Goal: Task Accomplishment & Management: Use online tool/utility

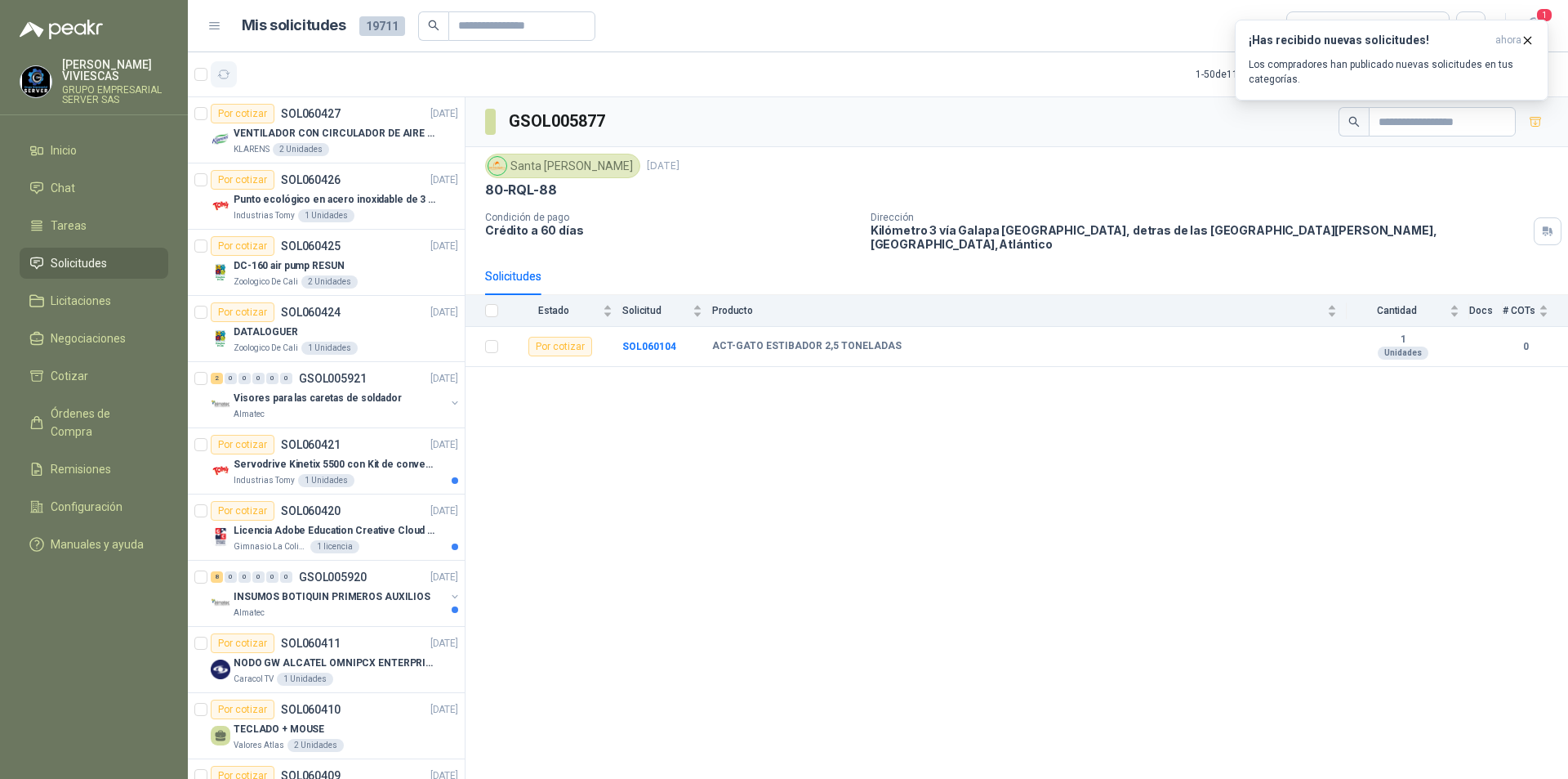
scroll to position [2369, 0]
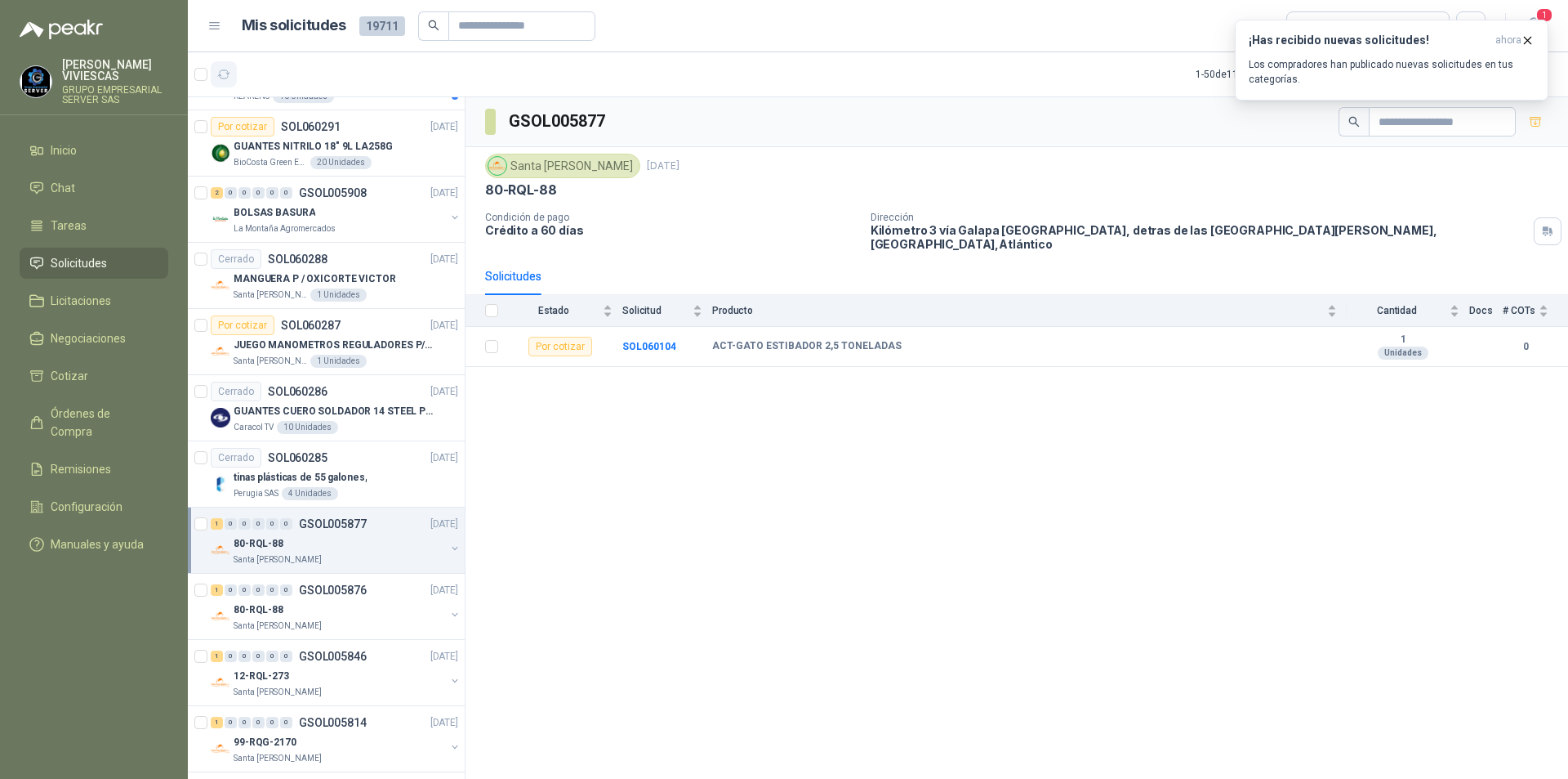
click at [226, 75] on icon "button" at bounding box center [224, 75] width 14 height 14
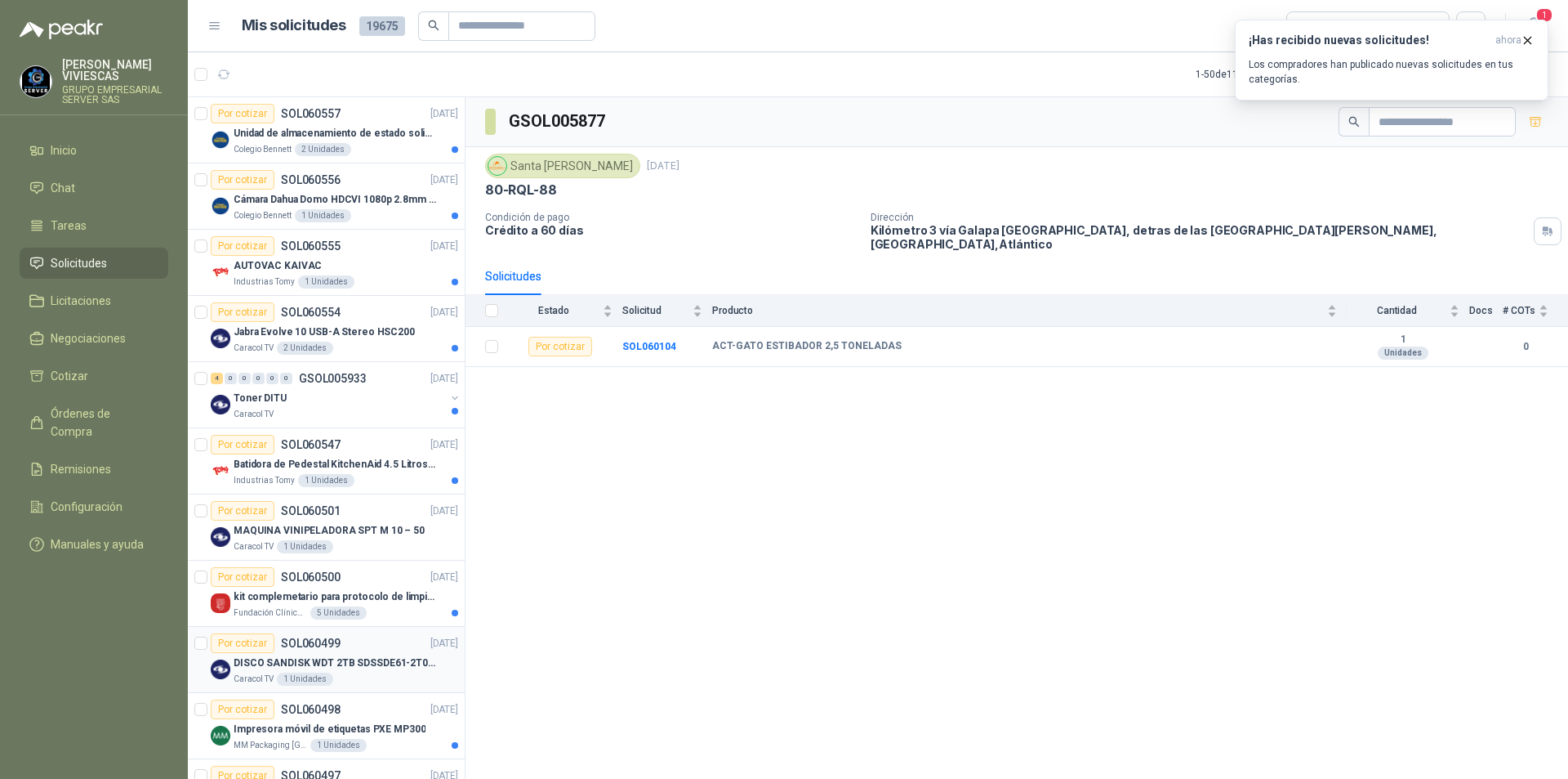
scroll to position [327, 0]
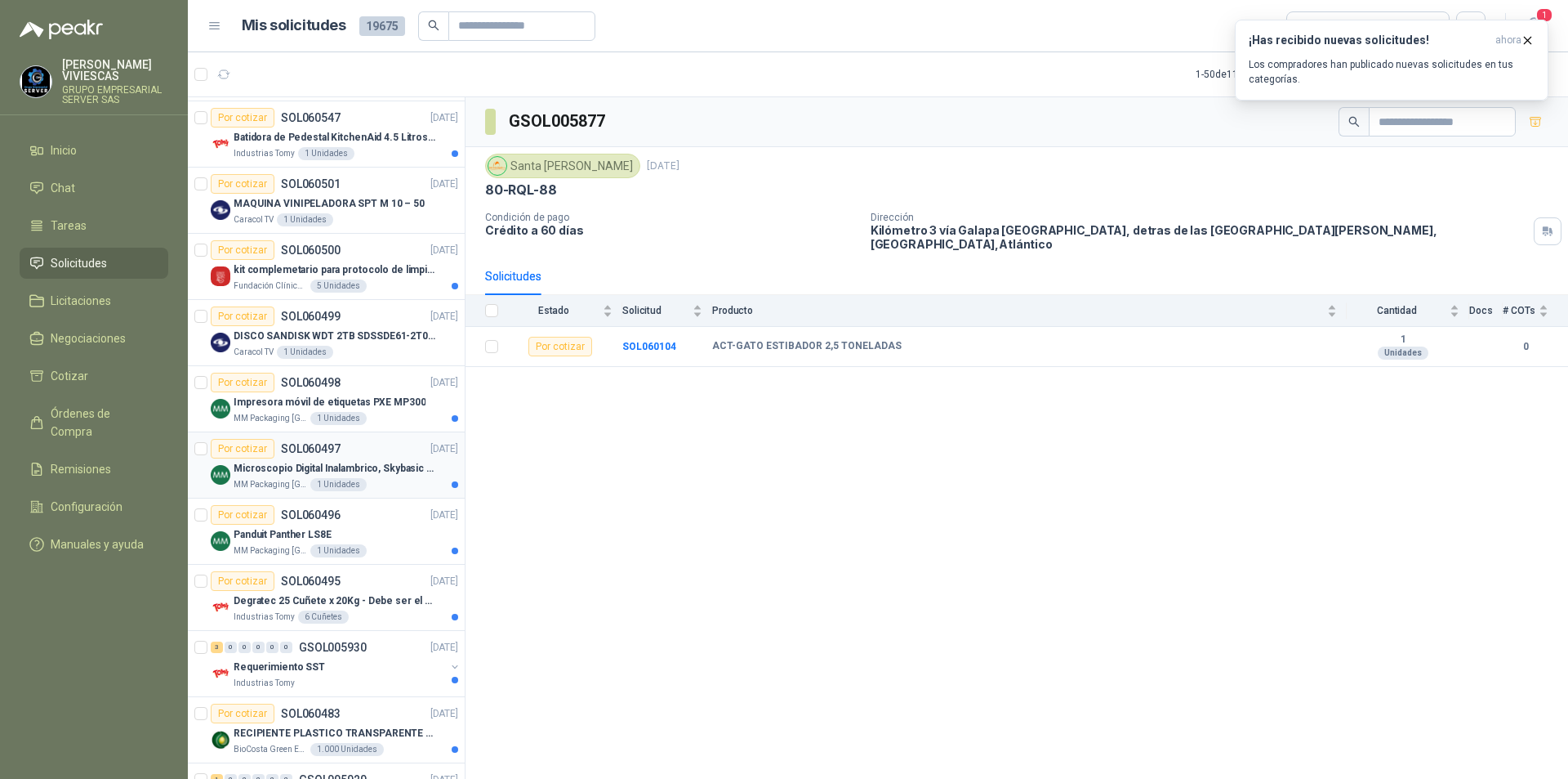
click at [373, 477] on div "Microscopio Digital Inalambrico, Skybasic 50x-1000x, Ampliac" at bounding box center [345, 468] width 225 height 20
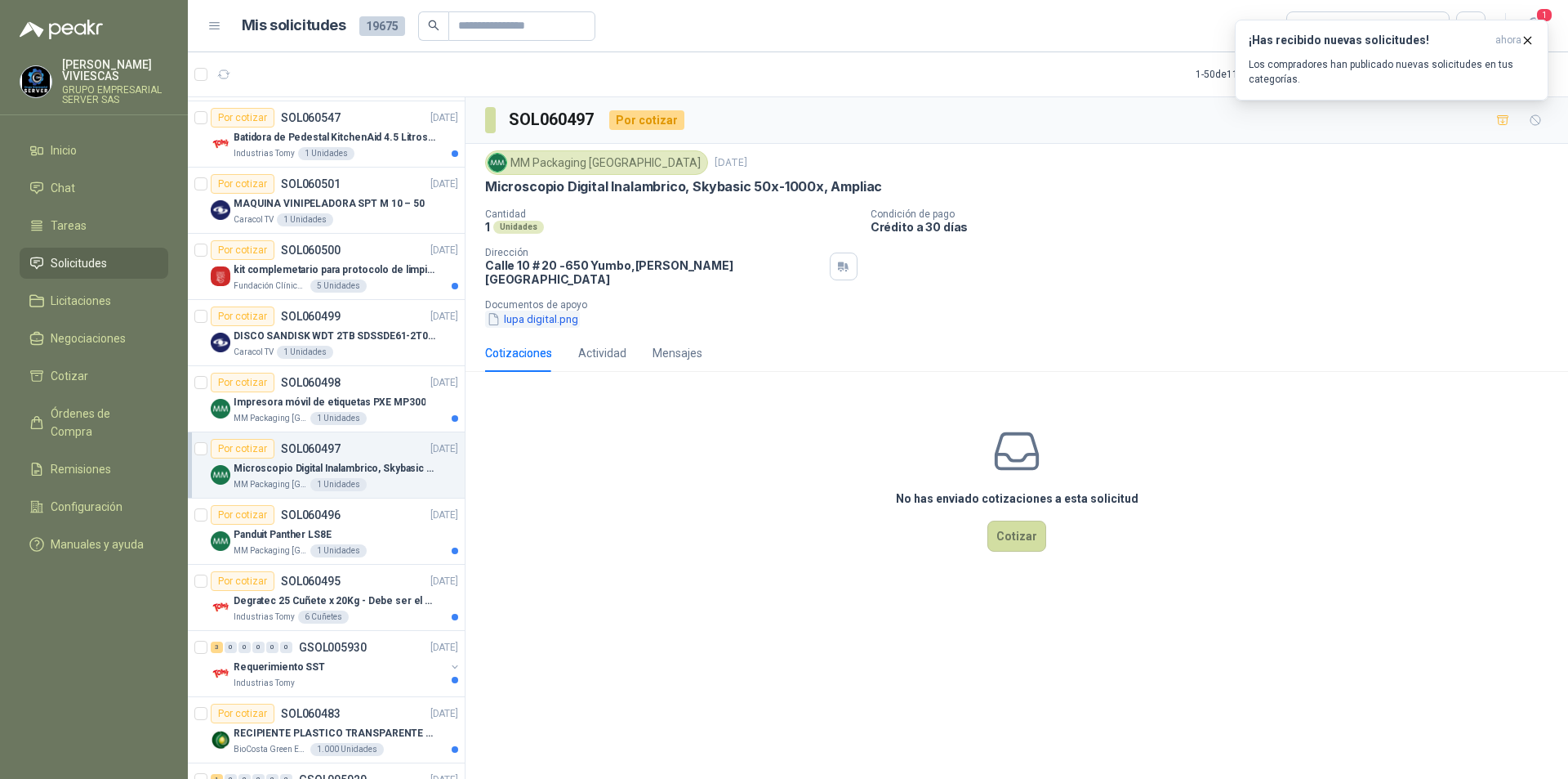
click at [525, 311] on button "lupa digital.png" at bounding box center [532, 319] width 95 height 17
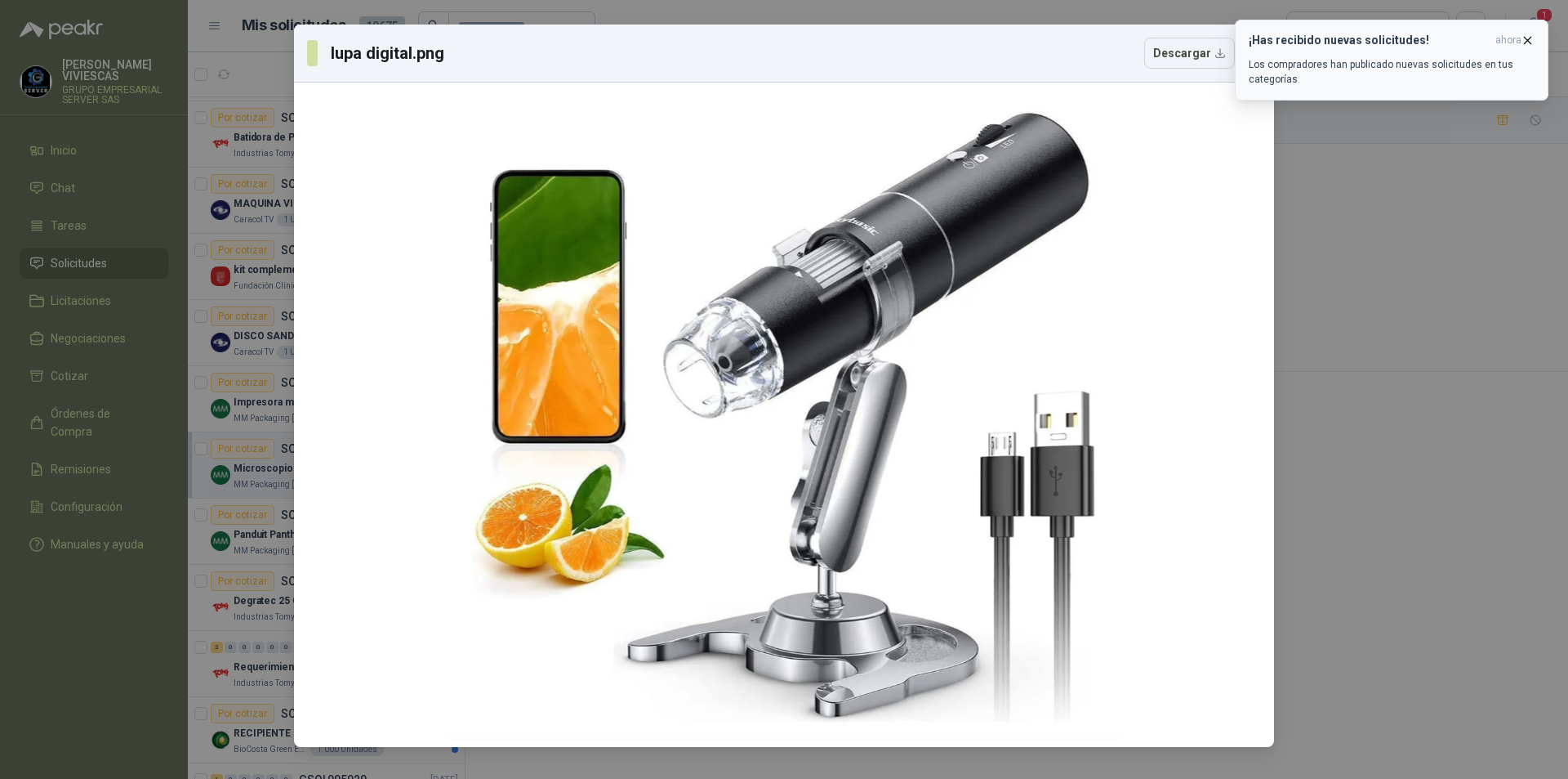
click at [1531, 38] on icon "button" at bounding box center [1527, 40] width 14 height 14
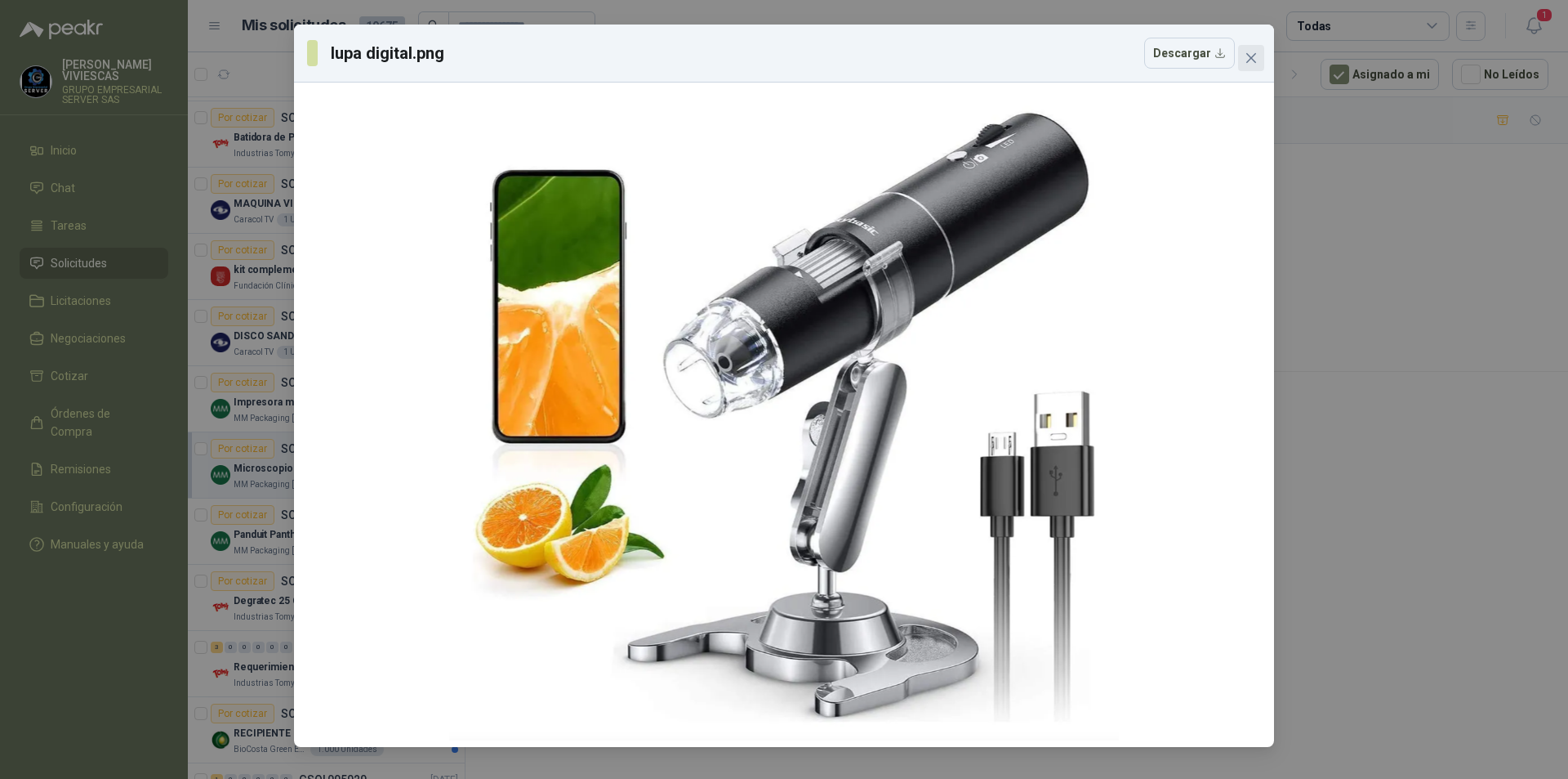
click at [1262, 61] on span "Close" at bounding box center [1251, 58] width 26 height 13
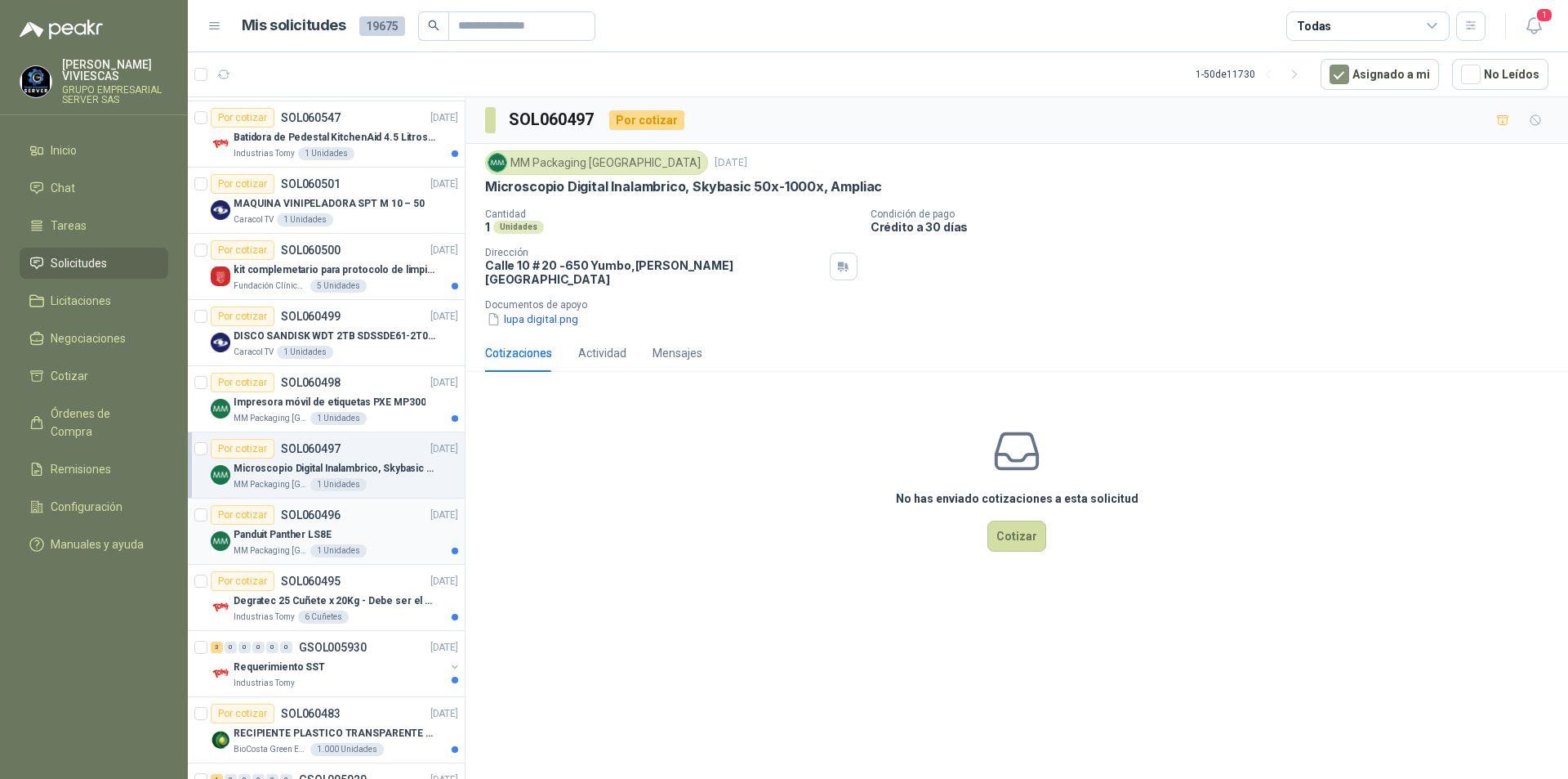
click at [395, 529] on div "Panduit Panther LS8E" at bounding box center [345, 535] width 225 height 20
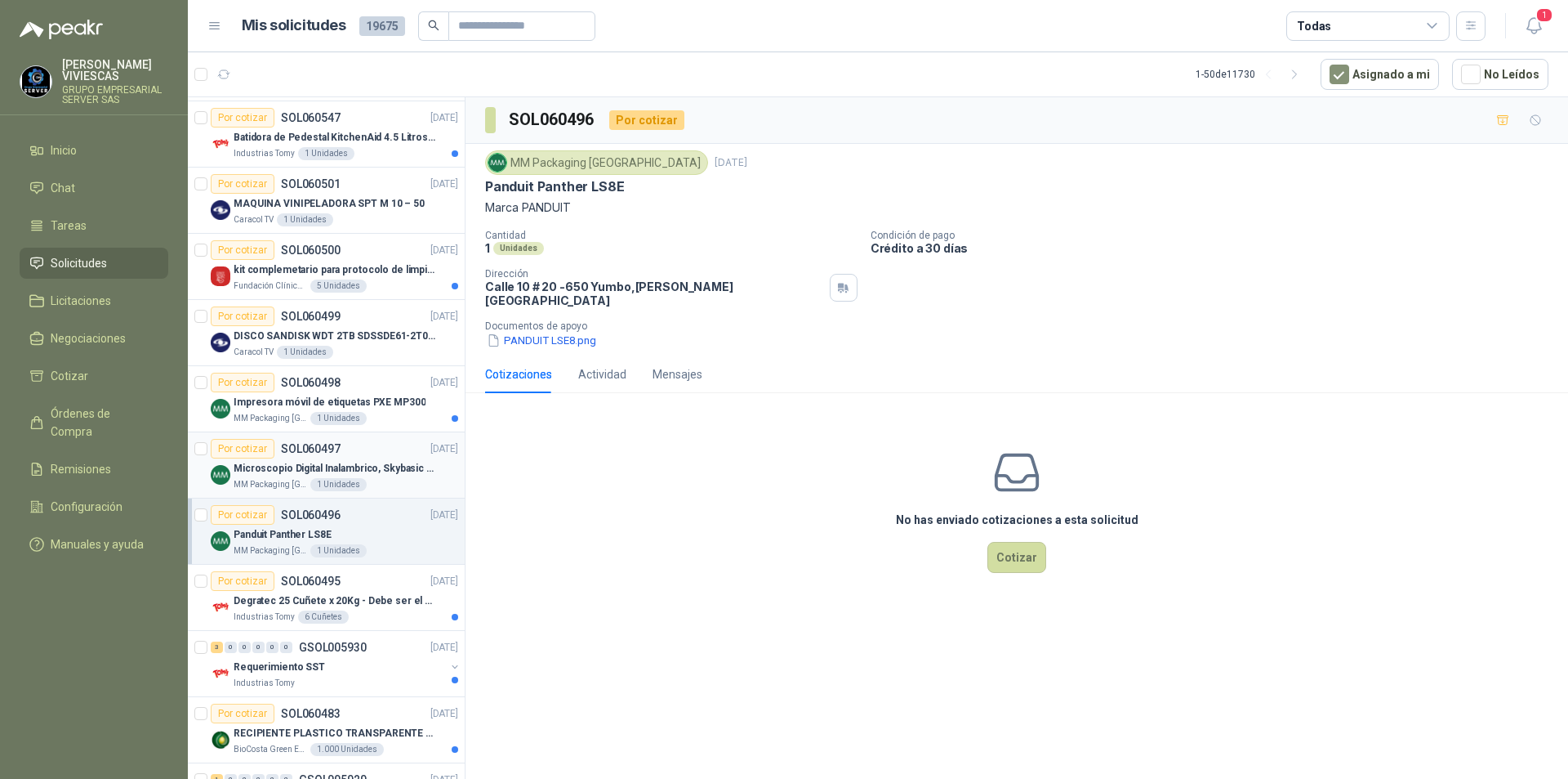
click at [359, 470] on p "Microscopio Digital Inalambrico, Skybasic 50x-1000x, Ampliac" at bounding box center [335, 468] width 203 height 16
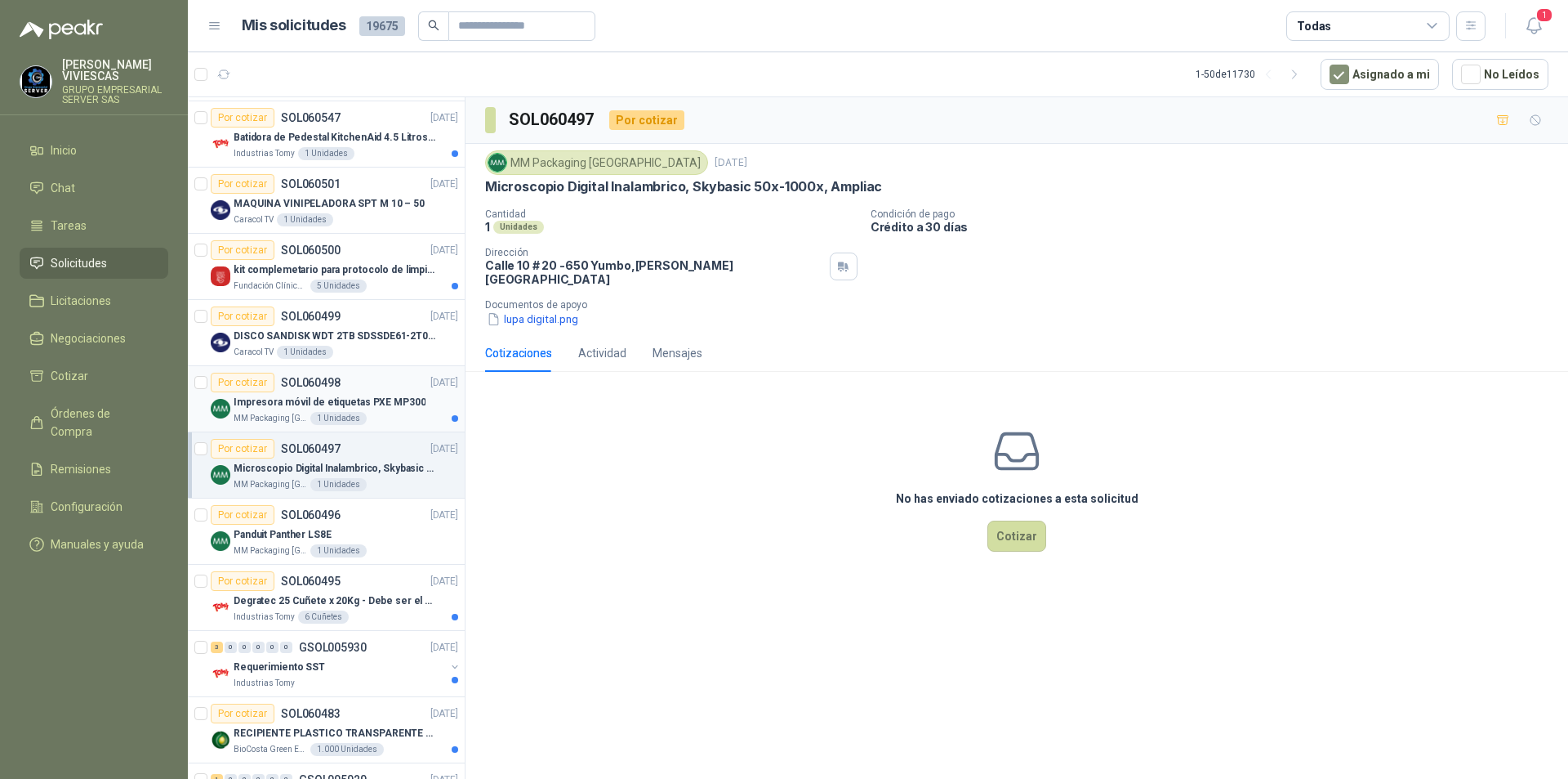
click at [364, 392] on div "Por cotizar SOL060498 [DATE] Impresora móvil de etiquetas PXE MP300 MM Packagin…" at bounding box center [335, 399] width 247 height 52
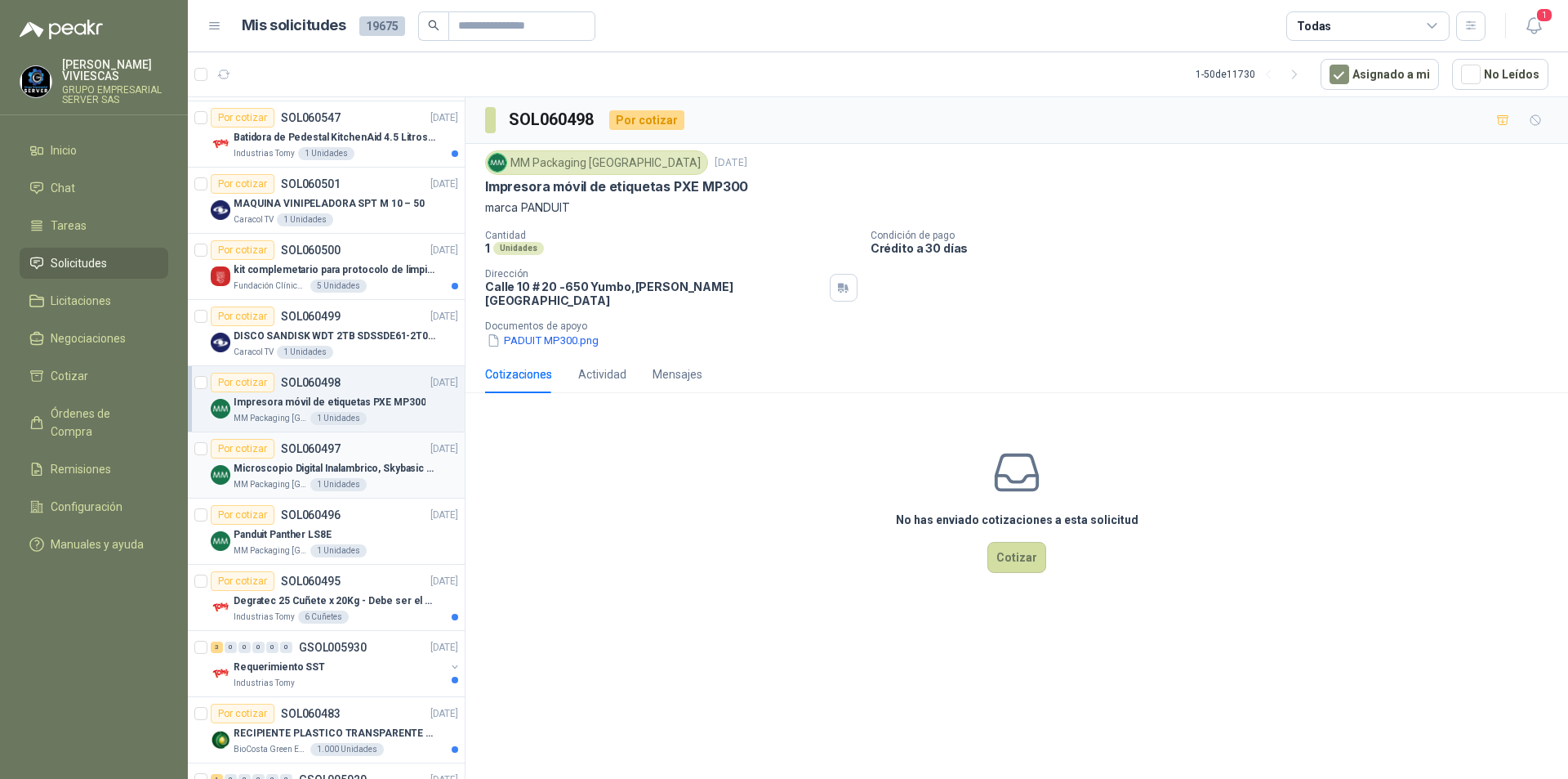
click at [365, 481] on div "MM Packaging [GEOGRAPHIC_DATA] 1 Unidades" at bounding box center [345, 485] width 225 height 13
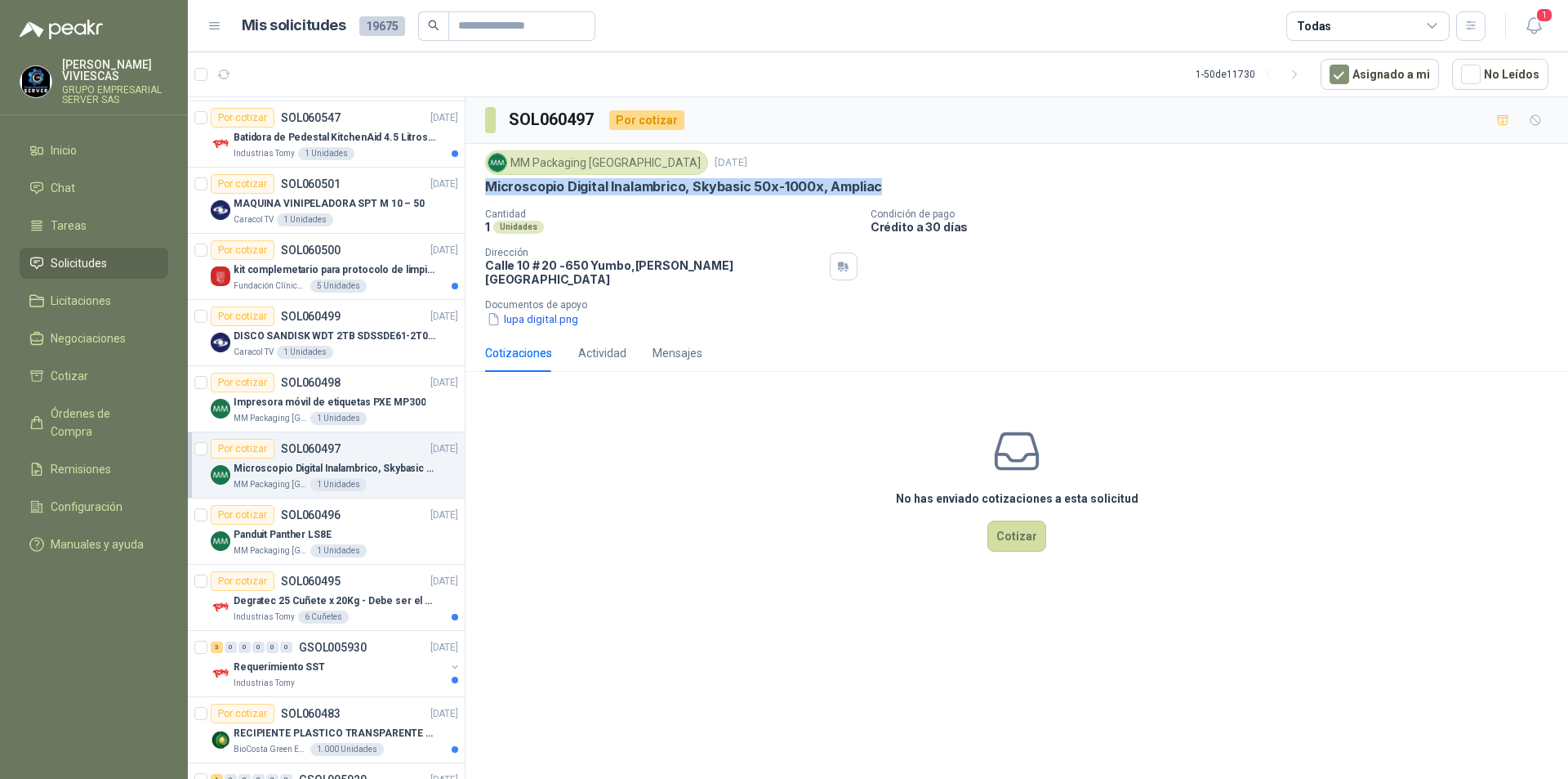
drag, startPoint x: 887, startPoint y: 187, endPoint x: 487, endPoint y: 189, distance: 400.0
click at [487, 189] on div "Microscopio Digital Inalambrico, Skybasic 50x-1000x, Ampliac" at bounding box center [1016, 187] width 1063 height 17
copy p "Microscopio Digital Inalambrico, Skybasic 50x-1000x, Ampliac"
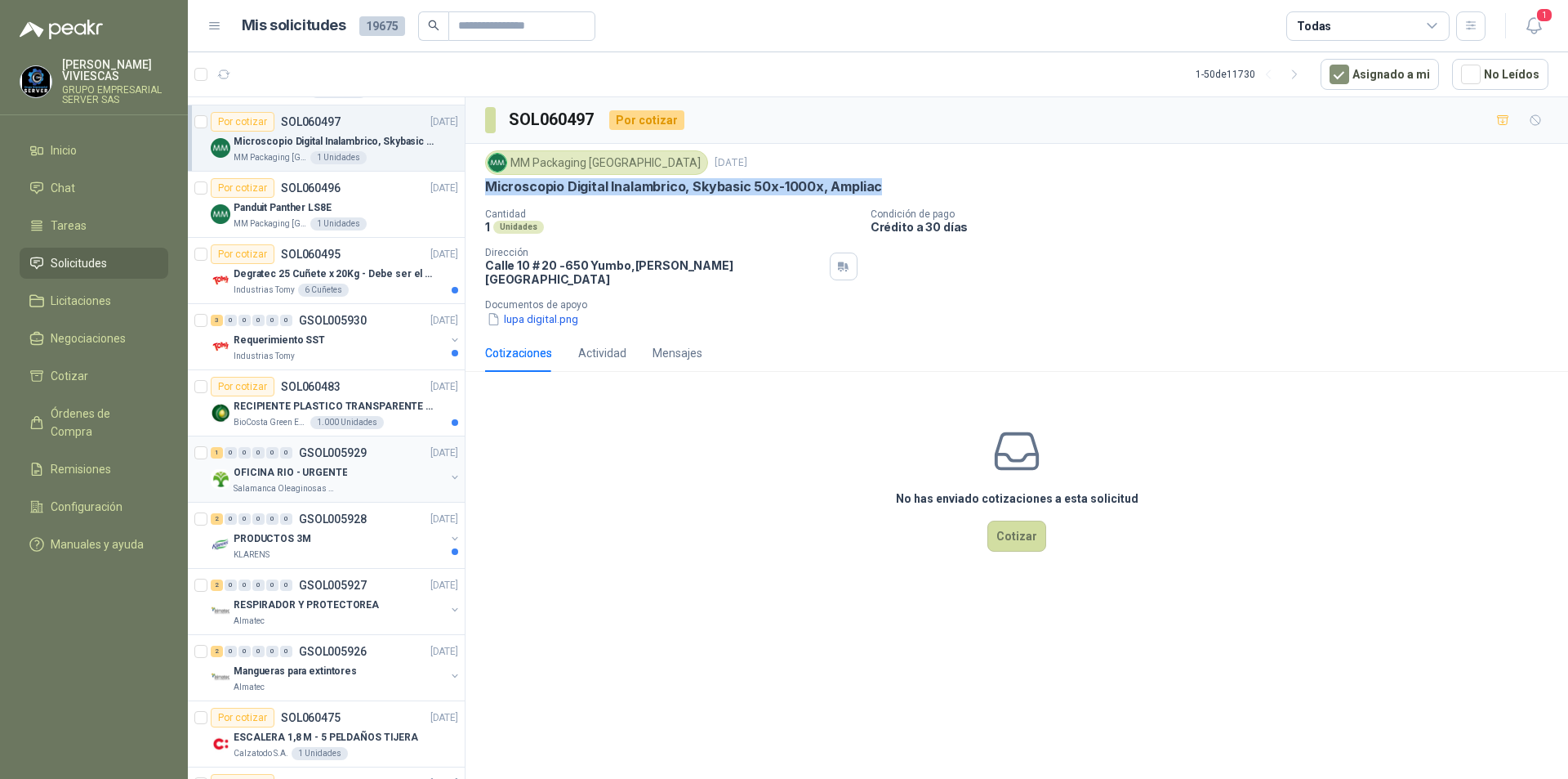
click at [347, 463] on div "OFICINA RIO - URGENTE" at bounding box center [339, 473] width 212 height 20
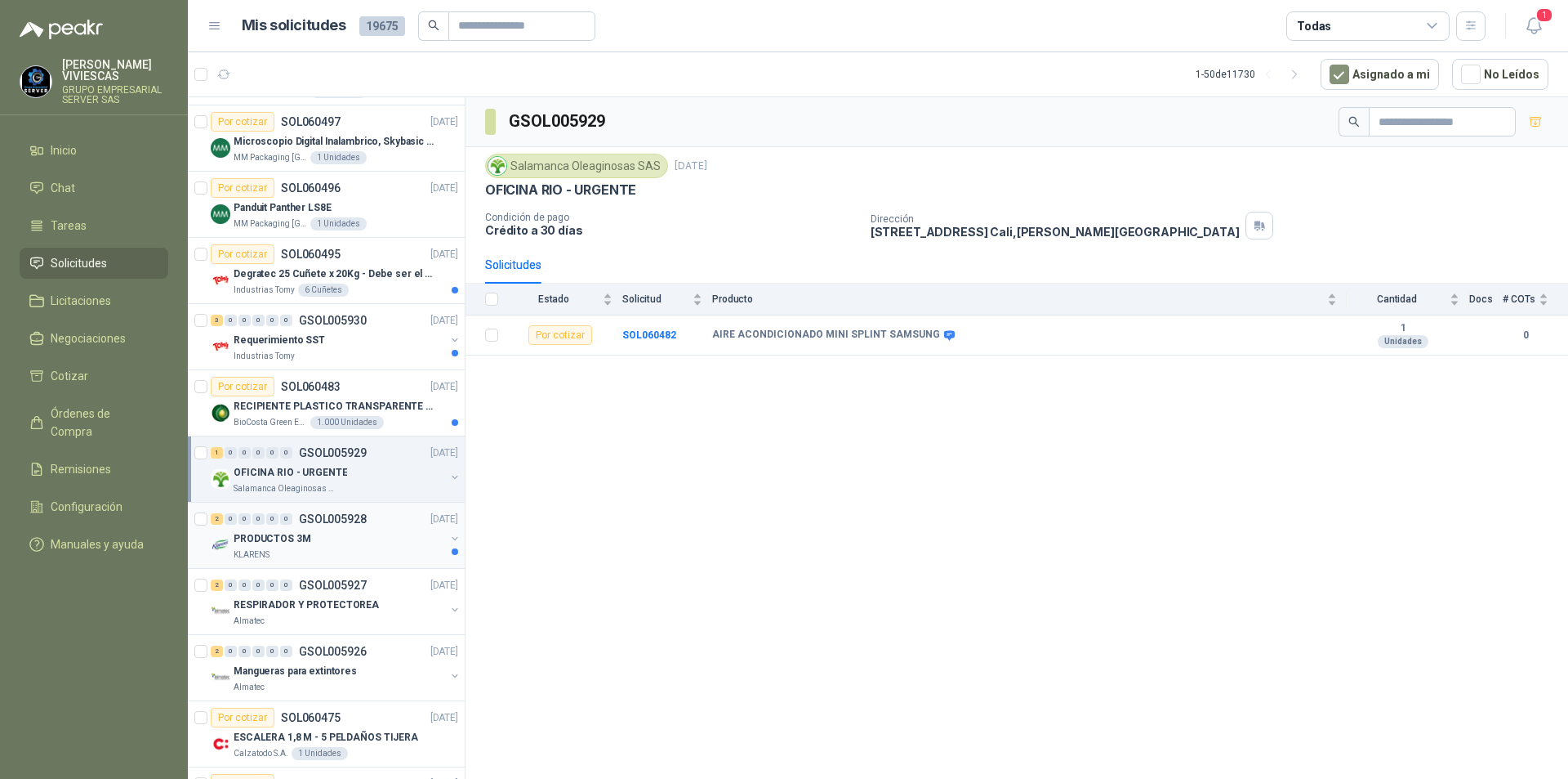
click at [377, 523] on div "2 0 0 0 0 0 GSOL005928 [DATE]" at bounding box center [336, 519] width 251 height 20
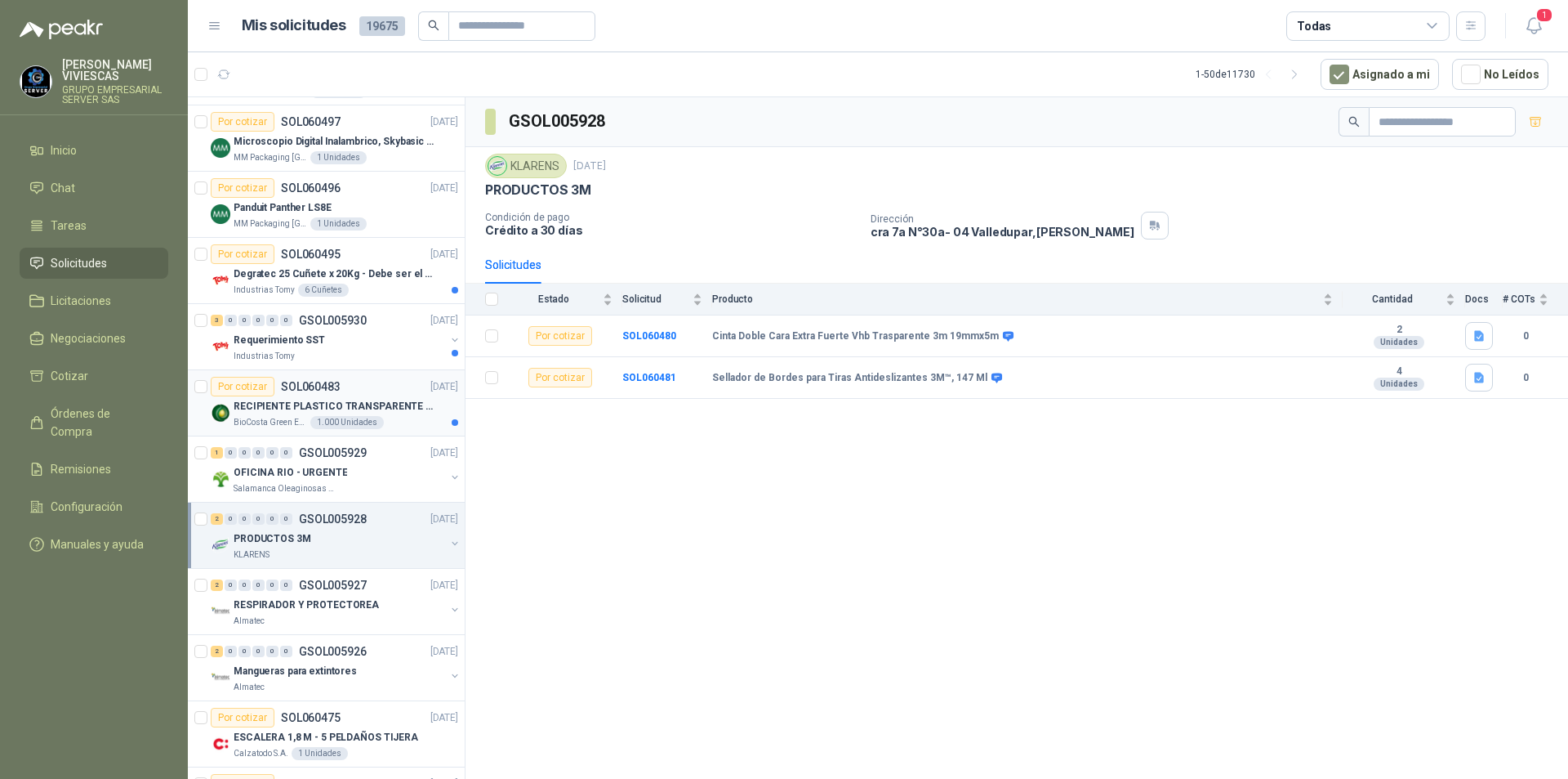
scroll to position [817, 0]
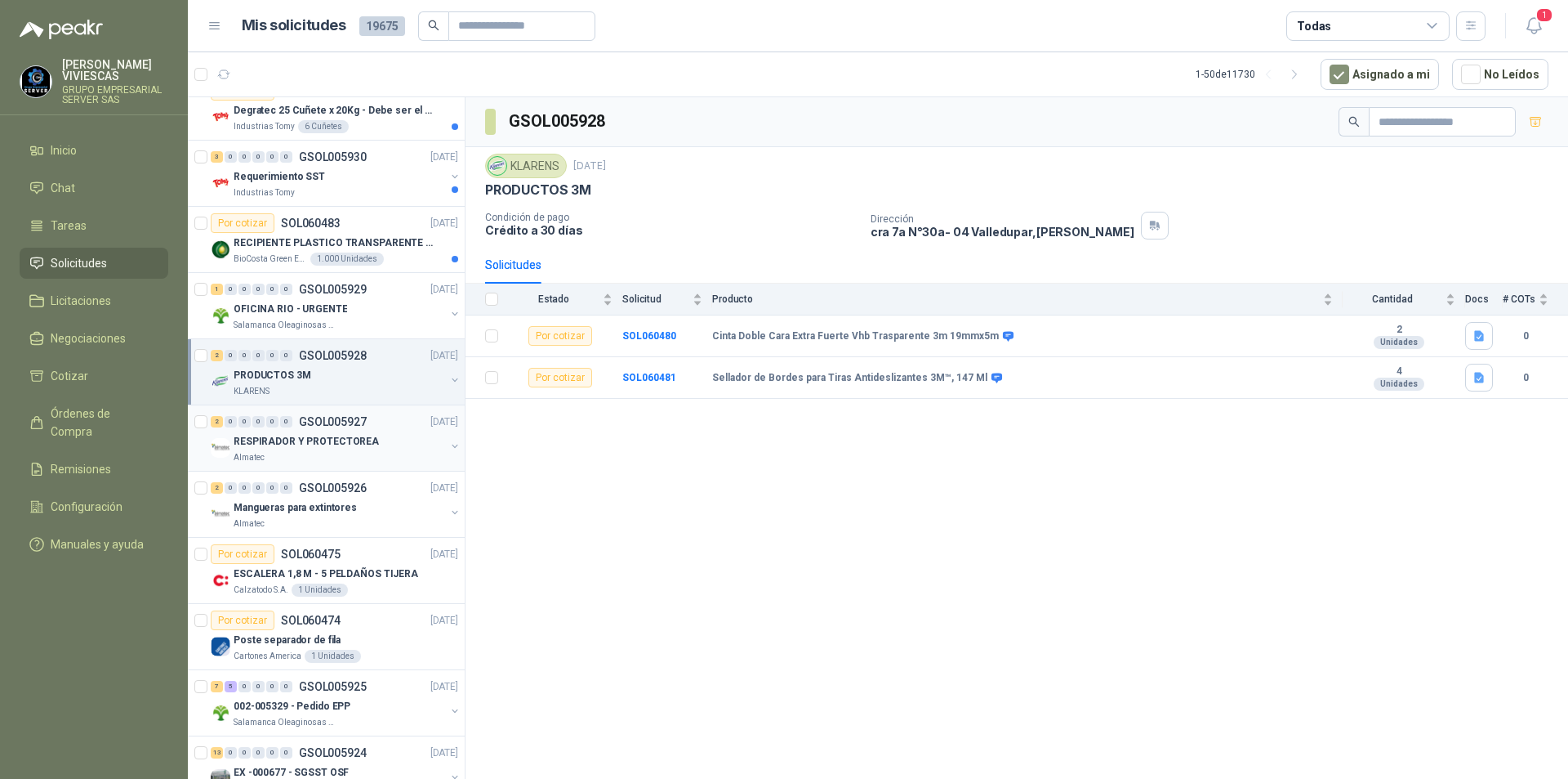
click at [399, 451] on div "Almatec" at bounding box center [339, 458] width 212 height 13
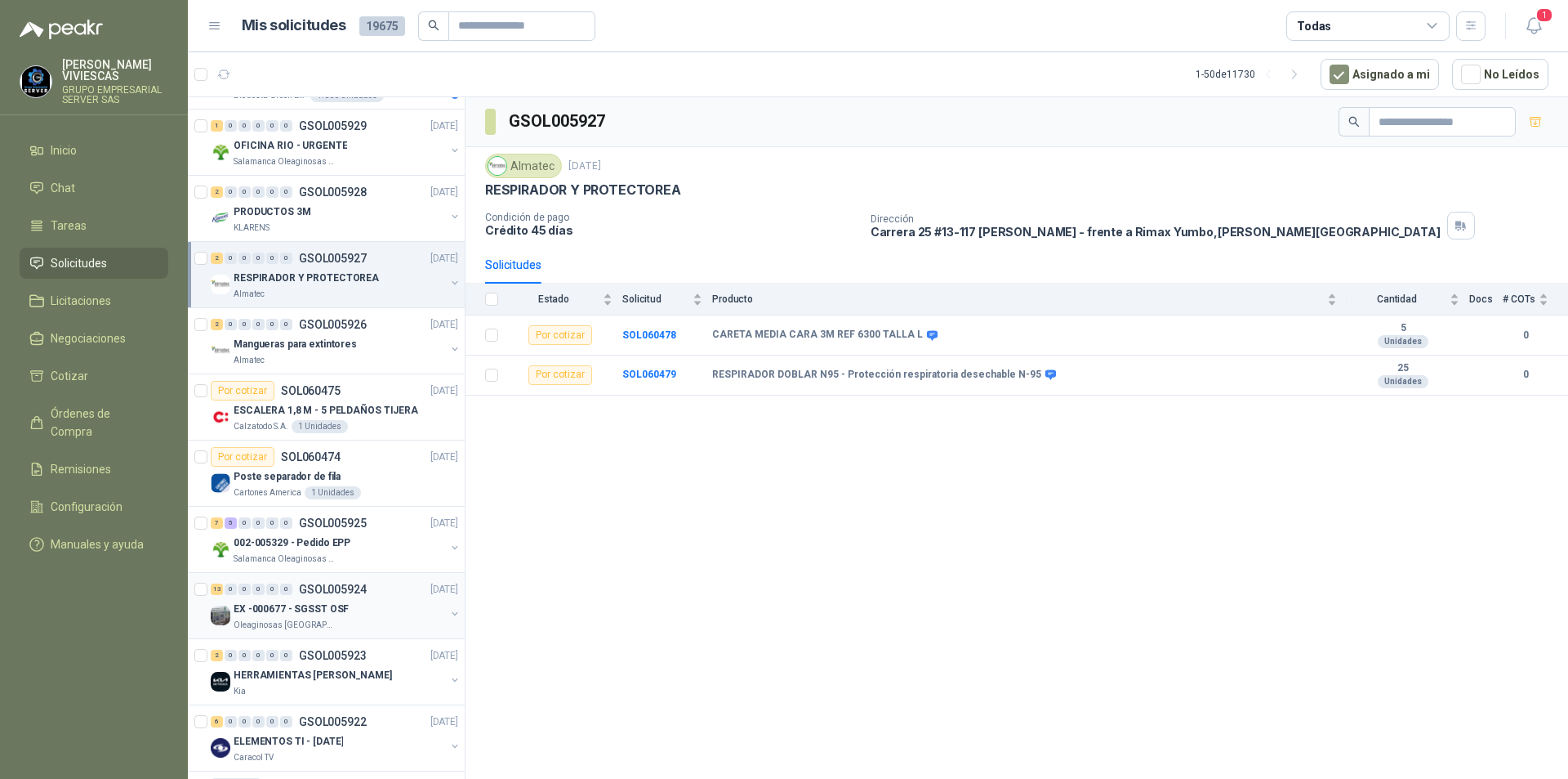
scroll to position [1144, 0]
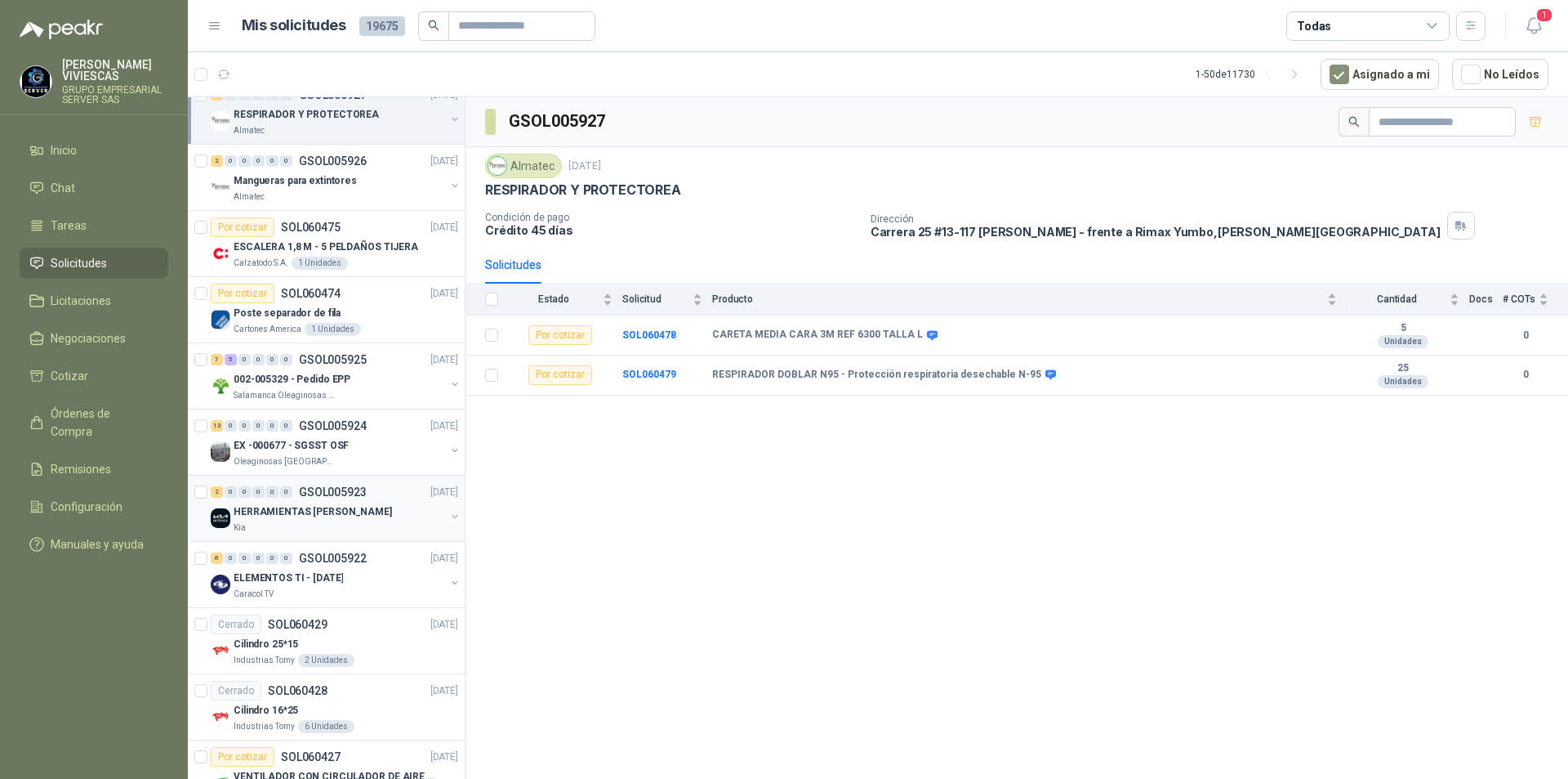
click at [380, 528] on div "Kia" at bounding box center [339, 528] width 212 height 13
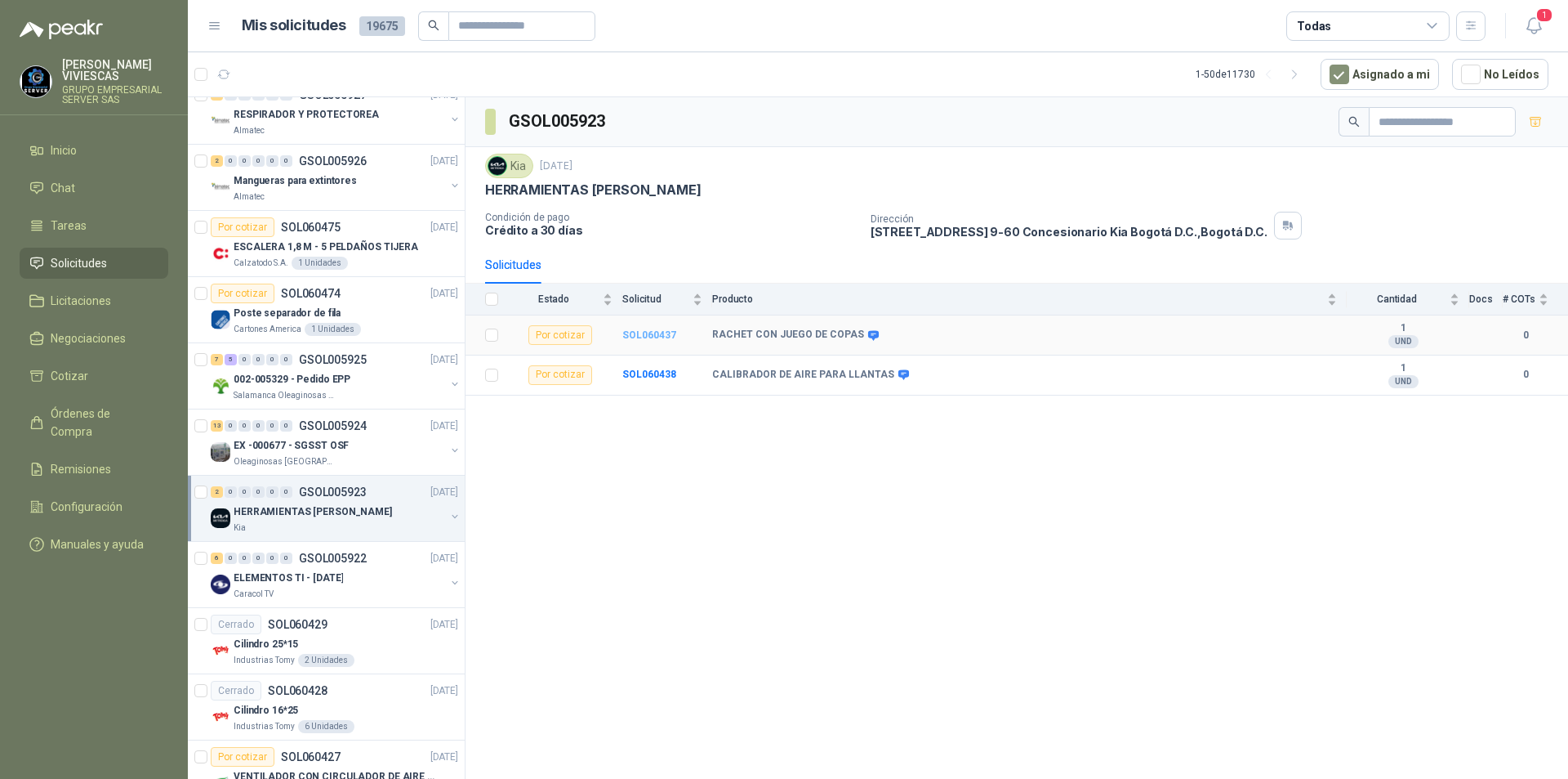
click at [664, 331] on b "SOL060437" at bounding box center [649, 336] width 54 height 12
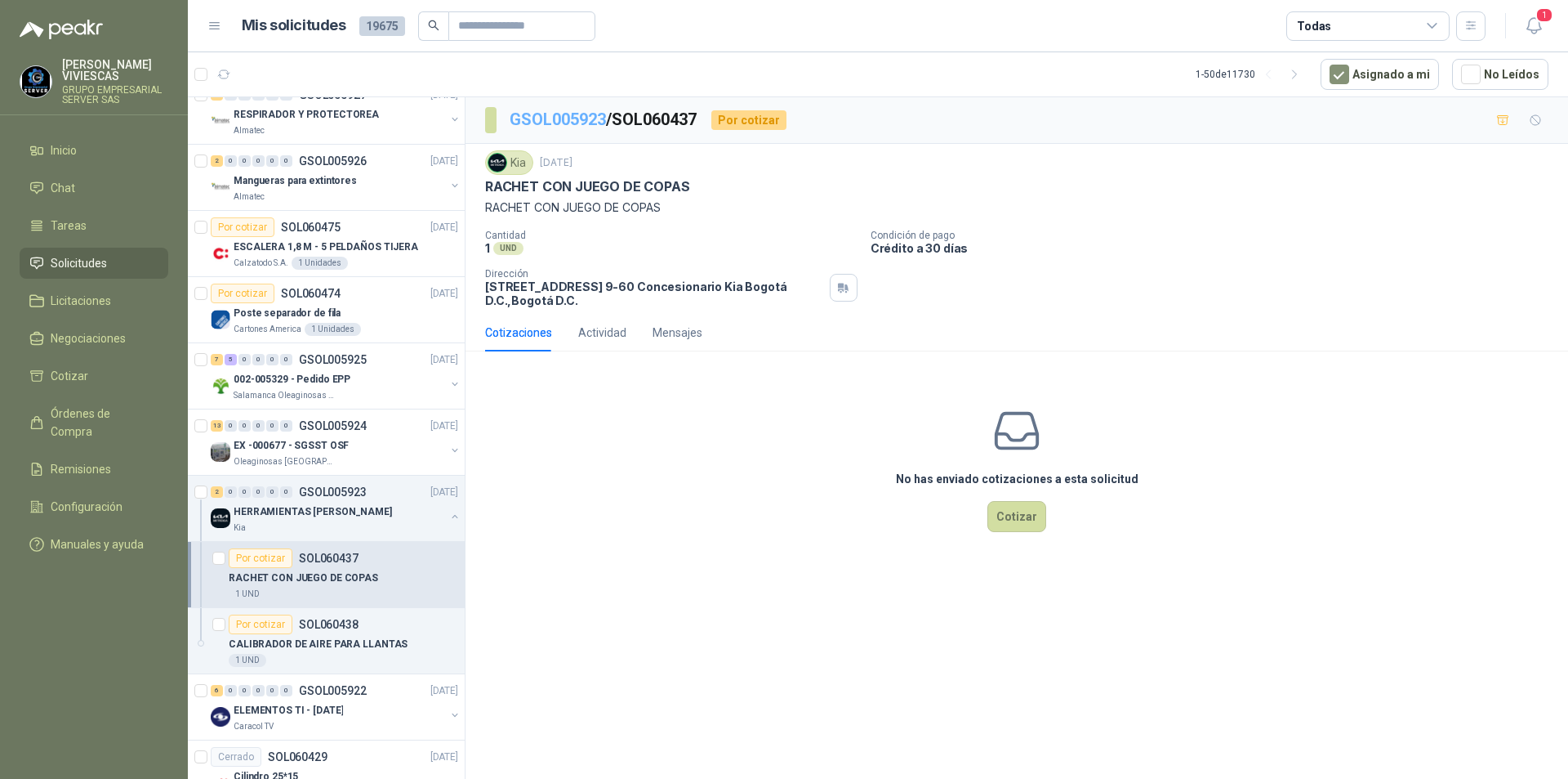
click at [574, 115] on link "GSOL005923" at bounding box center [558, 120] width 96 height 20
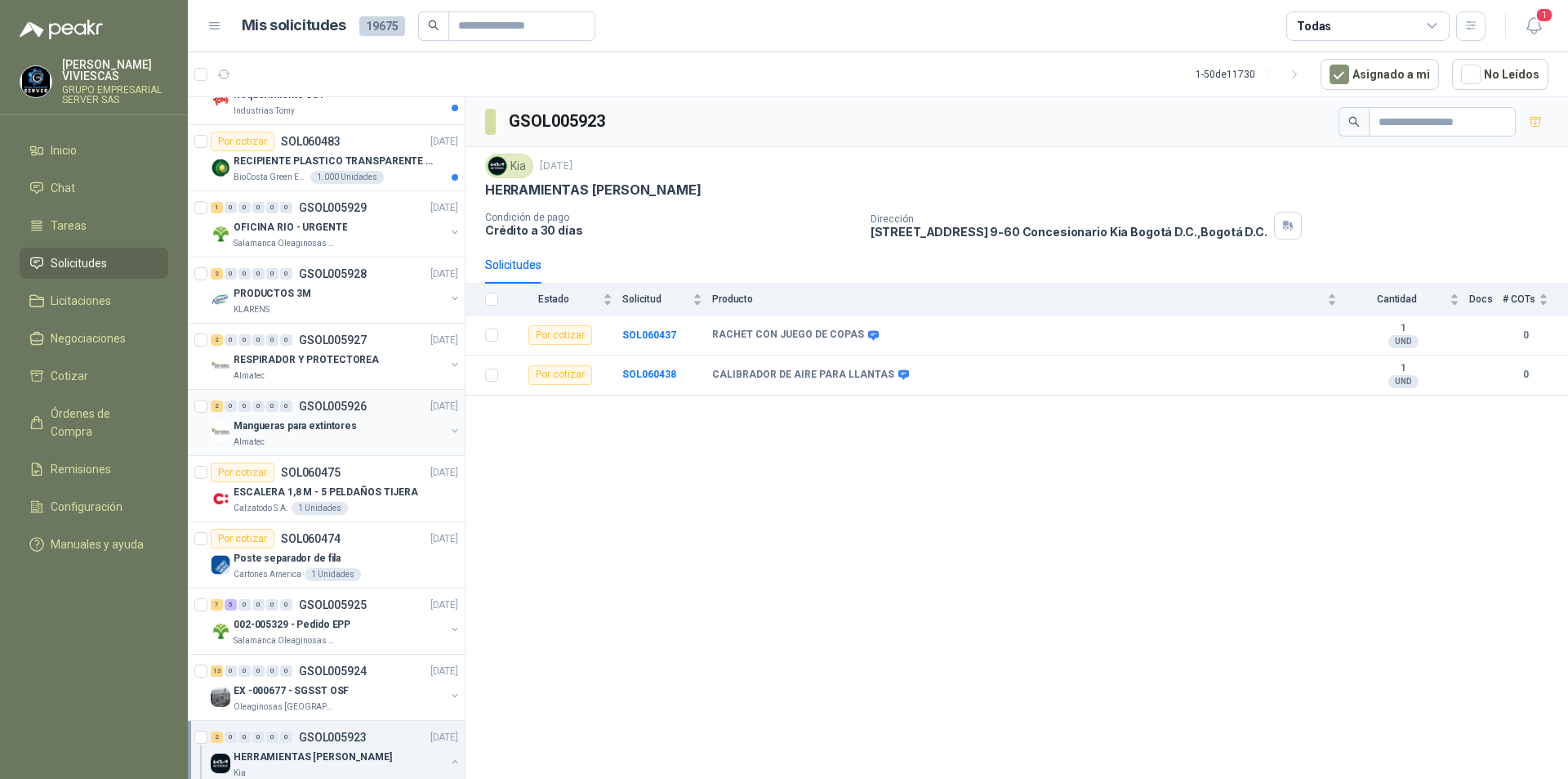
scroll to position [572, 0]
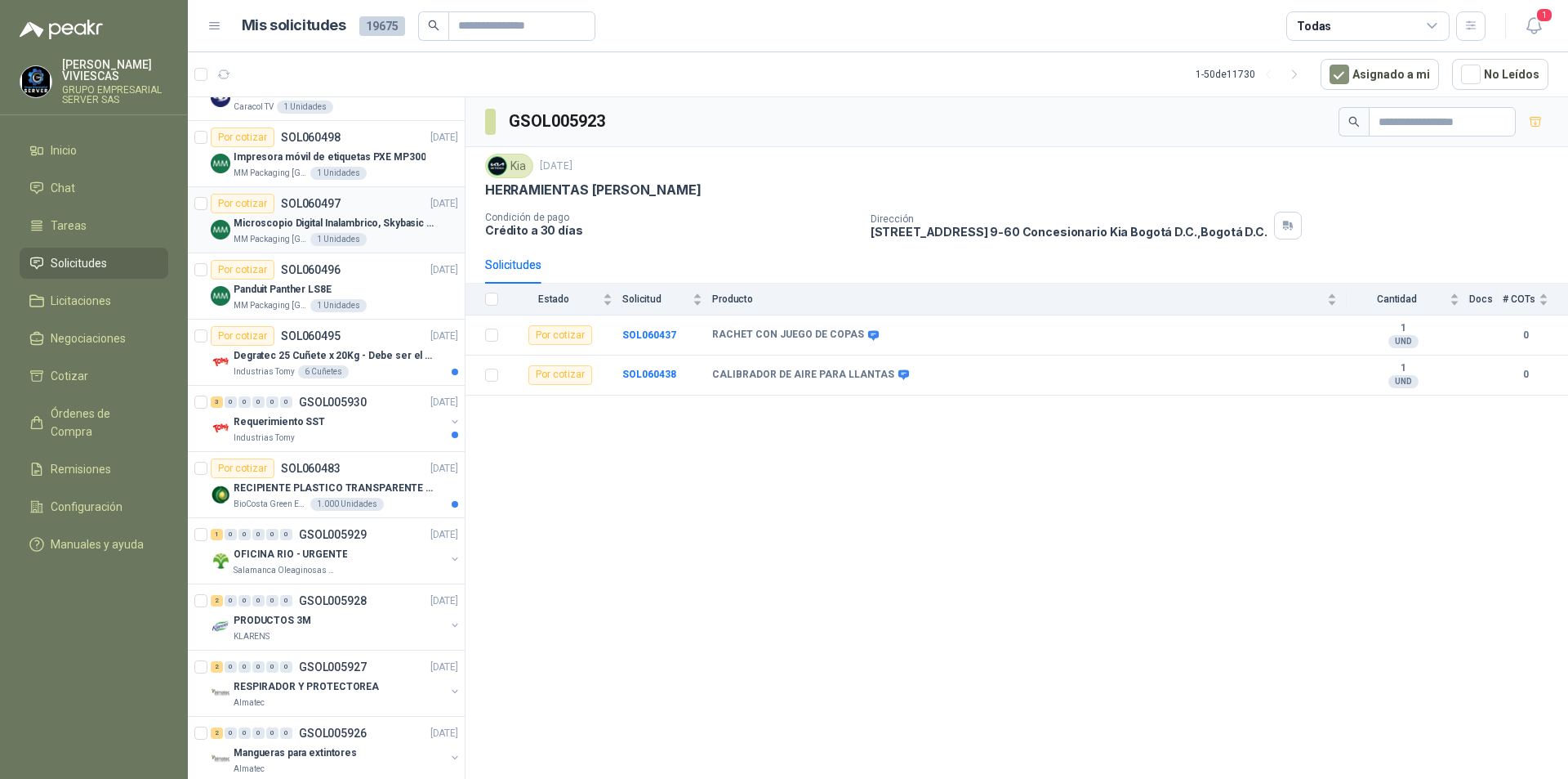
click at [375, 243] on div "MM Packaging [GEOGRAPHIC_DATA] 1 Unidades" at bounding box center [345, 239] width 225 height 13
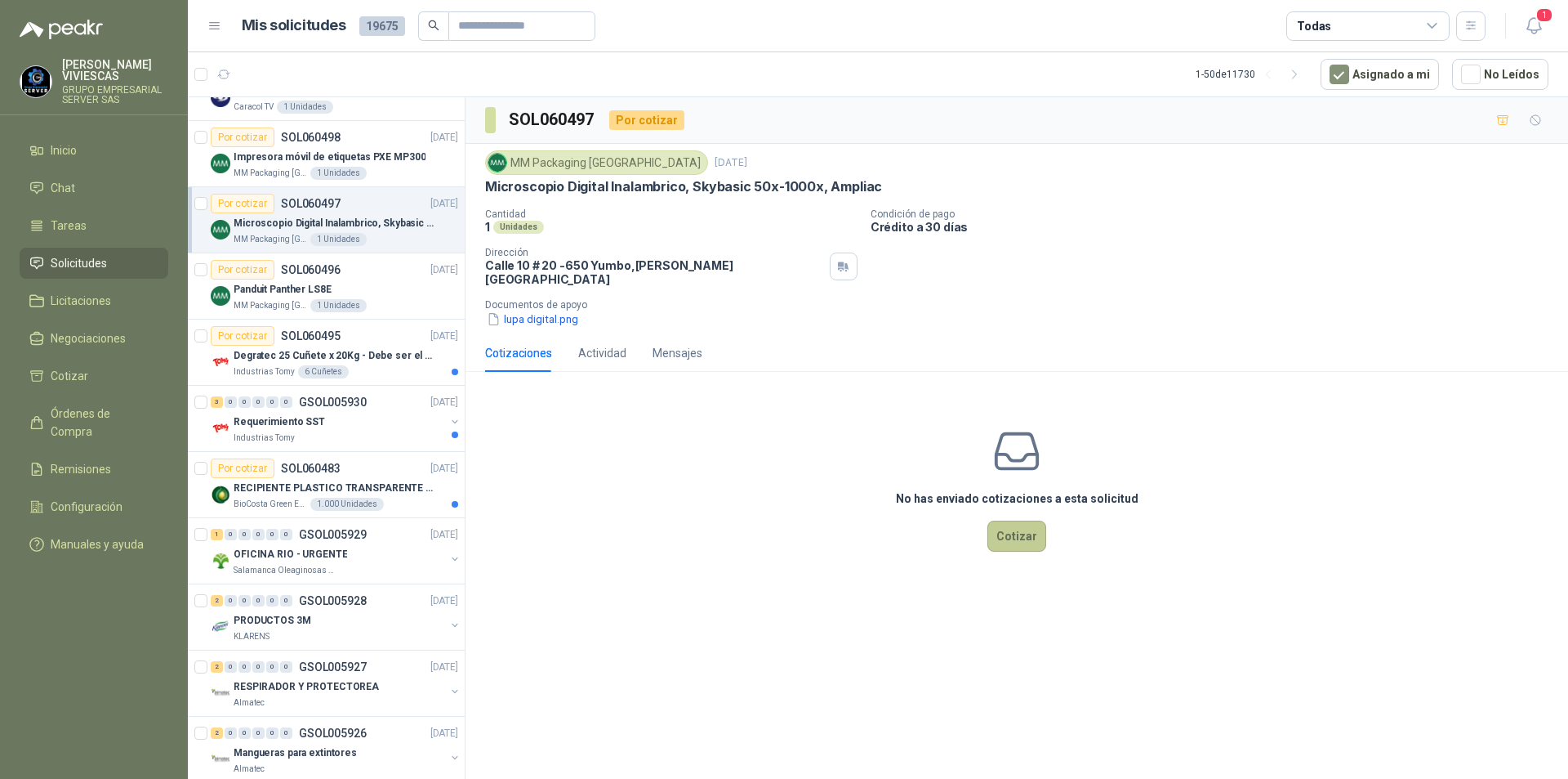
click at [1023, 528] on button "Cotizar" at bounding box center [1017, 536] width 59 height 31
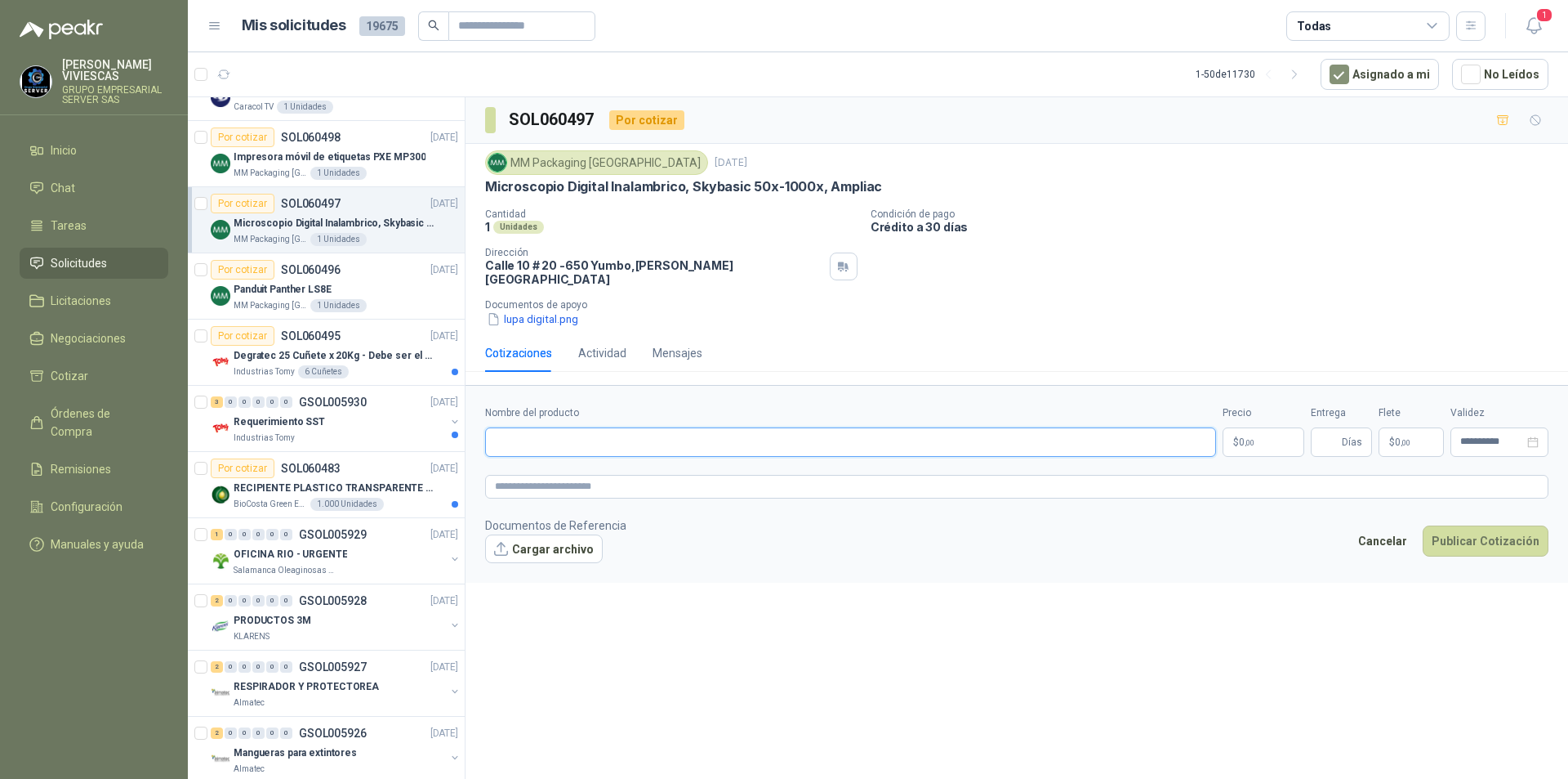
paste input "**********"
type input "**********"
click at [1258, 434] on body "[PERSON_NAME] GRUPO EMPRESARIAL SERVER SAS Inicio Chat Tareas Solicitudes Licit…" at bounding box center [784, 390] width 1568 height 779
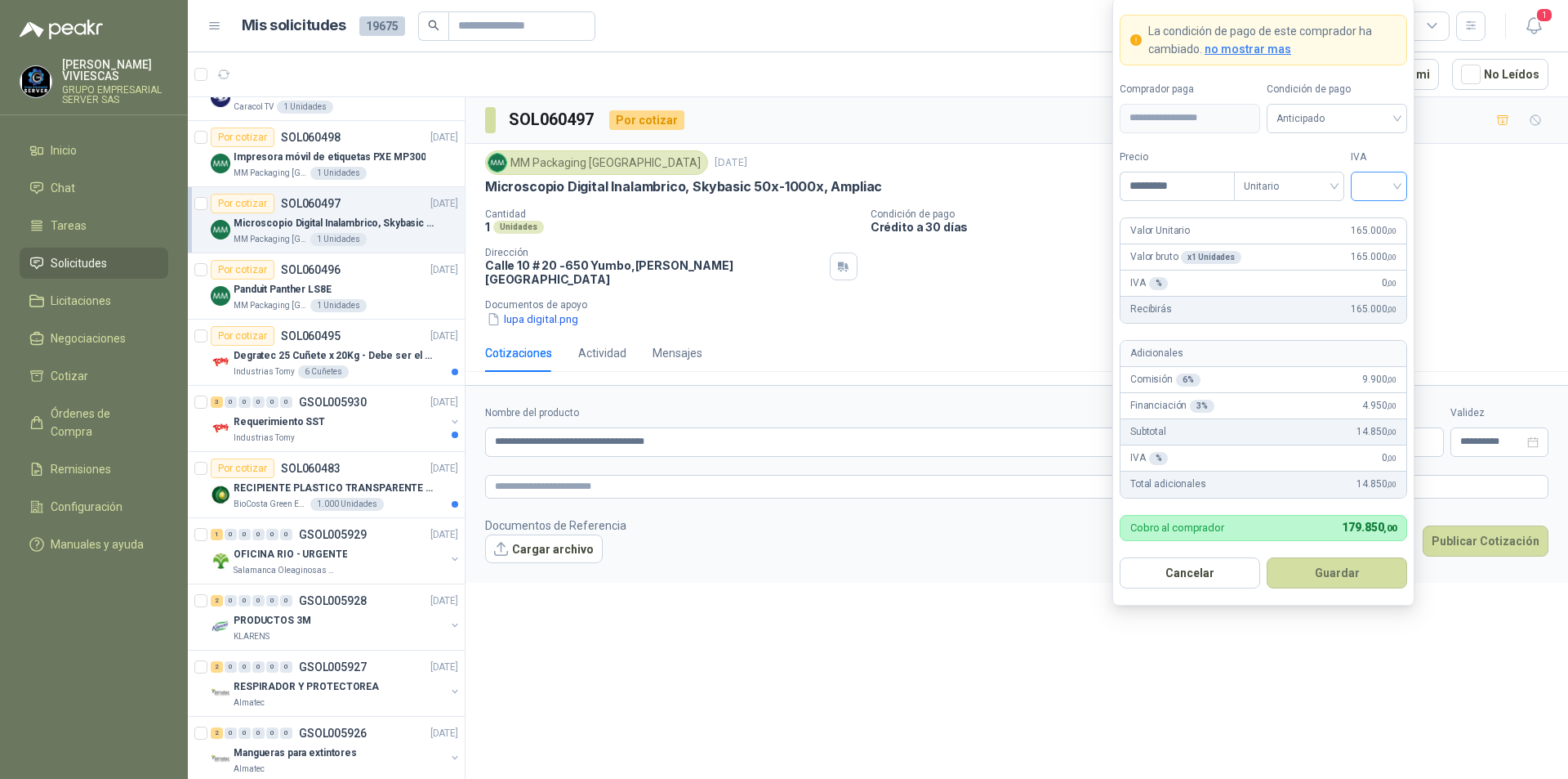
type input "*********"
click at [1387, 183] on input "search" at bounding box center [1379, 185] width 37 height 25
click at [1383, 213] on div "19%" at bounding box center [1379, 220] width 30 height 18
click at [1371, 113] on span "Anticipado" at bounding box center [1337, 119] width 121 height 25
click at [1363, 179] on div "Crédito a 30 días" at bounding box center [1337, 179] width 115 height 18
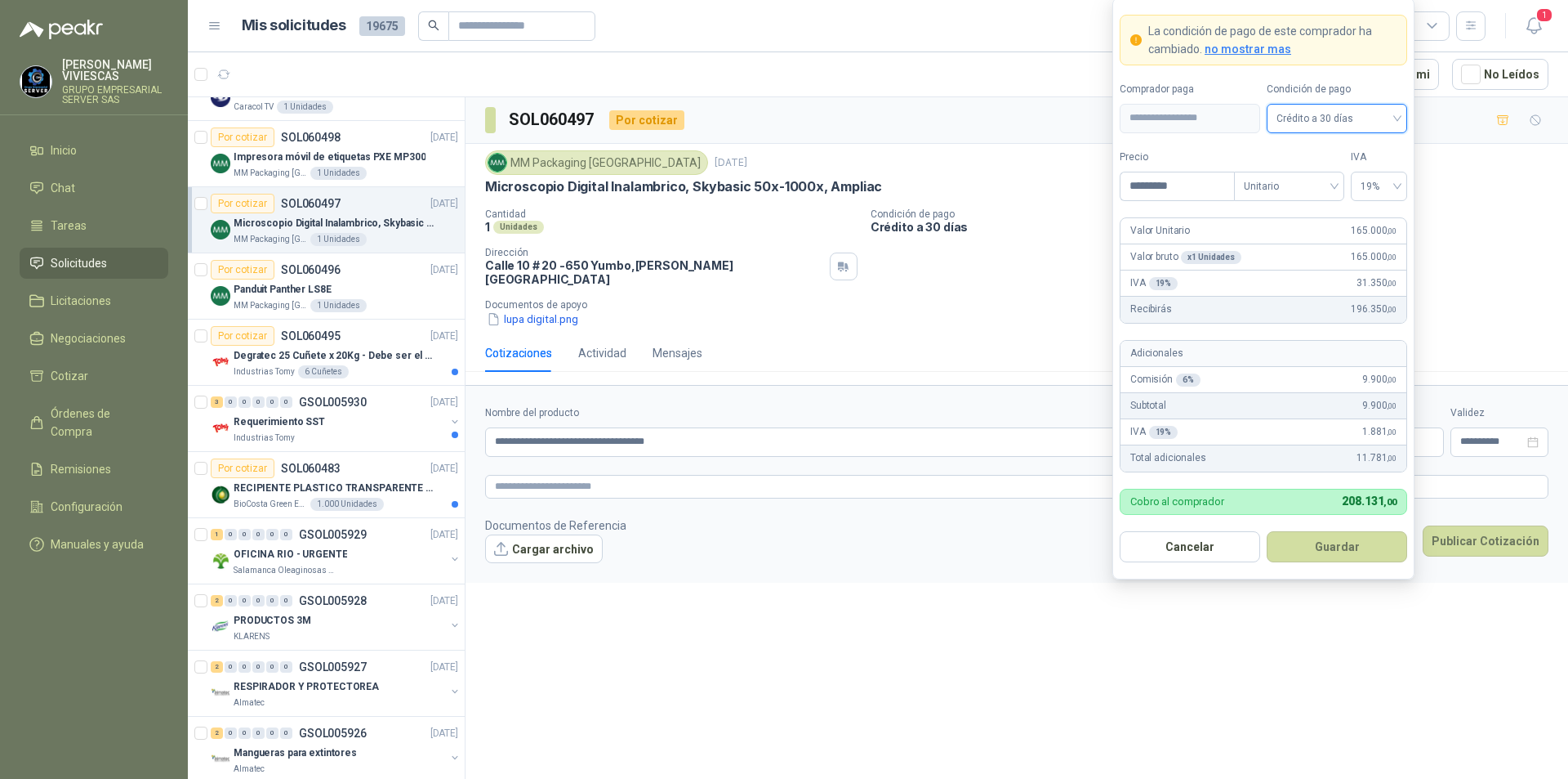
click at [1344, 526] on form "**********" at bounding box center [1263, 288] width 302 height 582
click at [1341, 533] on button "Guardar" at bounding box center [1336, 546] width 140 height 31
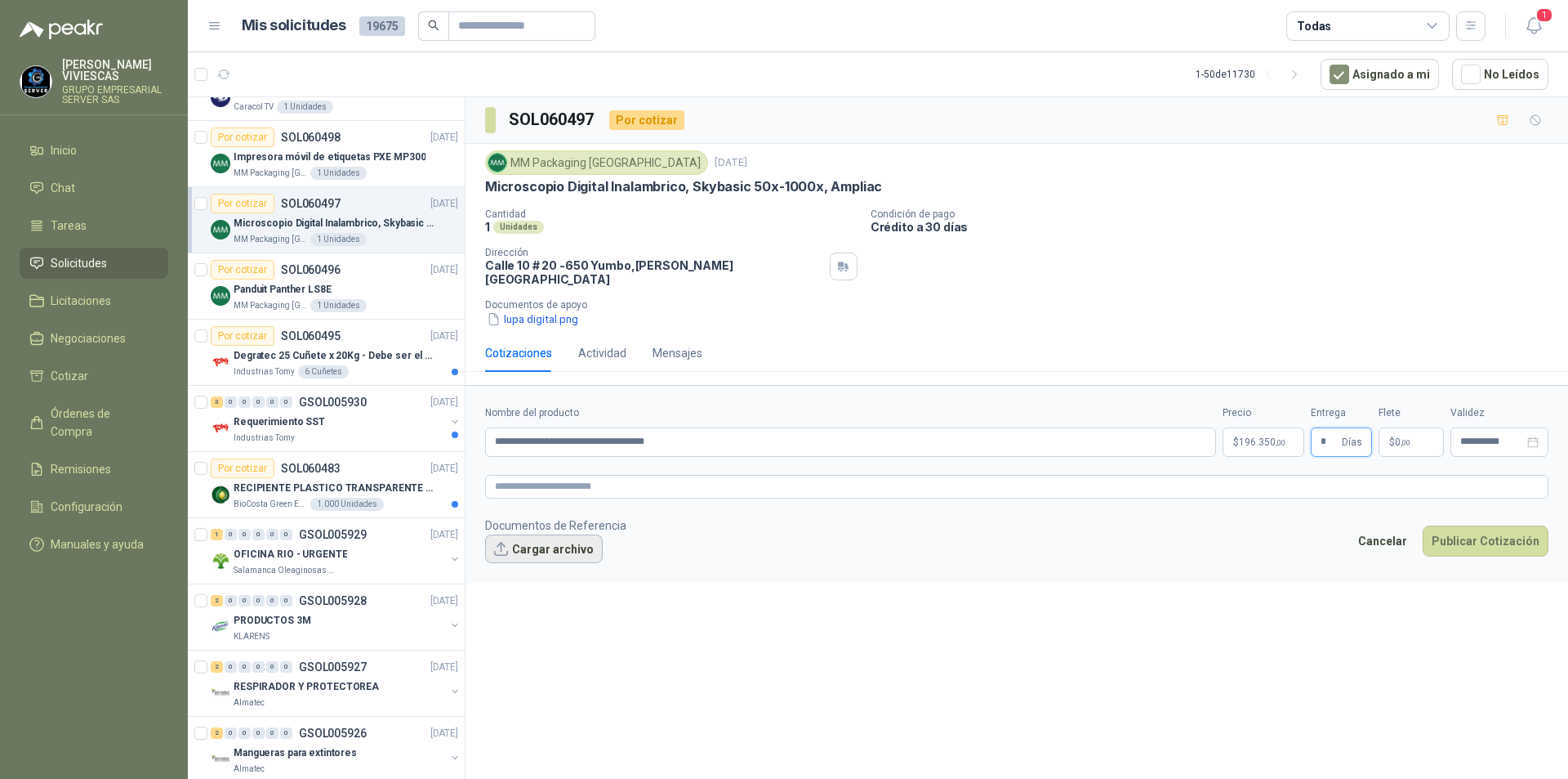
type input "*"
click at [535, 546] on button "Cargar archivo" at bounding box center [544, 549] width 118 height 29
click at [557, 475] on textarea at bounding box center [1016, 487] width 1063 height 24
paste textarea "**********"
type textarea "**********"
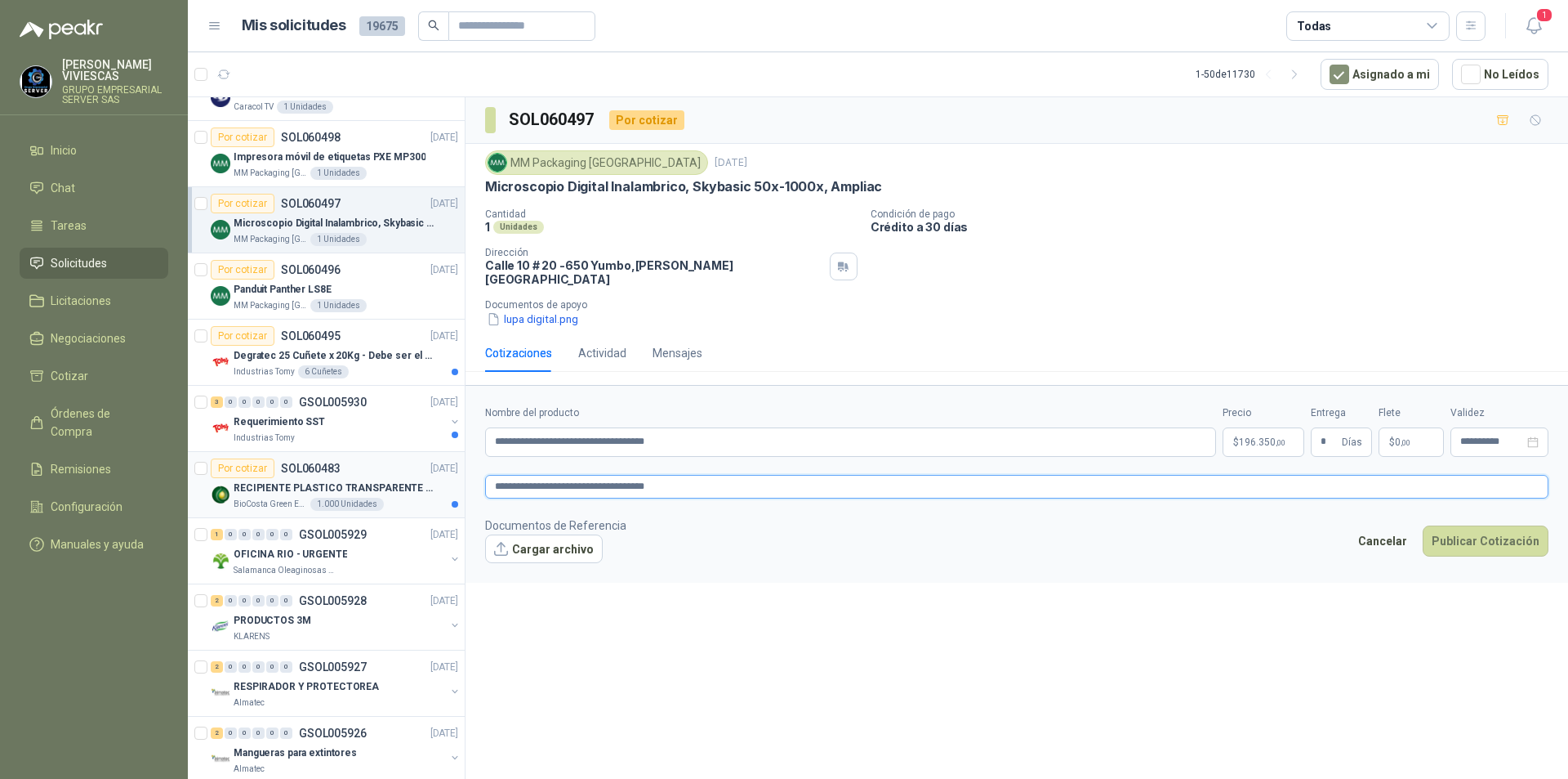
drag, startPoint x: 698, startPoint y: 481, endPoint x: 378, endPoint y: 474, distance: 320.1
click at [378, 474] on div "Por cotizar SOL060557 [DATE] Unidad de almacenamiento de estado solido Marca SK…" at bounding box center [877, 440] width 1380 height 688
click at [554, 475] on textarea at bounding box center [1016, 487] width 1063 height 24
click at [573, 475] on textarea at bounding box center [1016, 487] width 1063 height 24
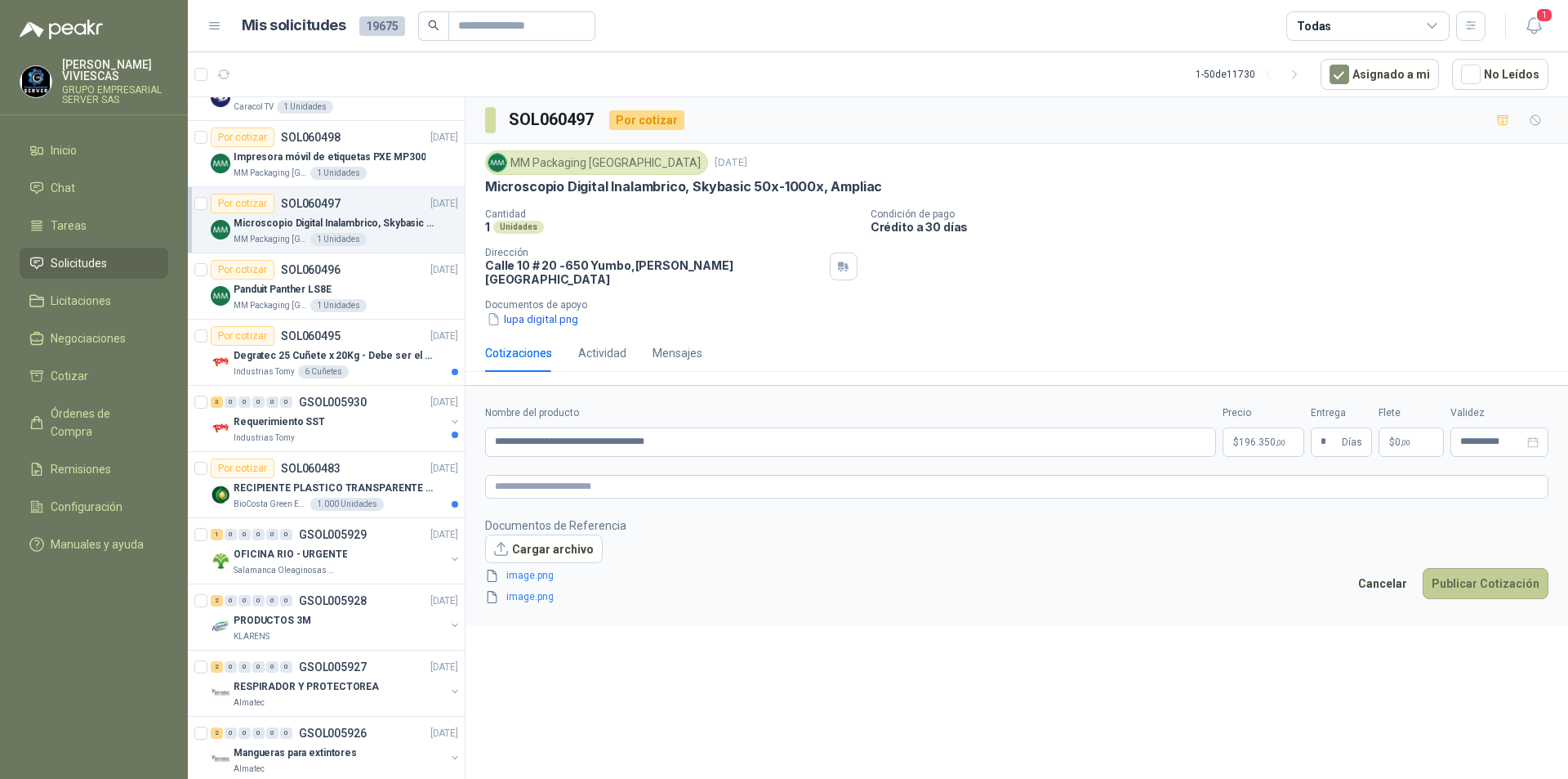
click at [1478, 571] on button "Publicar Cotización" at bounding box center [1486, 583] width 126 height 31
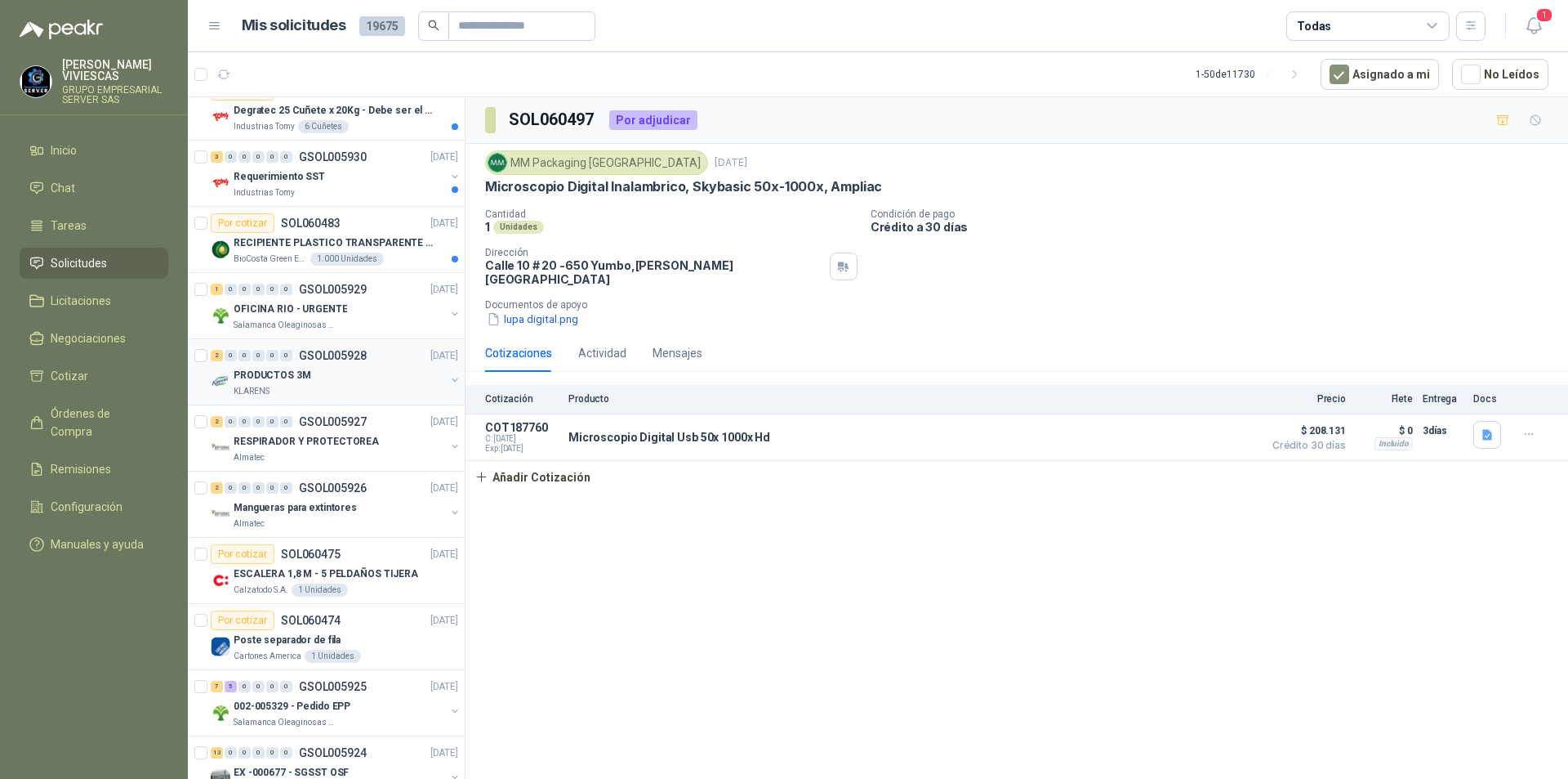
scroll to position [899, 0]
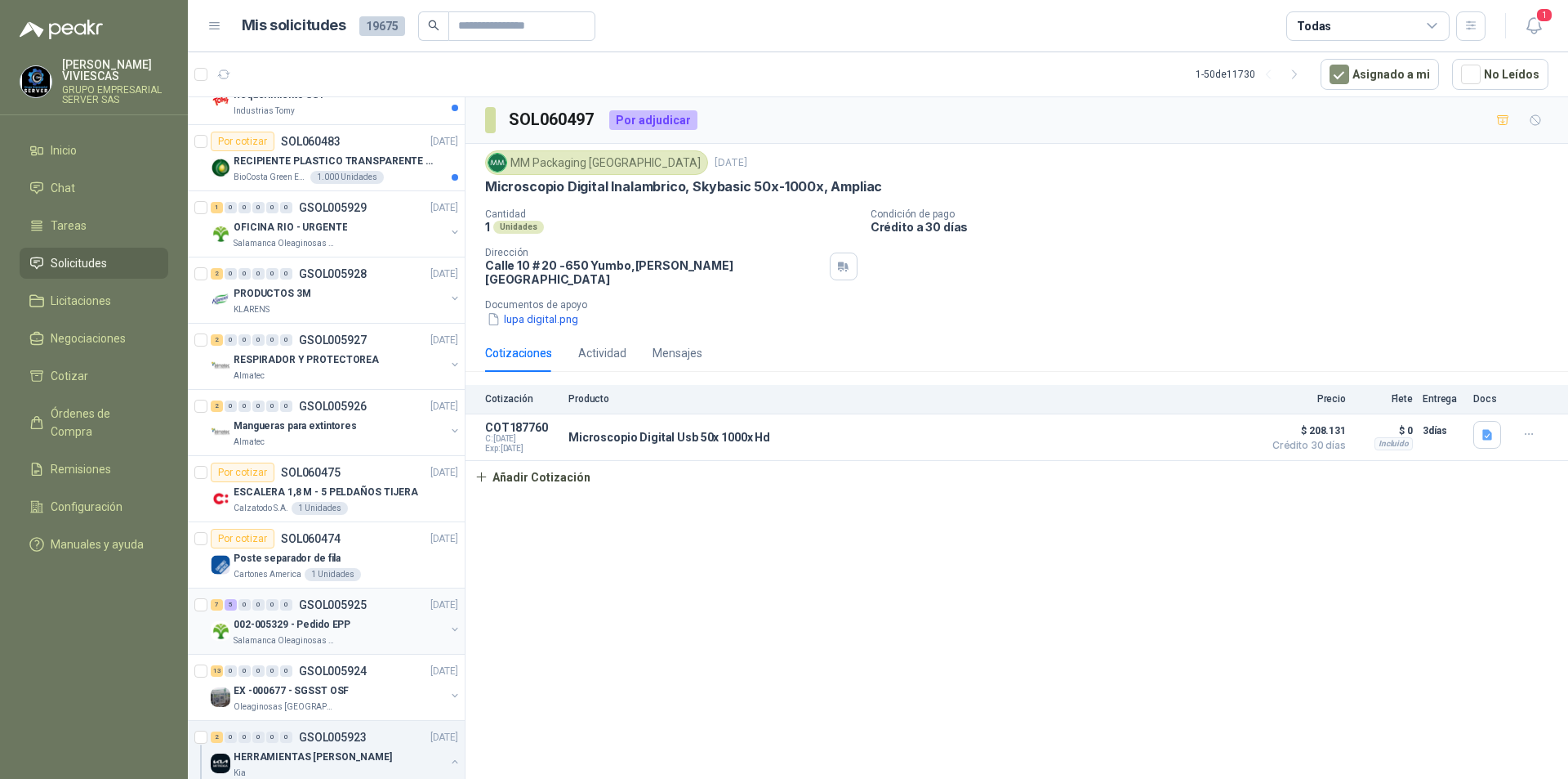
click at [329, 646] on p "Salamanca Oleaginosas SAS" at bounding box center [285, 641] width 103 height 13
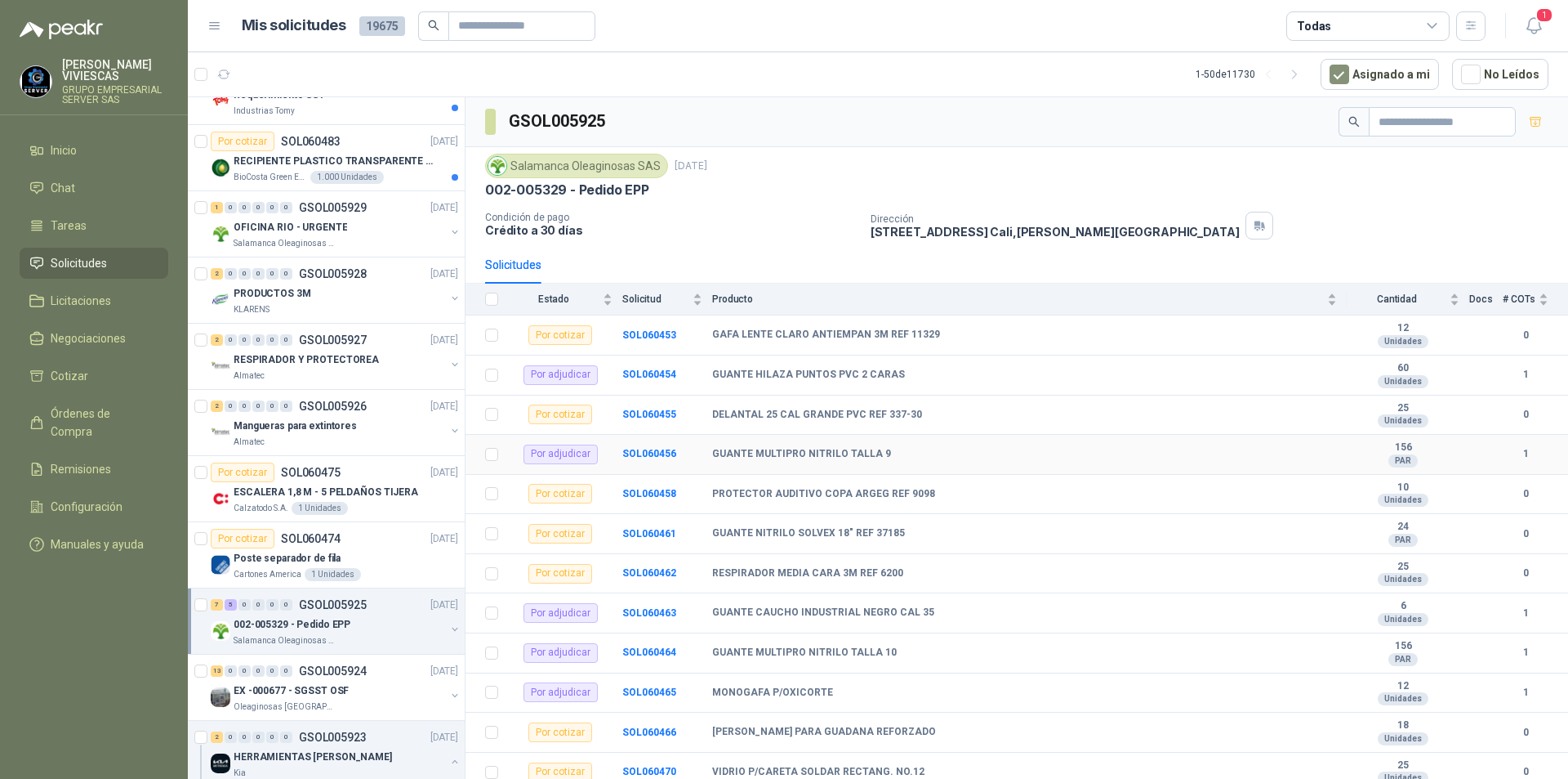
scroll to position [7, 0]
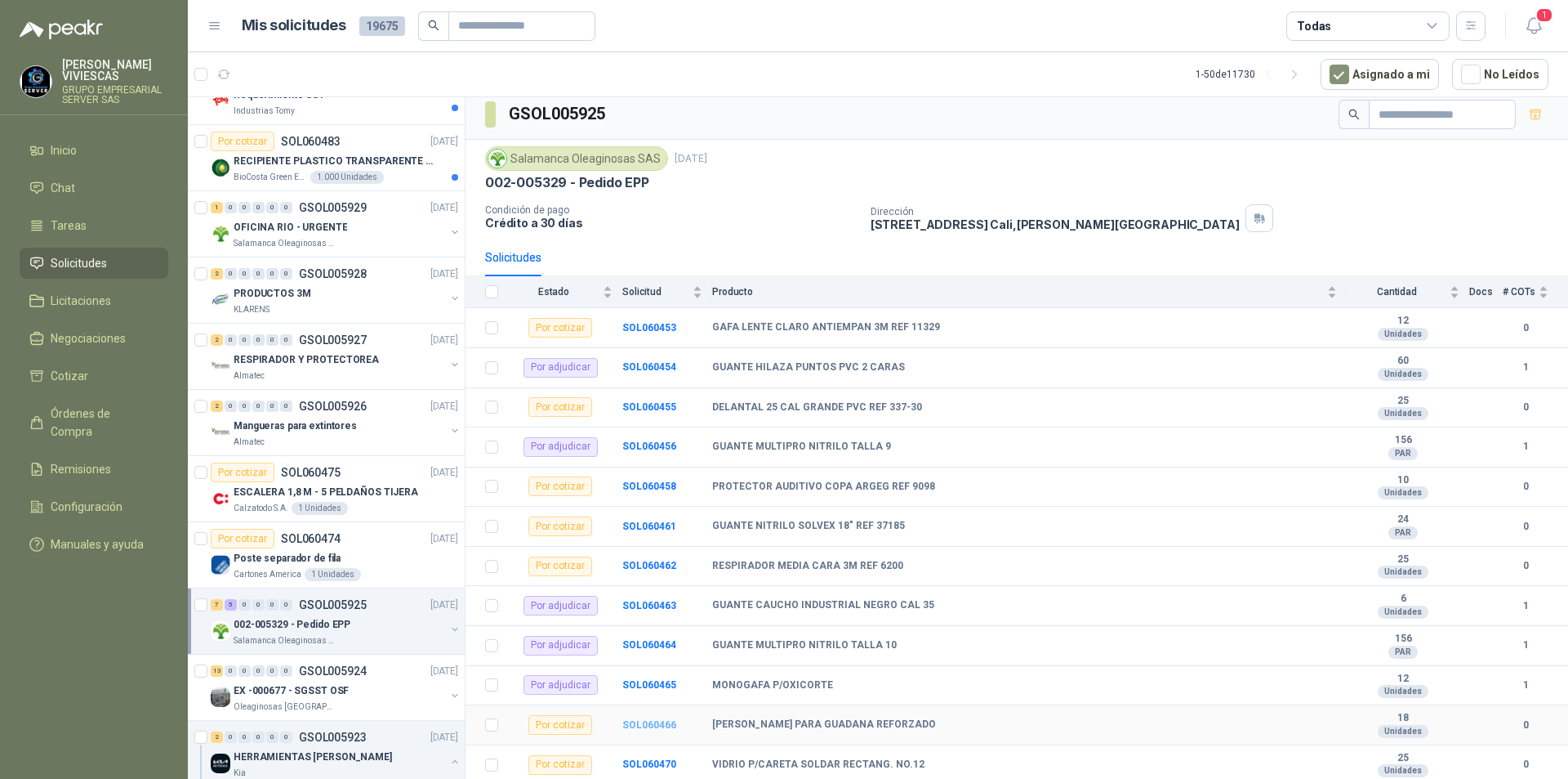
click at [643, 725] on b "SOL060466" at bounding box center [649, 725] width 54 height 12
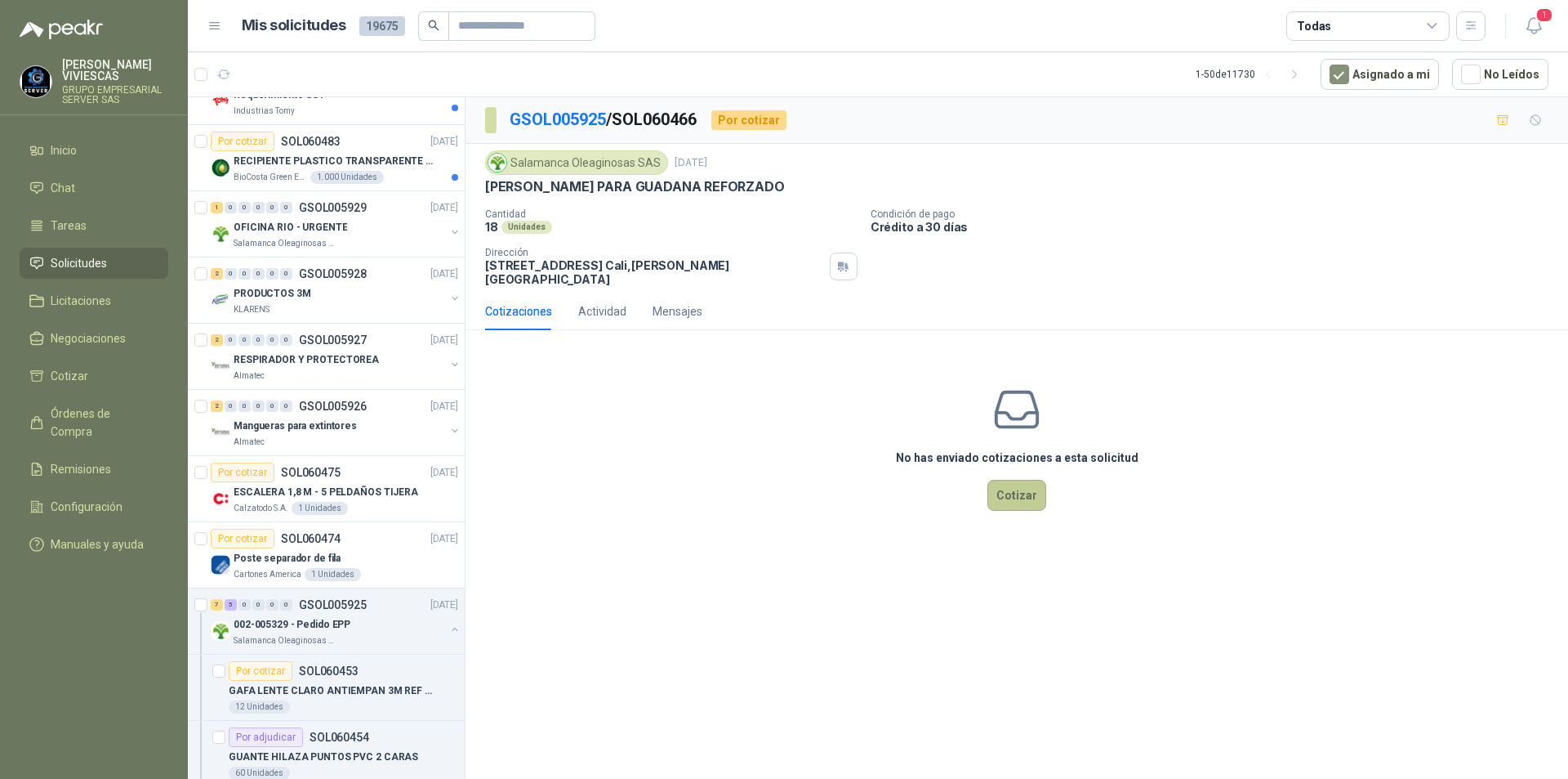
click at [1013, 485] on button "Cotizar" at bounding box center [1017, 495] width 59 height 31
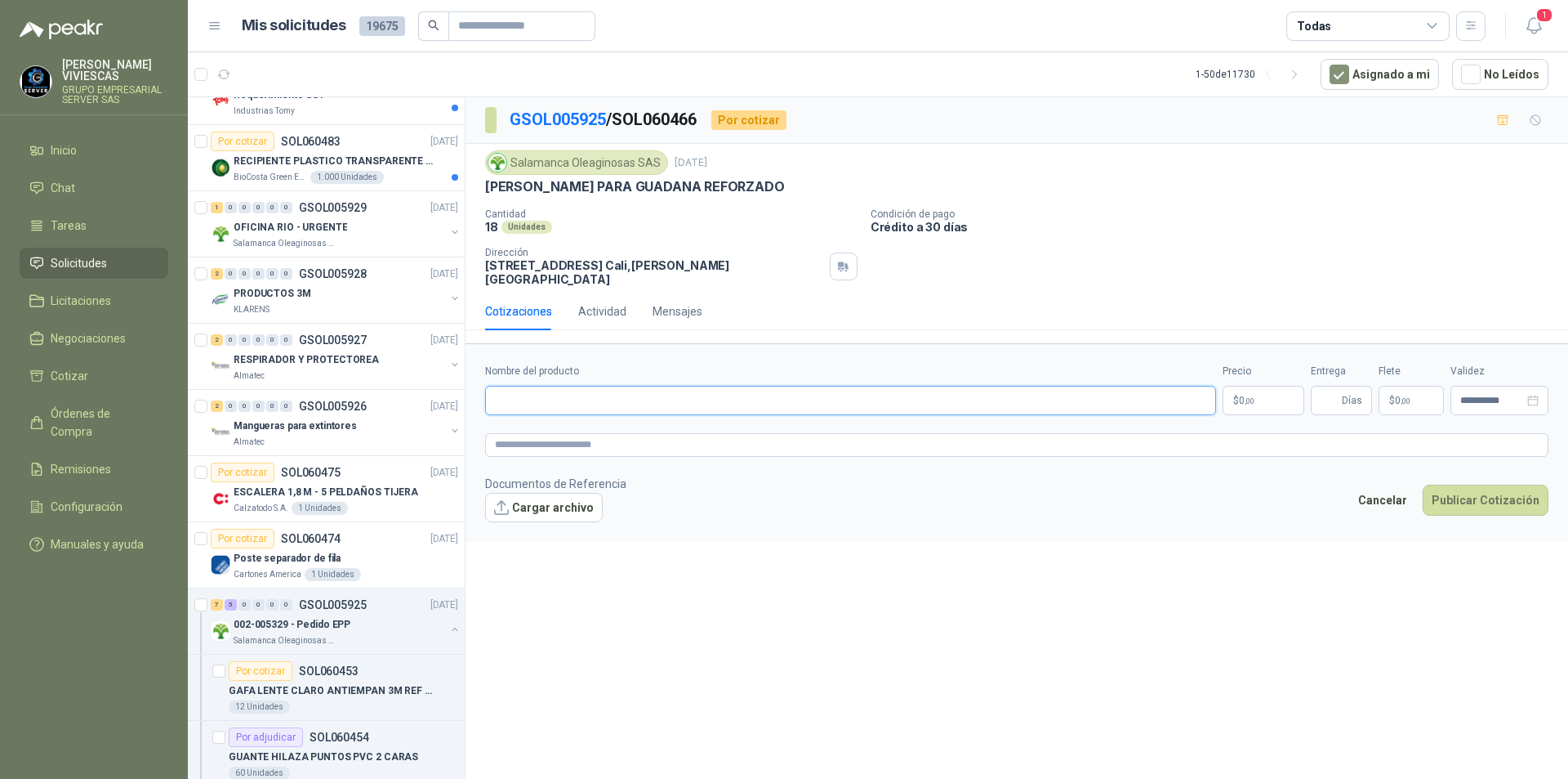
paste input "**********"
type input "**********"
drag, startPoint x: 1272, startPoint y: 372, endPoint x: 1271, endPoint y: 380, distance: 8.1
click at [1271, 374] on div "Precio $ 0 ,00" at bounding box center [1263, 390] width 81 height 51
click at [1268, 384] on body "[PERSON_NAME] GRUPO EMPRESARIAL SERVER SAS Inicio Chat Tareas Solicitudes Licit…" at bounding box center [784, 390] width 1568 height 779
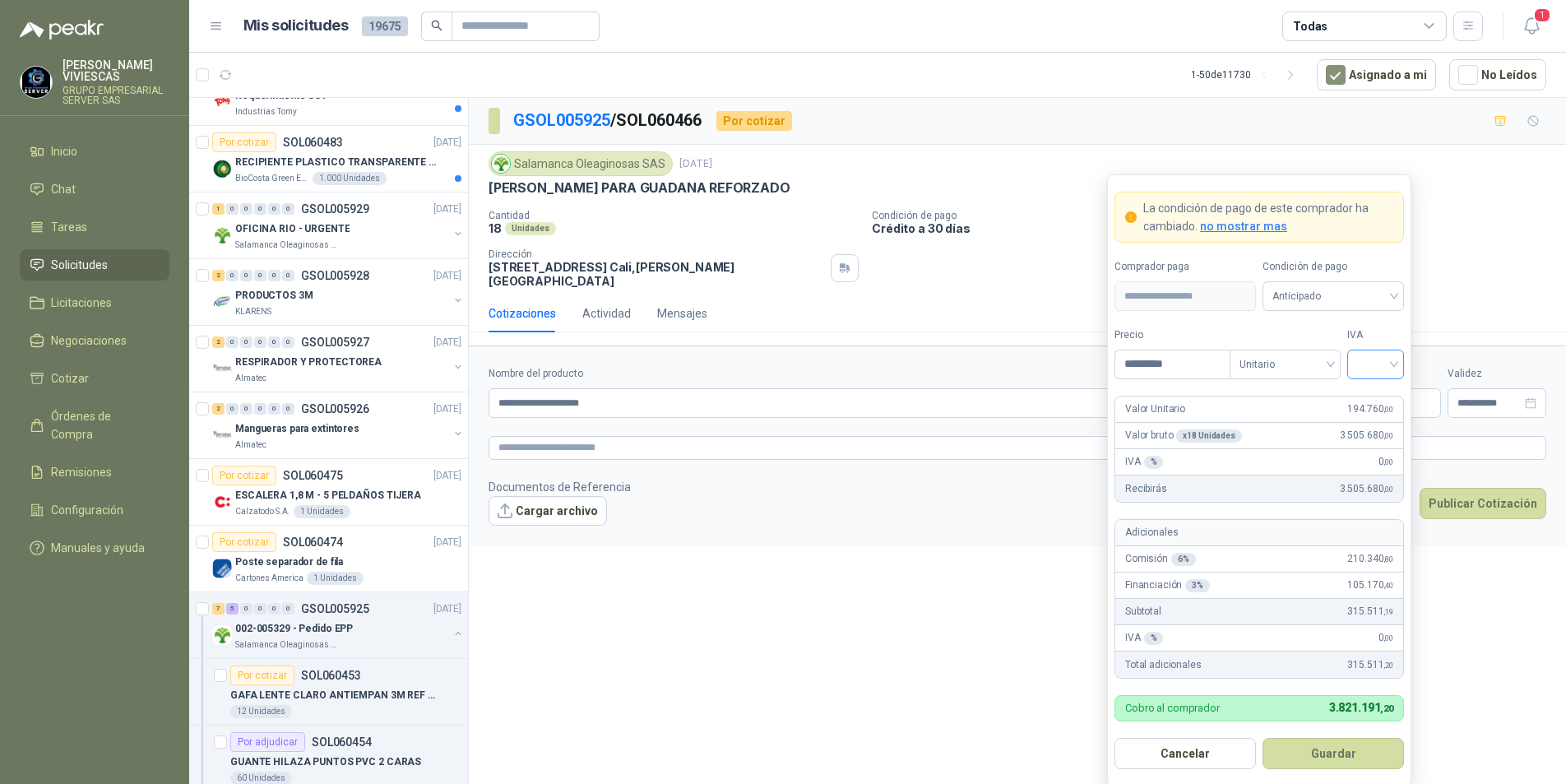
type input "*********"
click at [1394, 360] on input "search" at bounding box center [1376, 363] width 37 height 25
click at [1378, 399] on div "19%" at bounding box center [1375, 399] width 30 height 18
click at [1366, 287] on span "Anticipado" at bounding box center [1334, 296] width 122 height 25
click at [1325, 354] on div "Crédito a 30 días" at bounding box center [1334, 357] width 115 height 18
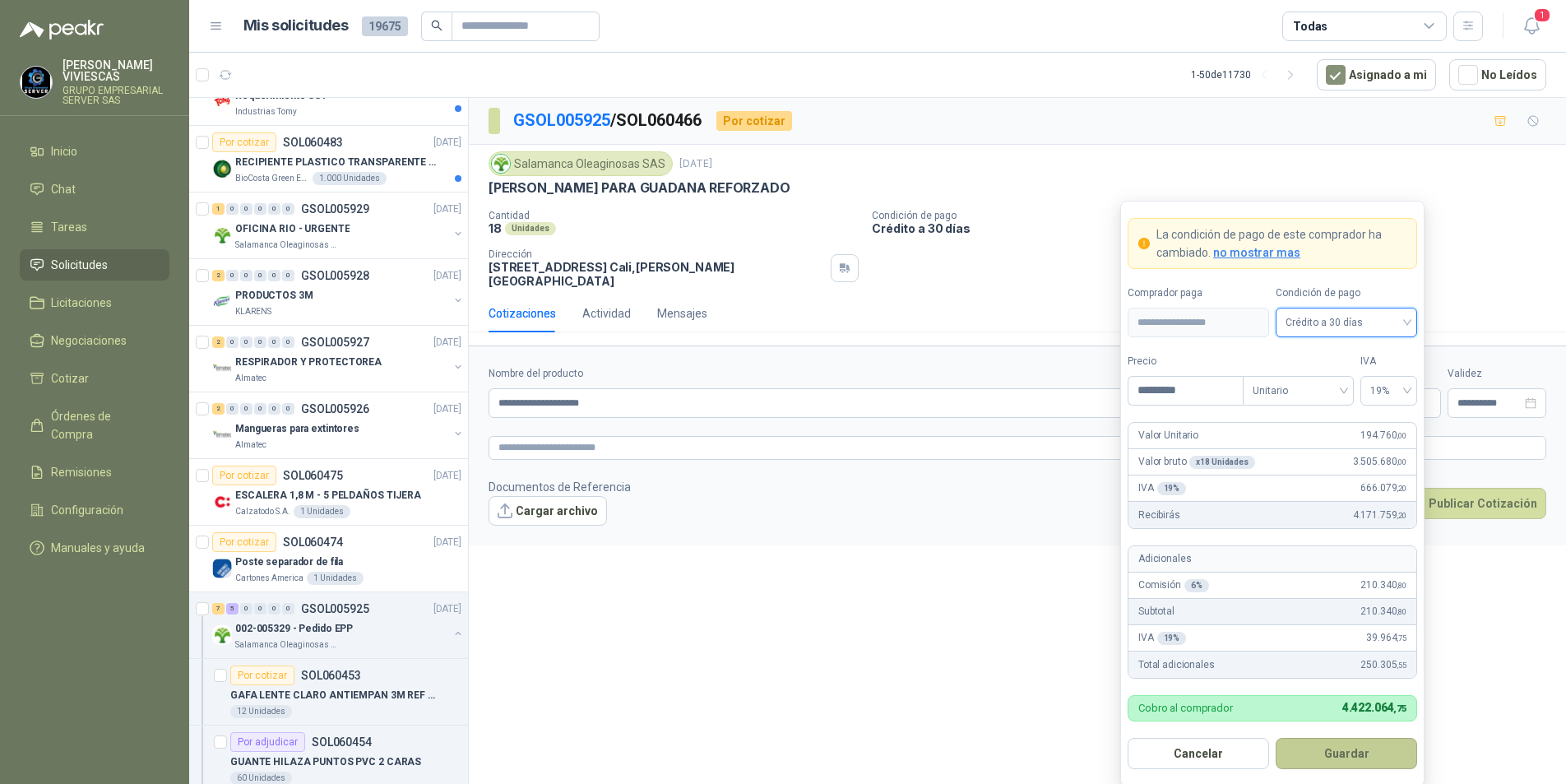
click at [1319, 766] on button "Guardar" at bounding box center [1346, 753] width 141 height 31
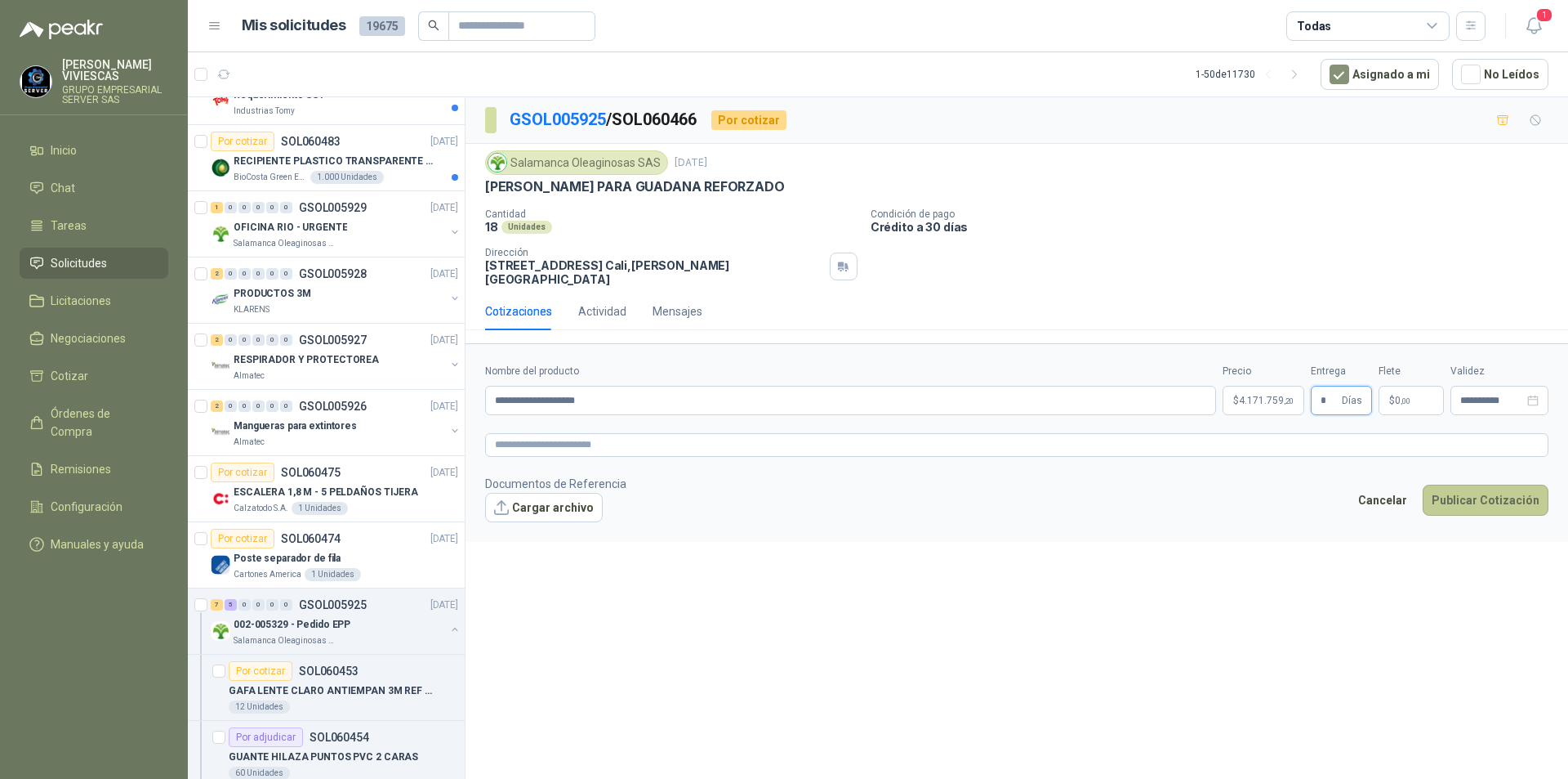
type input "*"
click at [1456, 489] on button "Publicar Cotización" at bounding box center [1486, 499] width 126 height 31
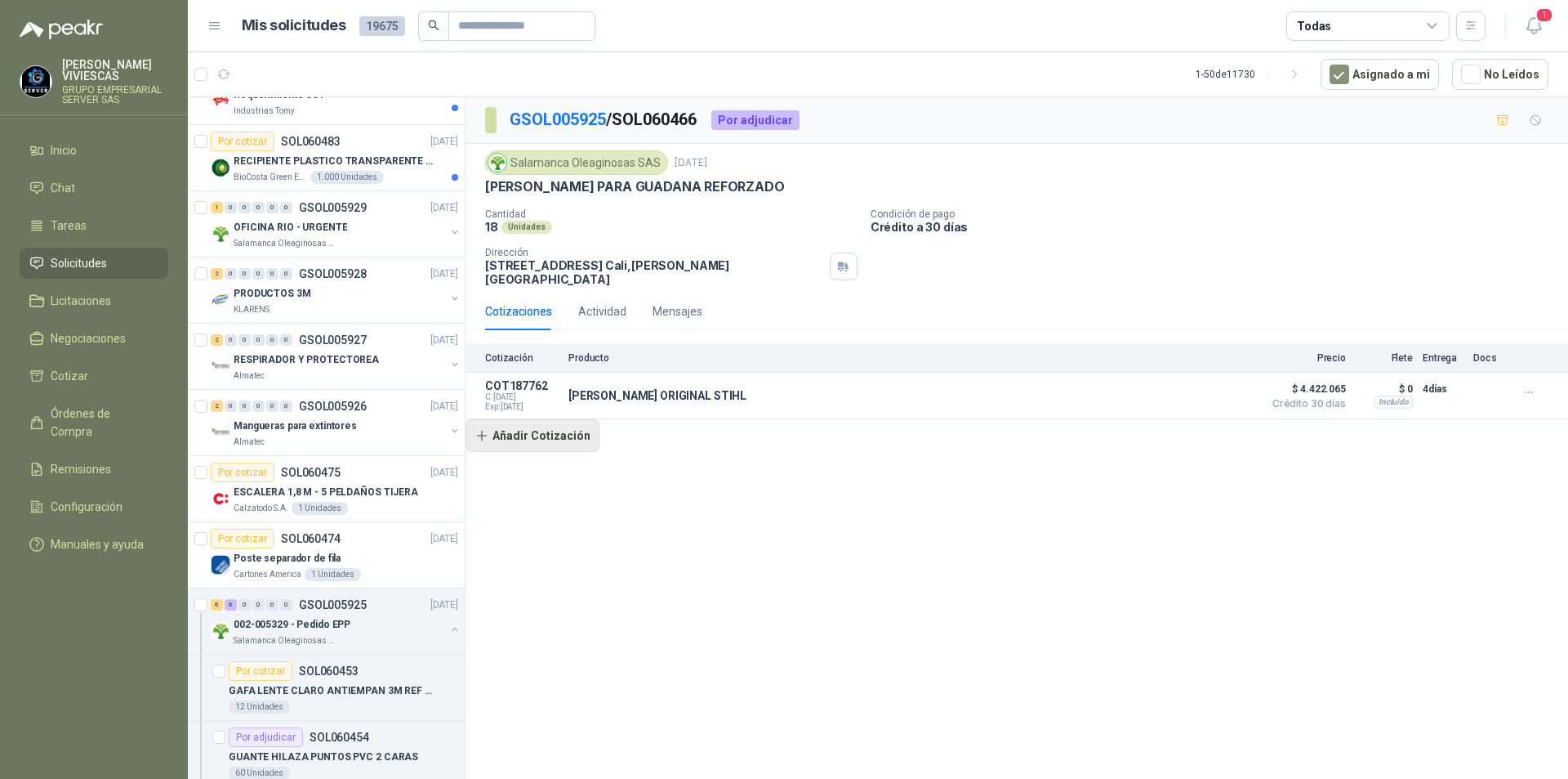
click at [540, 433] on button "Añadir Cotización" at bounding box center [532, 435] width 134 height 32
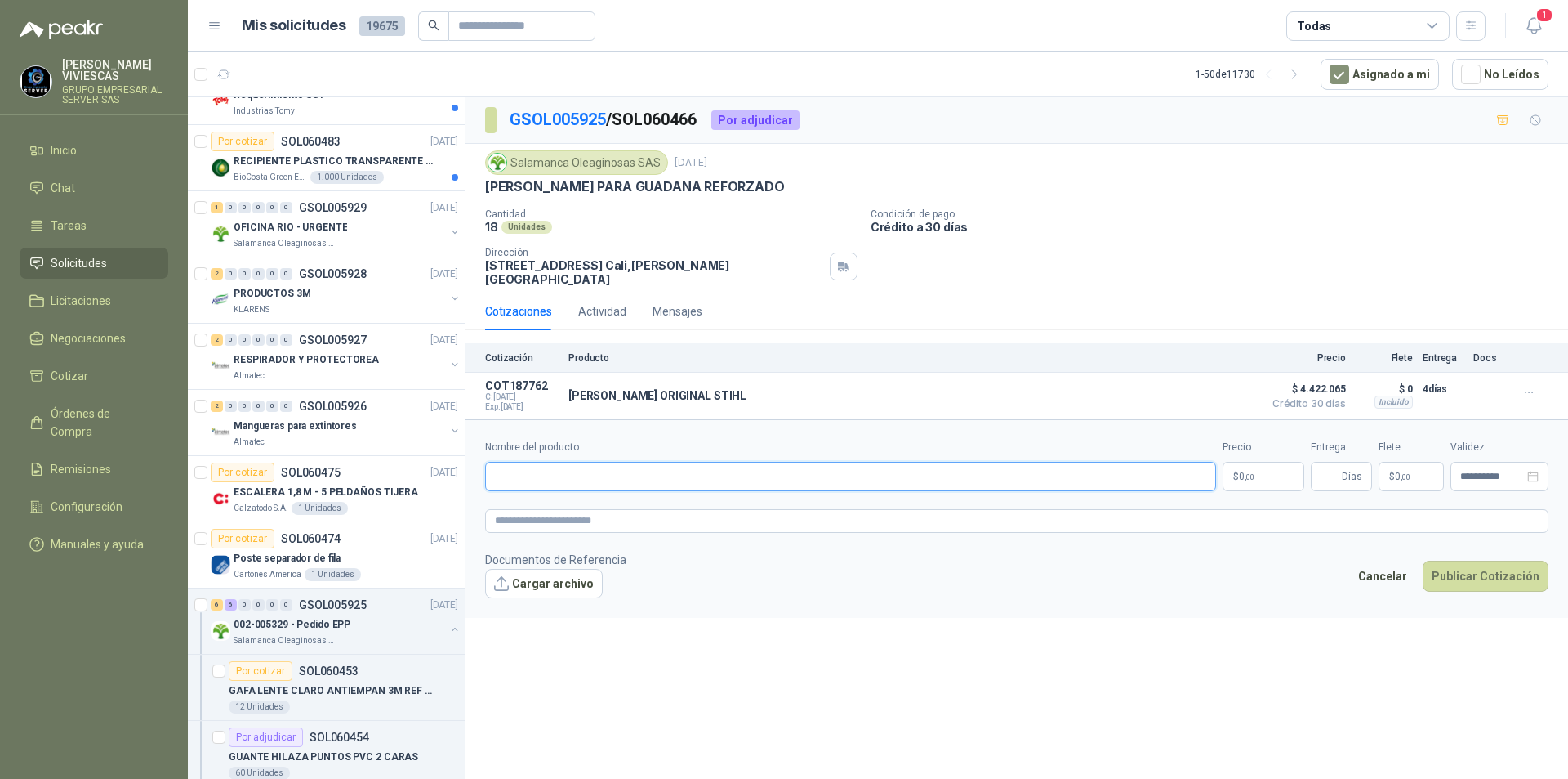
paste input "**********"
type input "**********"
click at [1251, 473] on span ",00" at bounding box center [1250, 477] width 10 height 9
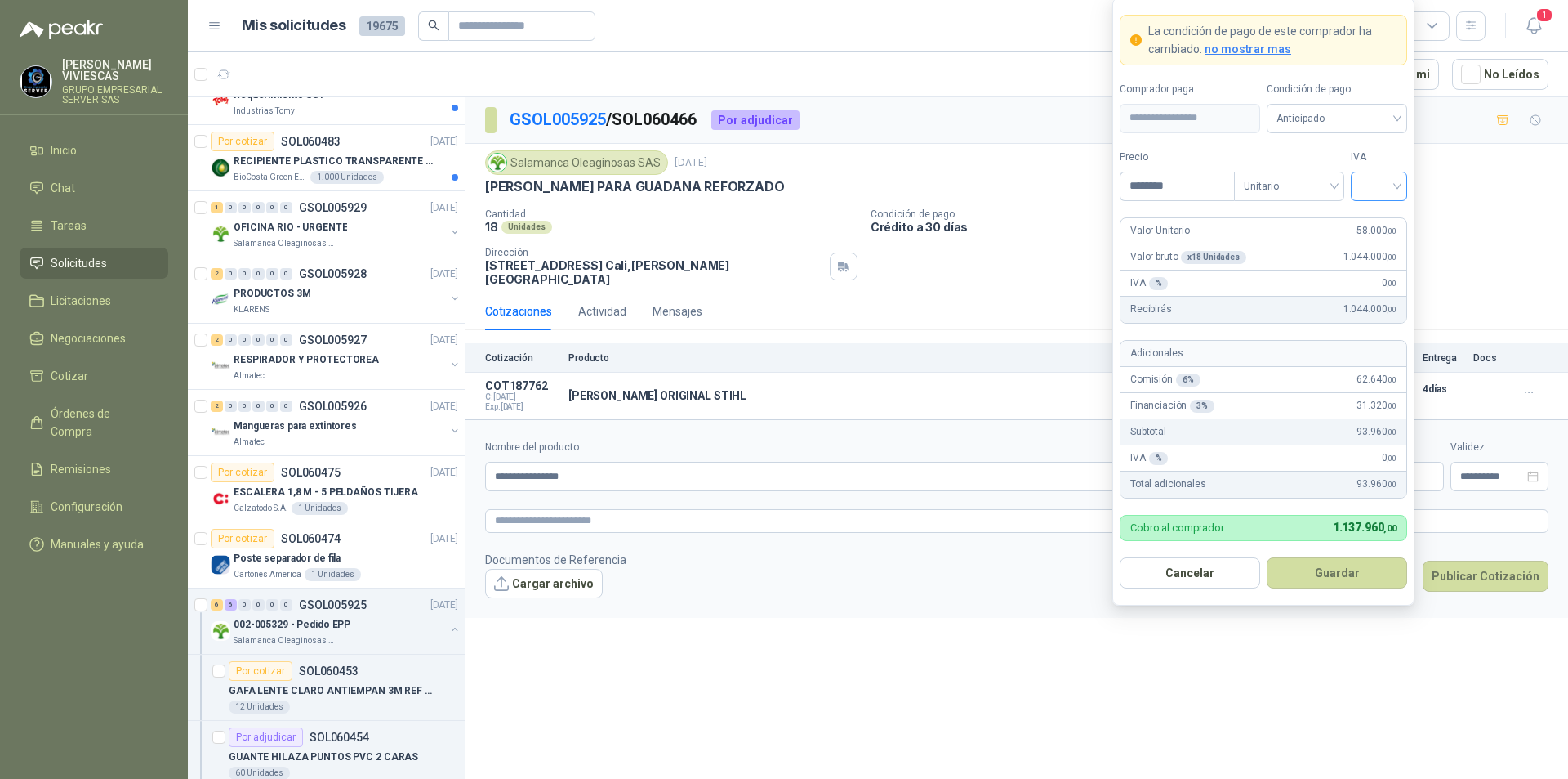
click at [1400, 182] on div at bounding box center [1379, 186] width 56 height 29
type input "********"
click at [1385, 221] on div "19%" at bounding box center [1379, 220] width 30 height 18
click at [1362, 127] on span "Anticipado" at bounding box center [1337, 119] width 121 height 25
click at [1326, 177] on div "Crédito a 30 días" at bounding box center [1337, 179] width 115 height 18
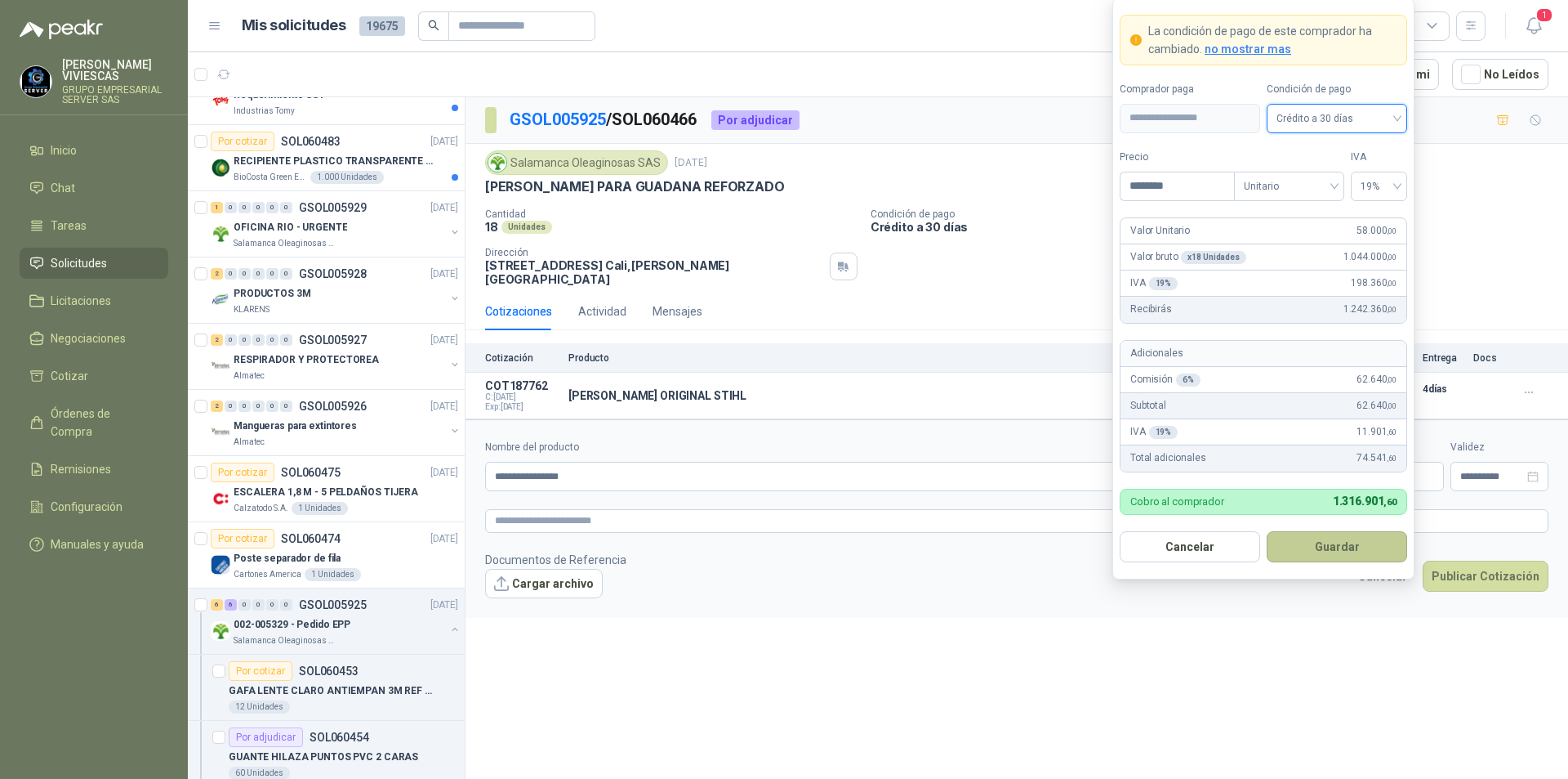
click at [1333, 541] on button "Guardar" at bounding box center [1336, 546] width 140 height 31
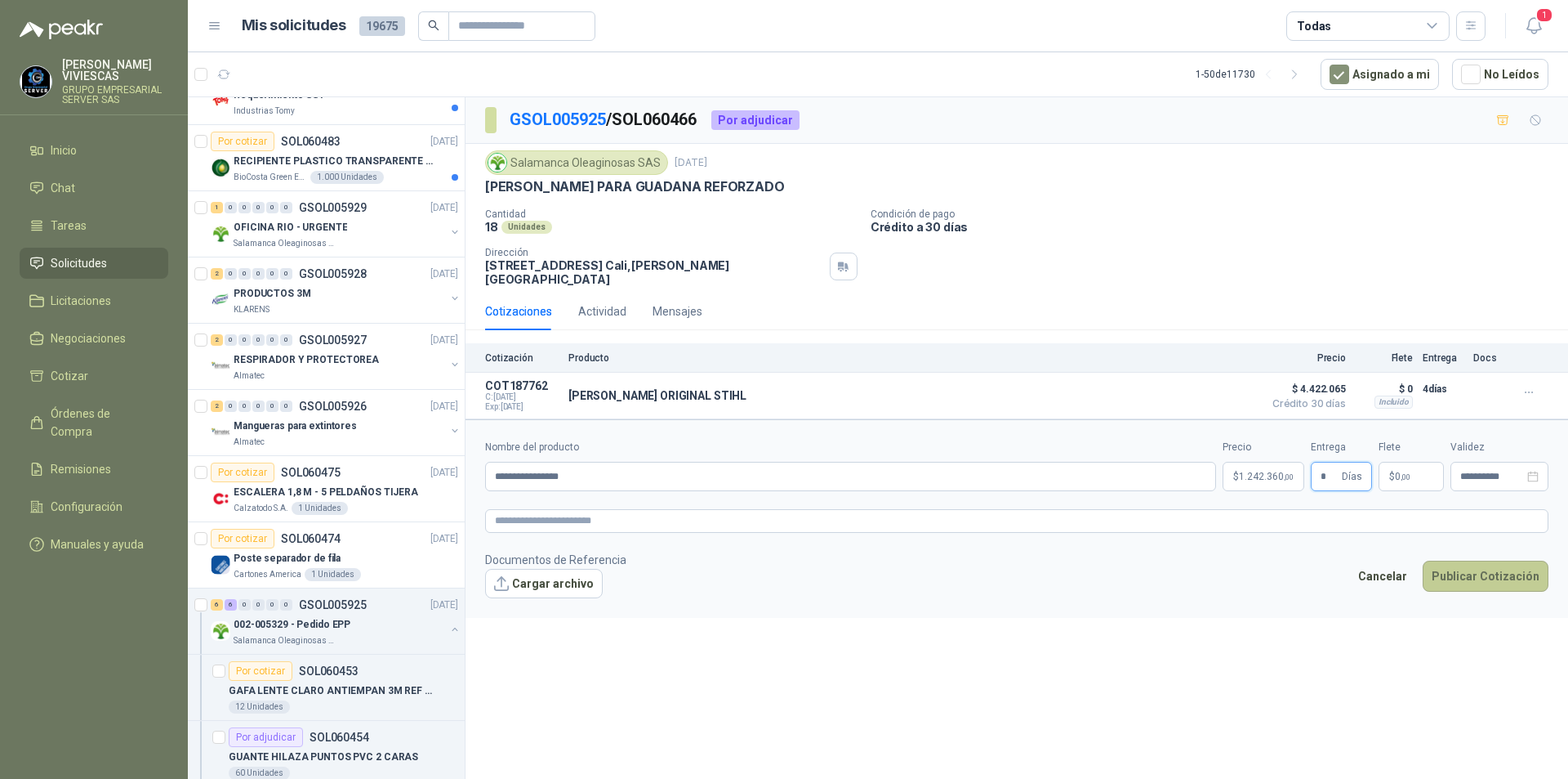
type input "*"
click at [1450, 561] on button "Publicar Cotización" at bounding box center [1486, 576] width 126 height 31
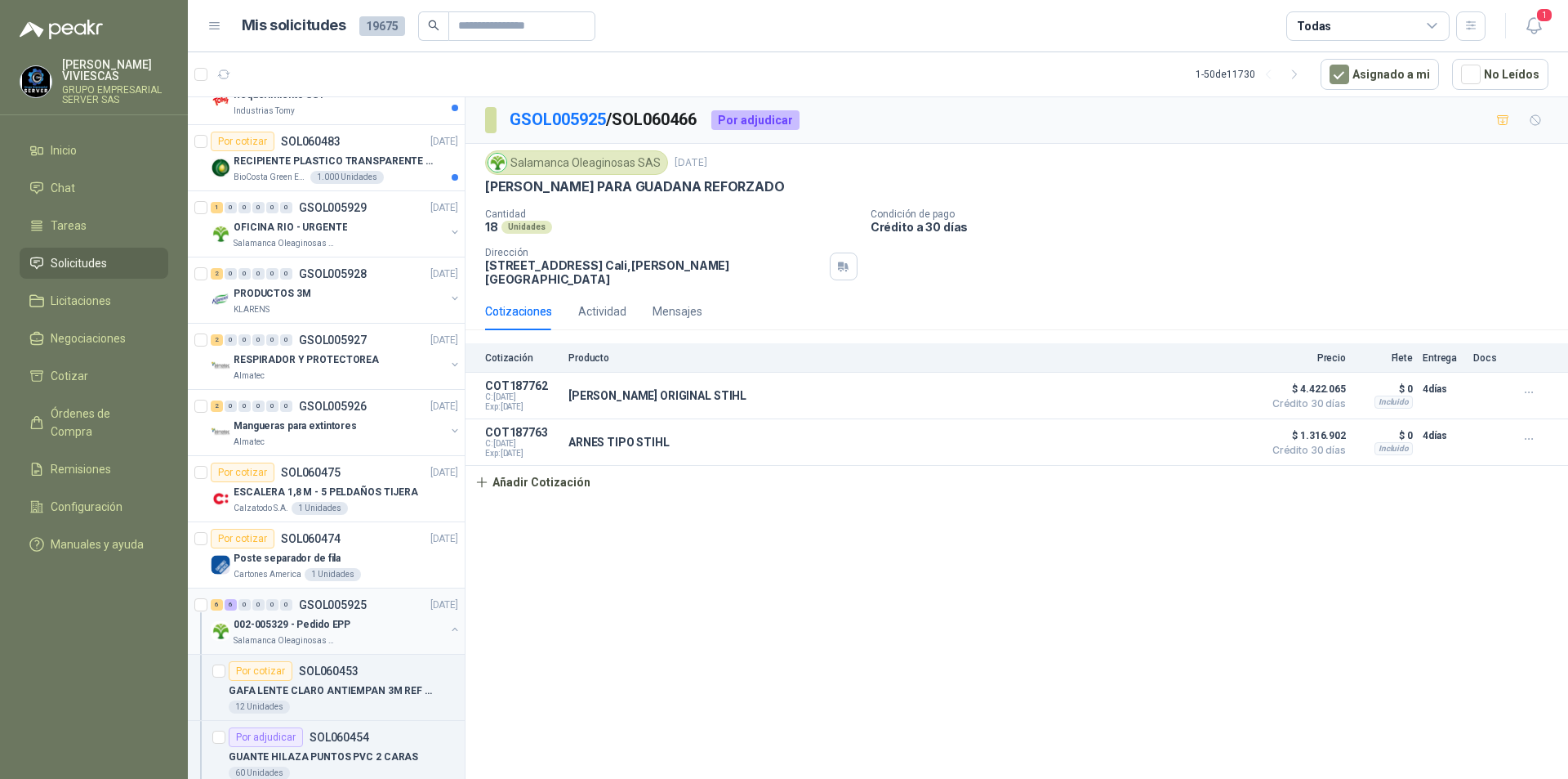
click at [359, 604] on p "GSOL005925" at bounding box center [333, 605] width 68 height 12
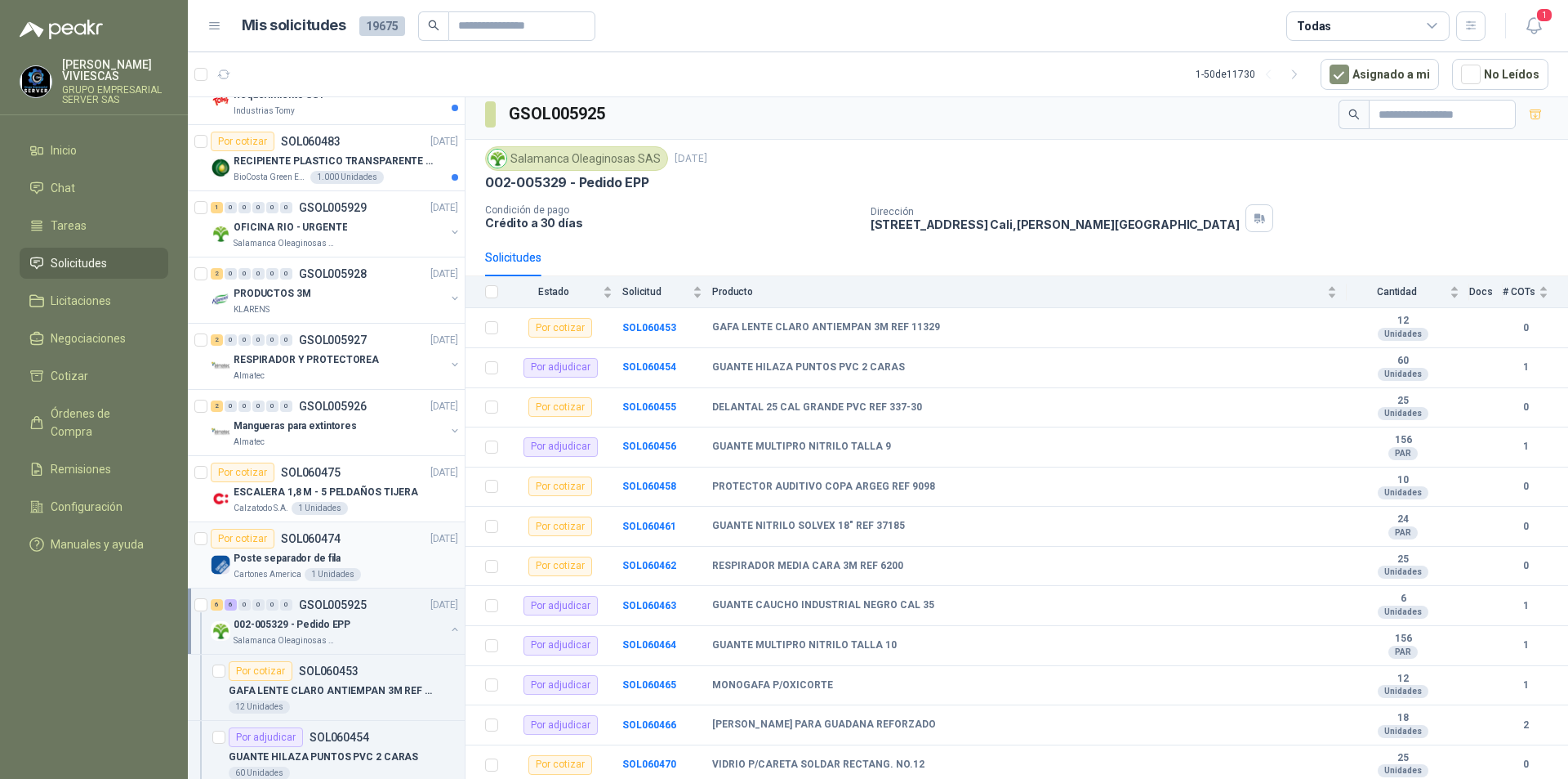
scroll to position [1144, 0]
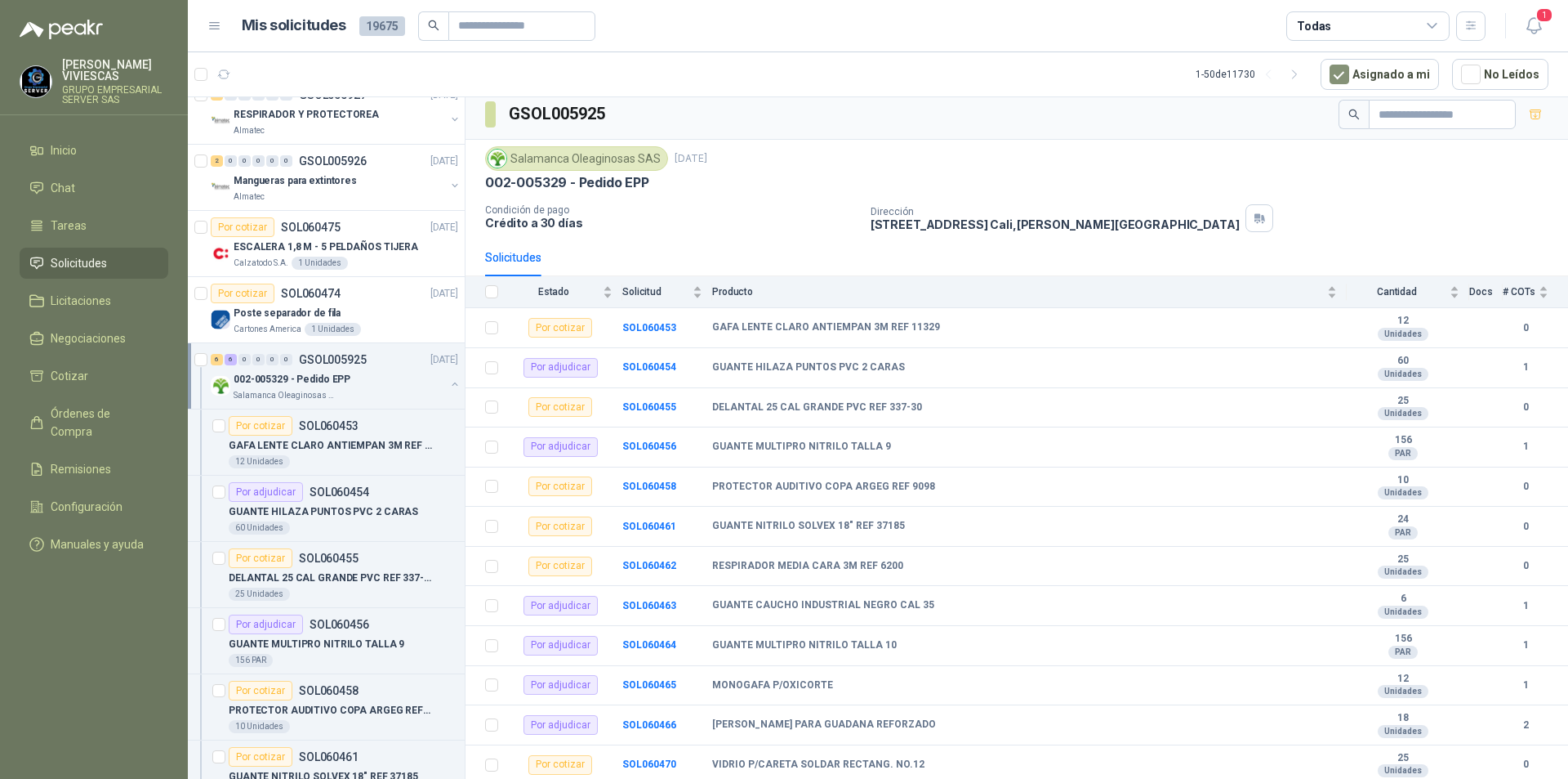
click at [341, 389] on div "Salamanca Oleaginosas SAS" at bounding box center [339, 395] width 212 height 13
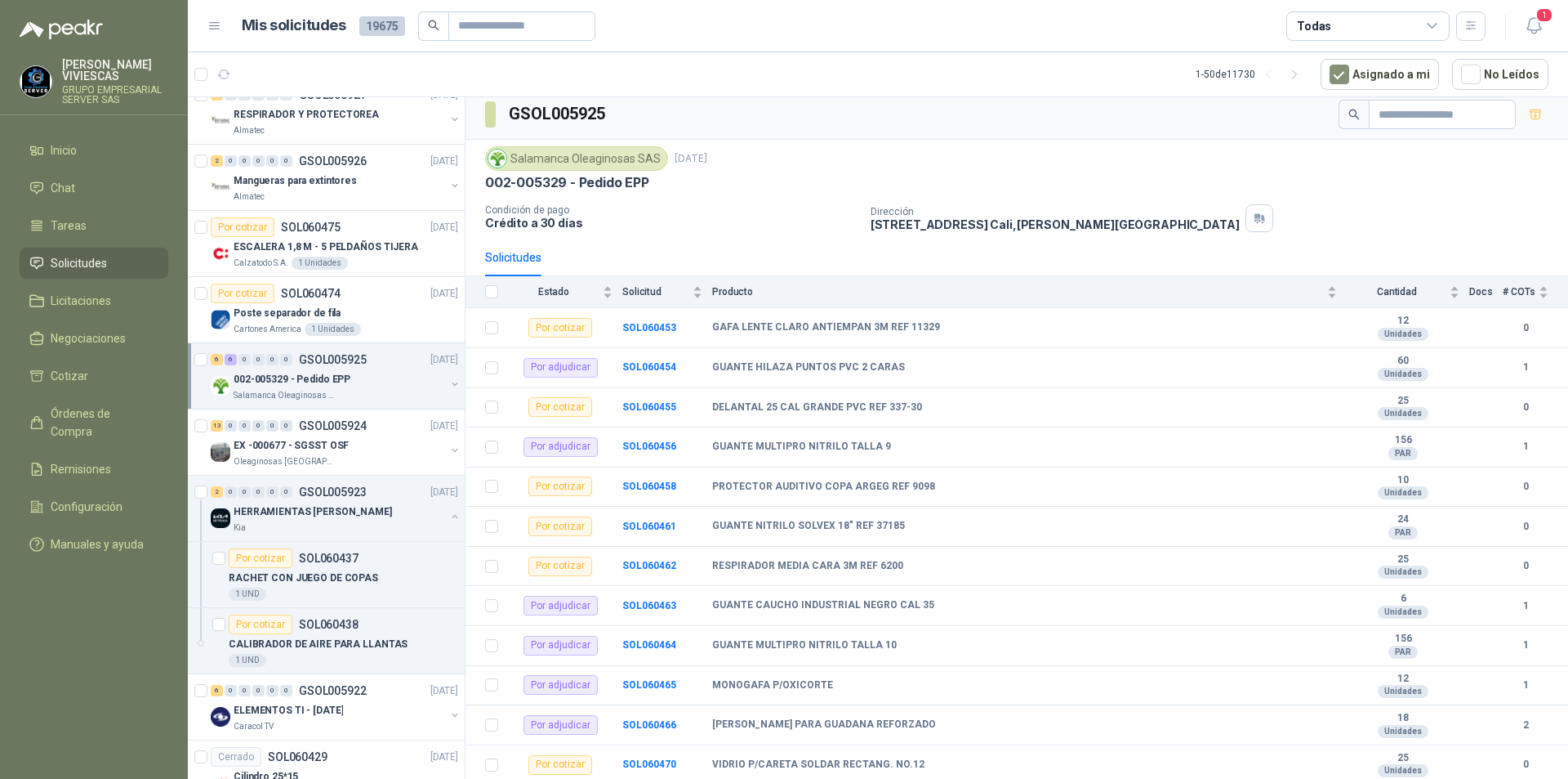
scroll to position [6, 0]
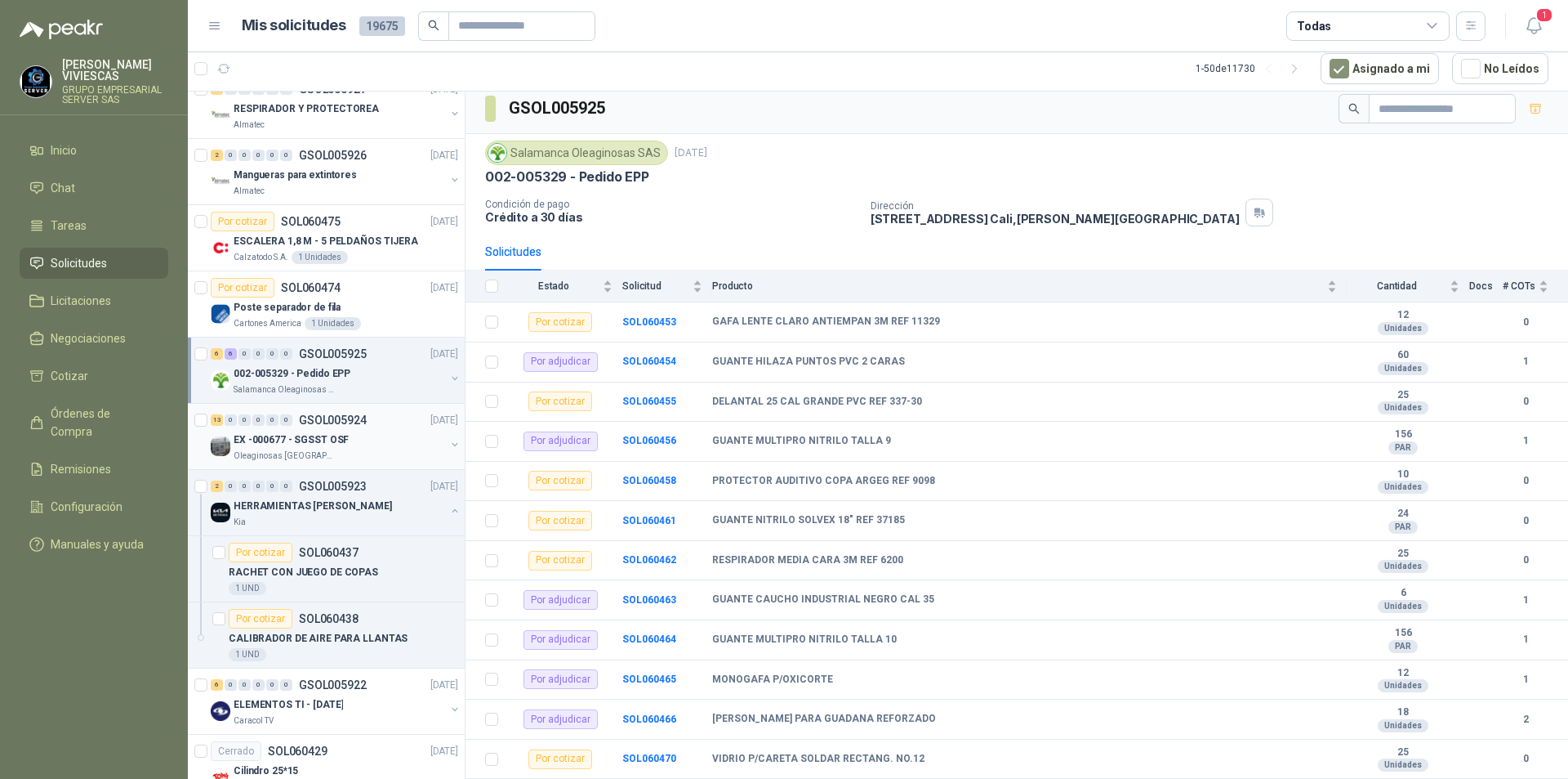
click at [337, 439] on p "EX -000677 - SGSST OSF" at bounding box center [291, 440] width 115 height 16
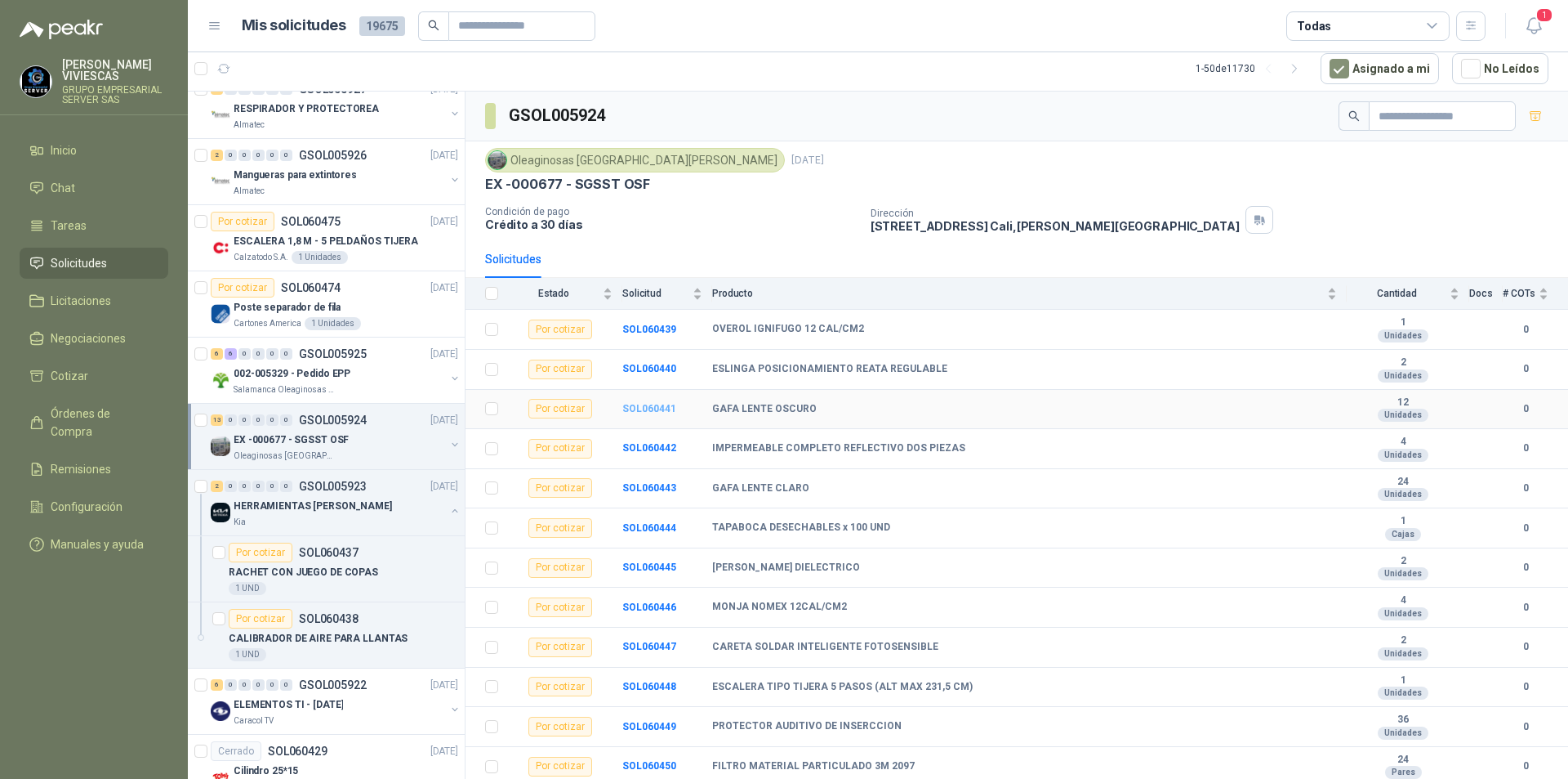
click at [659, 406] on b "SOL060441" at bounding box center [649, 409] width 54 height 12
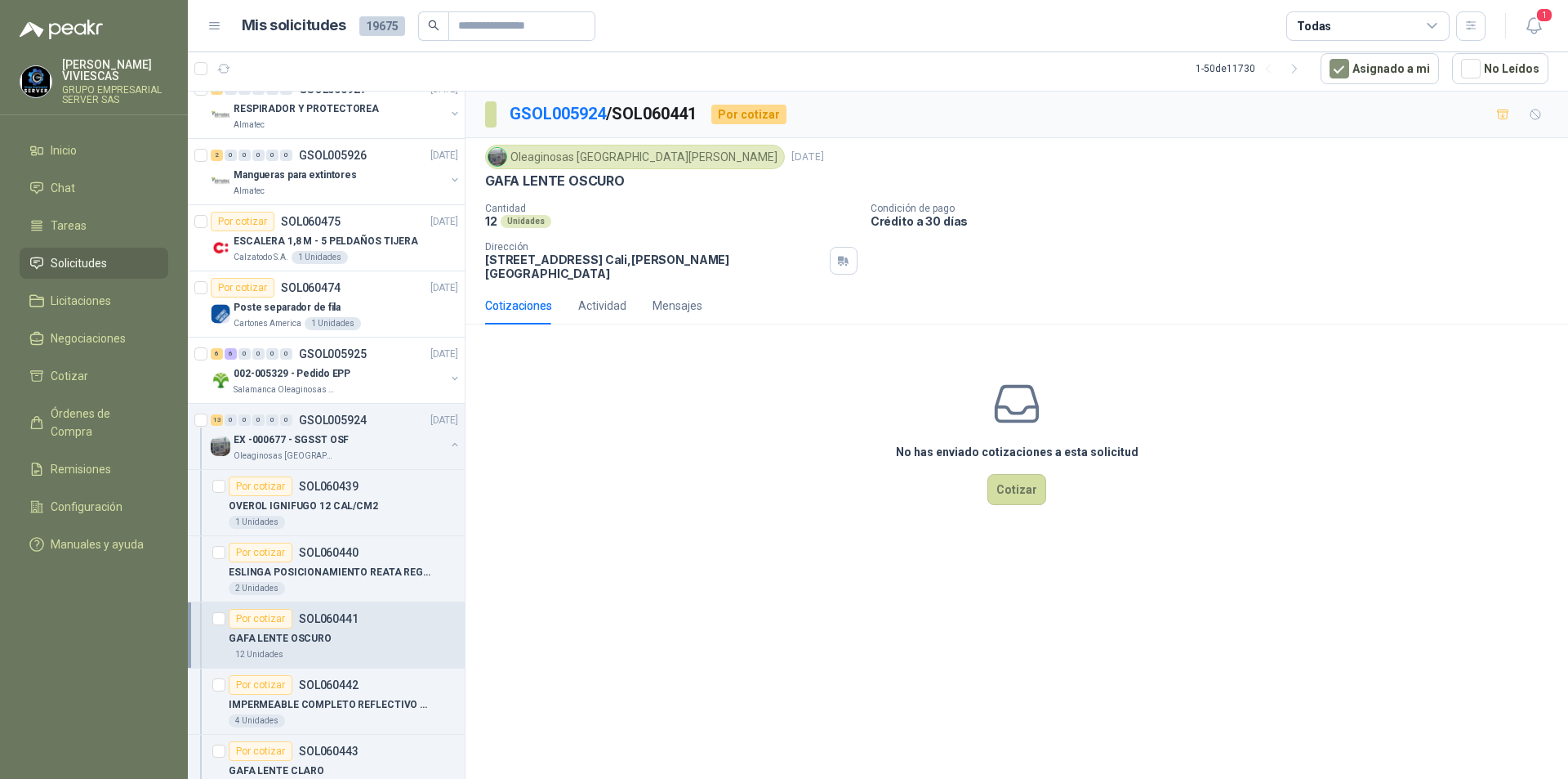
click at [1045, 486] on div "No has enviado cotizaciones a esta solicitud Cotizar" at bounding box center [1017, 441] width 1102 height 208
click at [999, 481] on button "Cotizar" at bounding box center [1017, 489] width 59 height 31
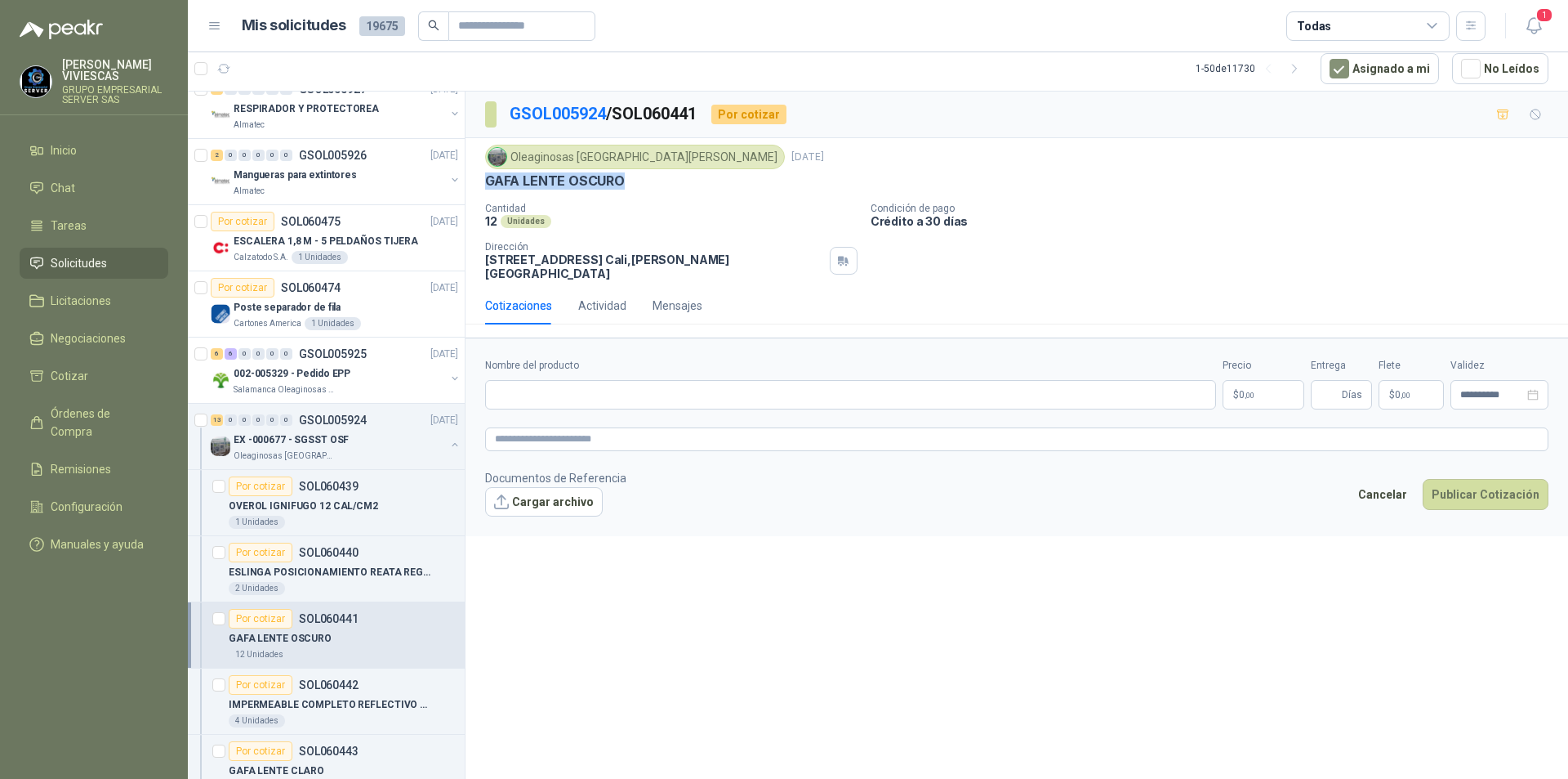
drag, startPoint x: 626, startPoint y: 180, endPoint x: 487, endPoint y: 174, distance: 139.1
click at [487, 174] on div "GAFA LENTE OSCURO" at bounding box center [1016, 181] width 1063 height 17
copy p "GAFA LENTE OSCURO"
paste input "**********"
type input "**********"
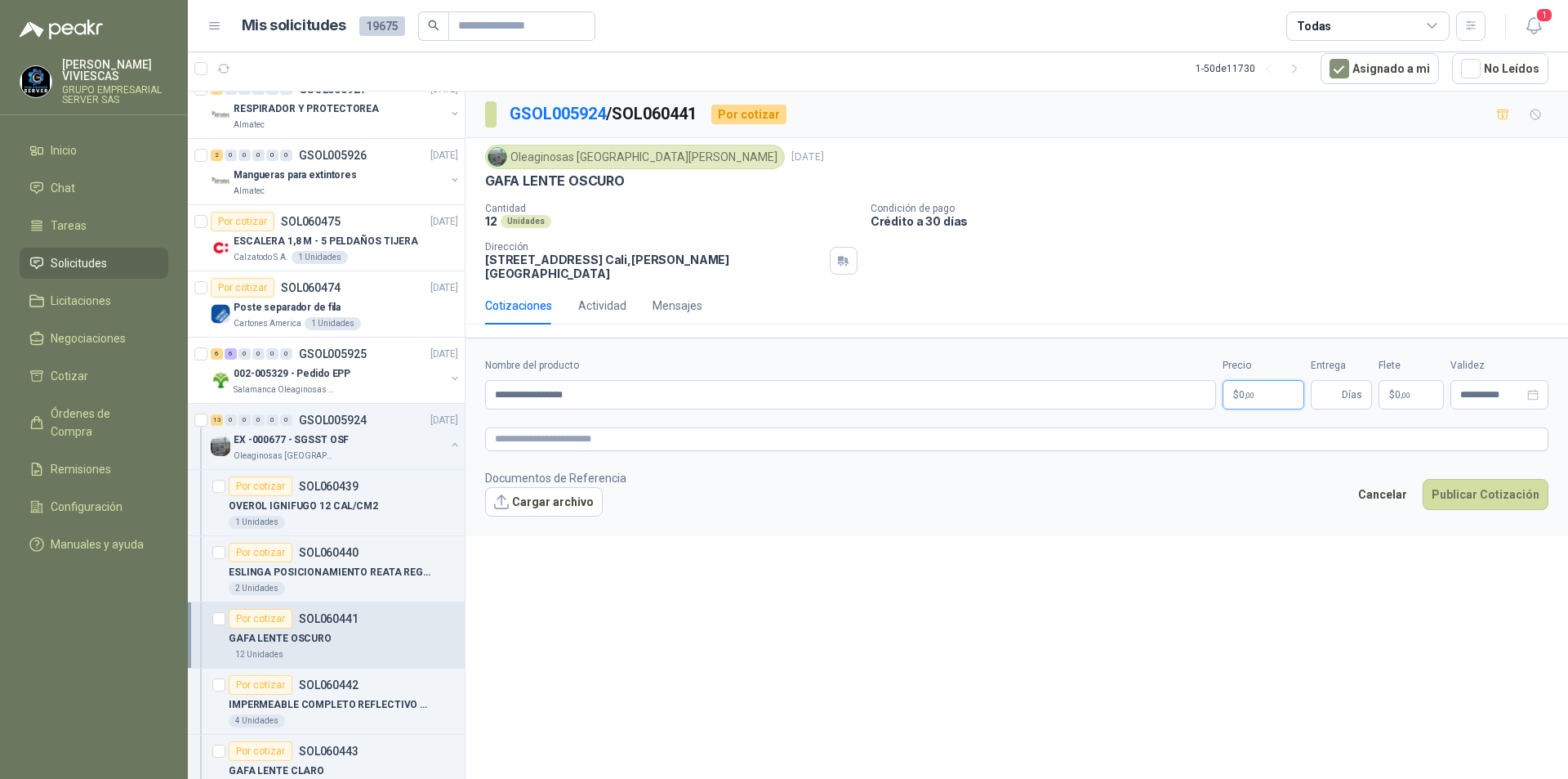
click at [1248, 386] on body "[PERSON_NAME] GRUPO EMPRESARIAL SERVER SAS Inicio Chat Tareas Solicitudes Licit…" at bounding box center [784, 390] width 1568 height 779
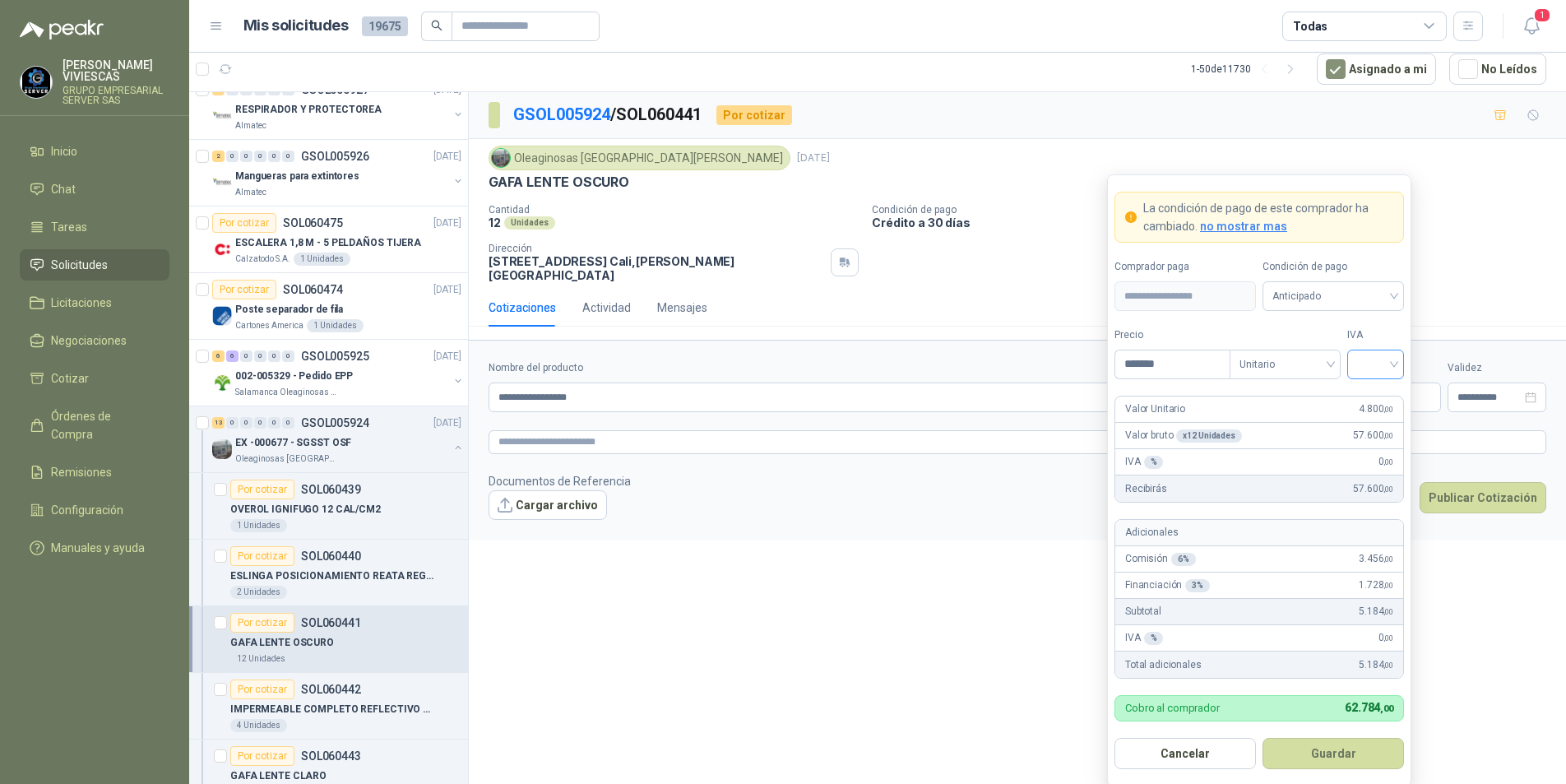
click at [1395, 362] on div at bounding box center [1376, 364] width 57 height 29
type input "*******"
click at [1382, 389] on div "19%" at bounding box center [1375, 399] width 30 height 18
click at [1375, 304] on span "Anticipado" at bounding box center [1334, 296] width 122 height 25
click at [1337, 353] on div "Crédito a 30 días" at bounding box center [1334, 357] width 115 height 18
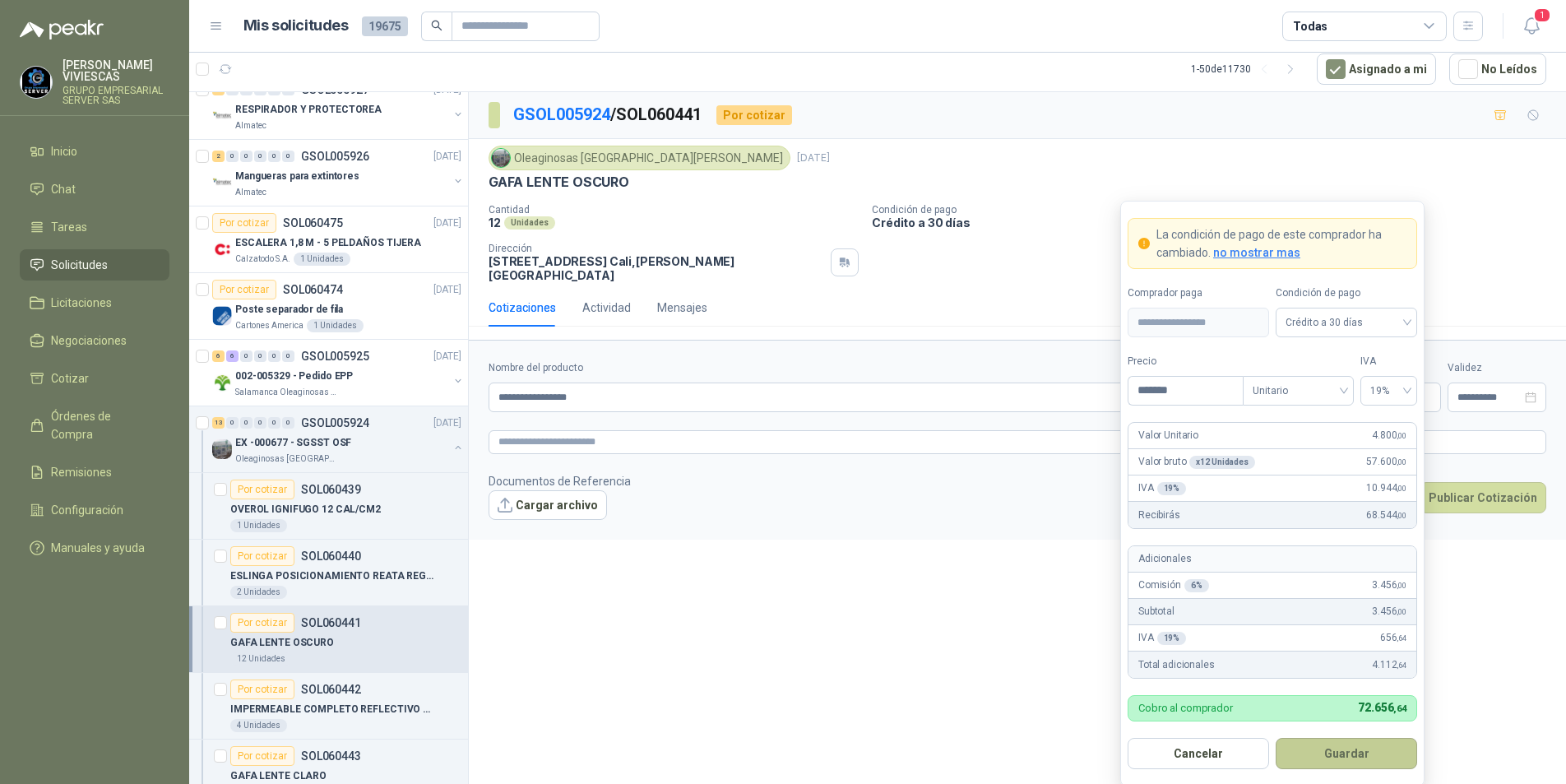
click at [1317, 749] on button "Guardar" at bounding box center [1346, 753] width 141 height 31
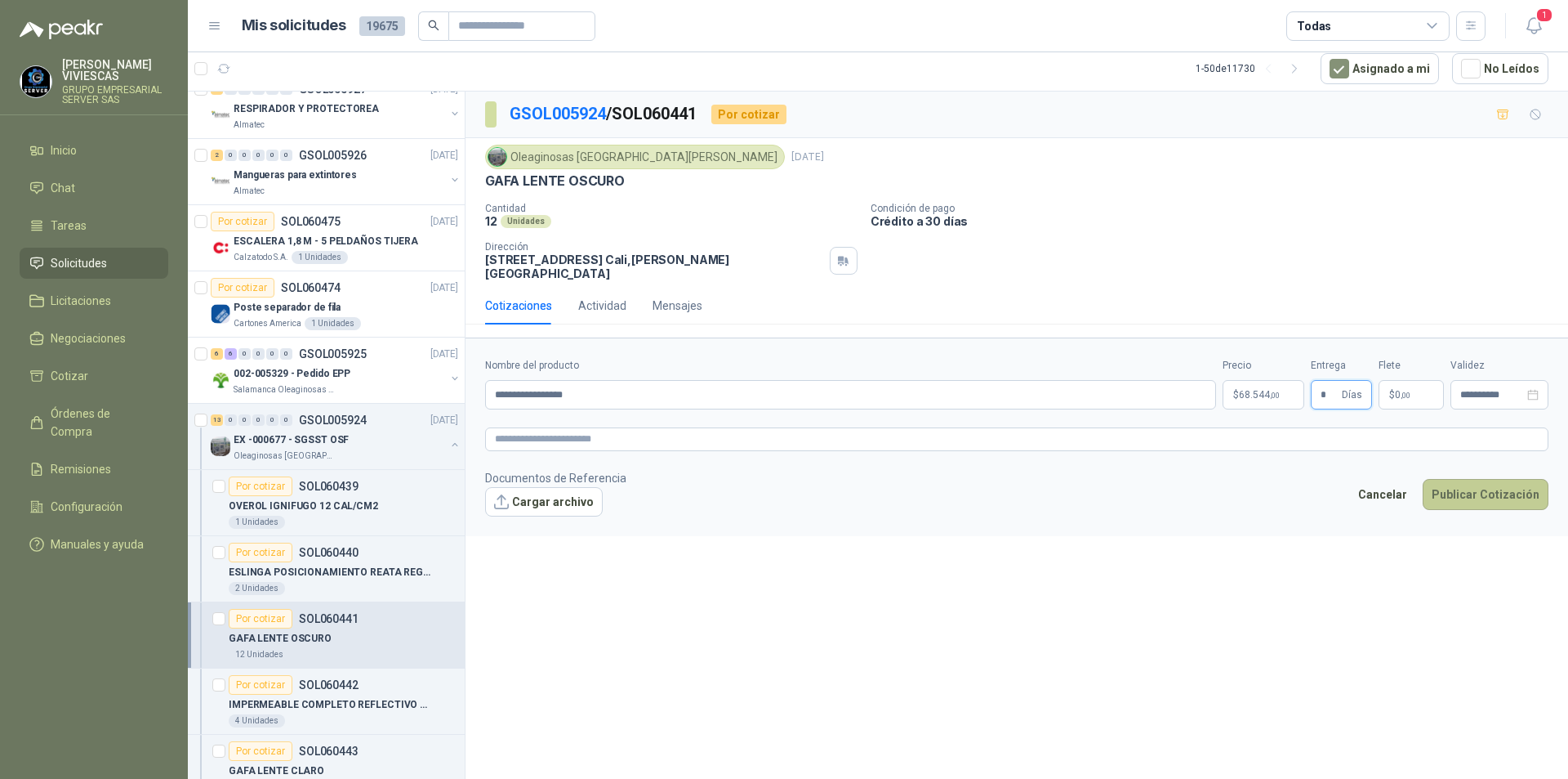
type input "*"
click at [1492, 479] on button "Publicar Cotización" at bounding box center [1486, 494] width 126 height 31
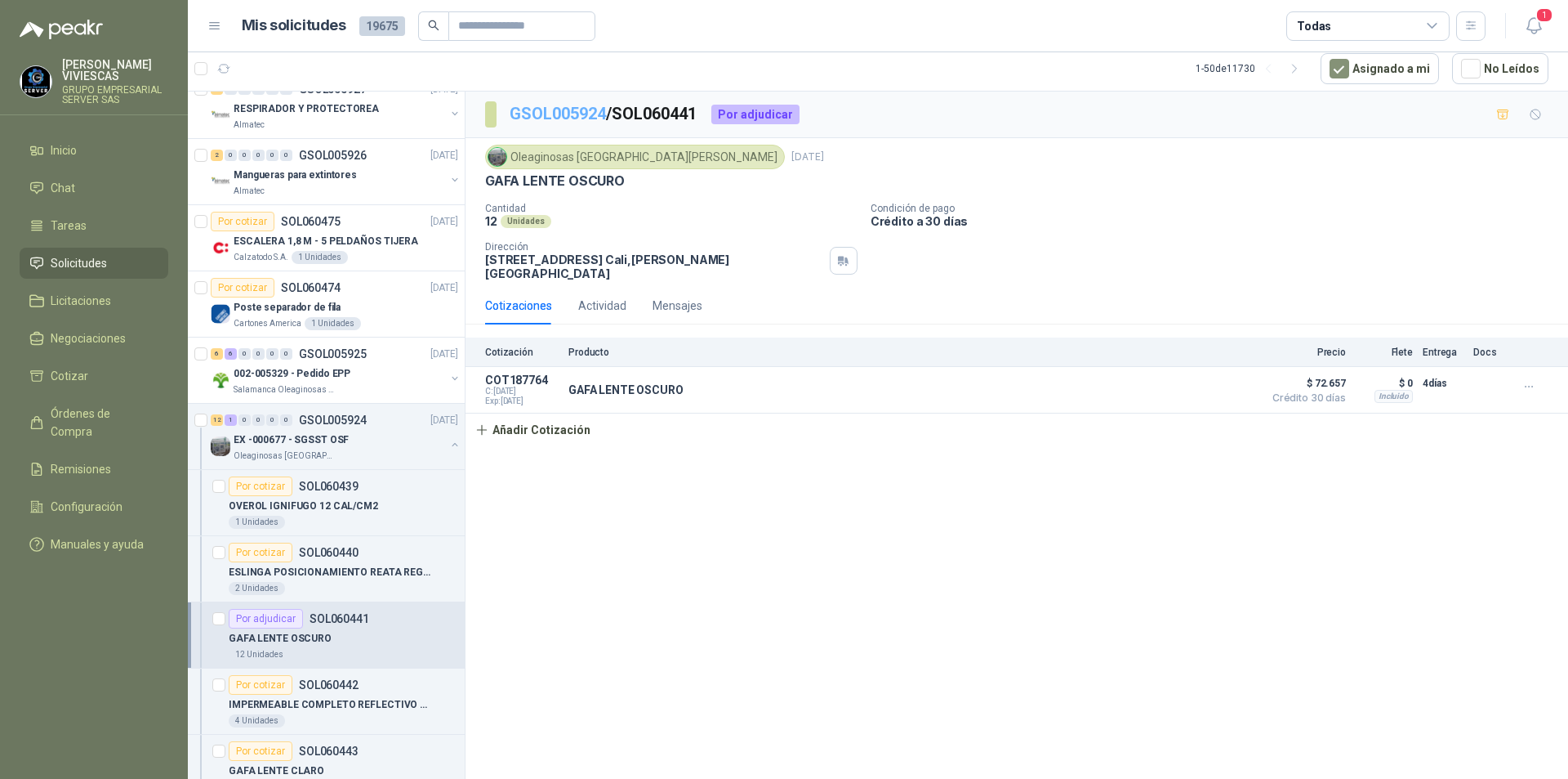
click at [564, 118] on link "GSOL005924" at bounding box center [558, 114] width 96 height 20
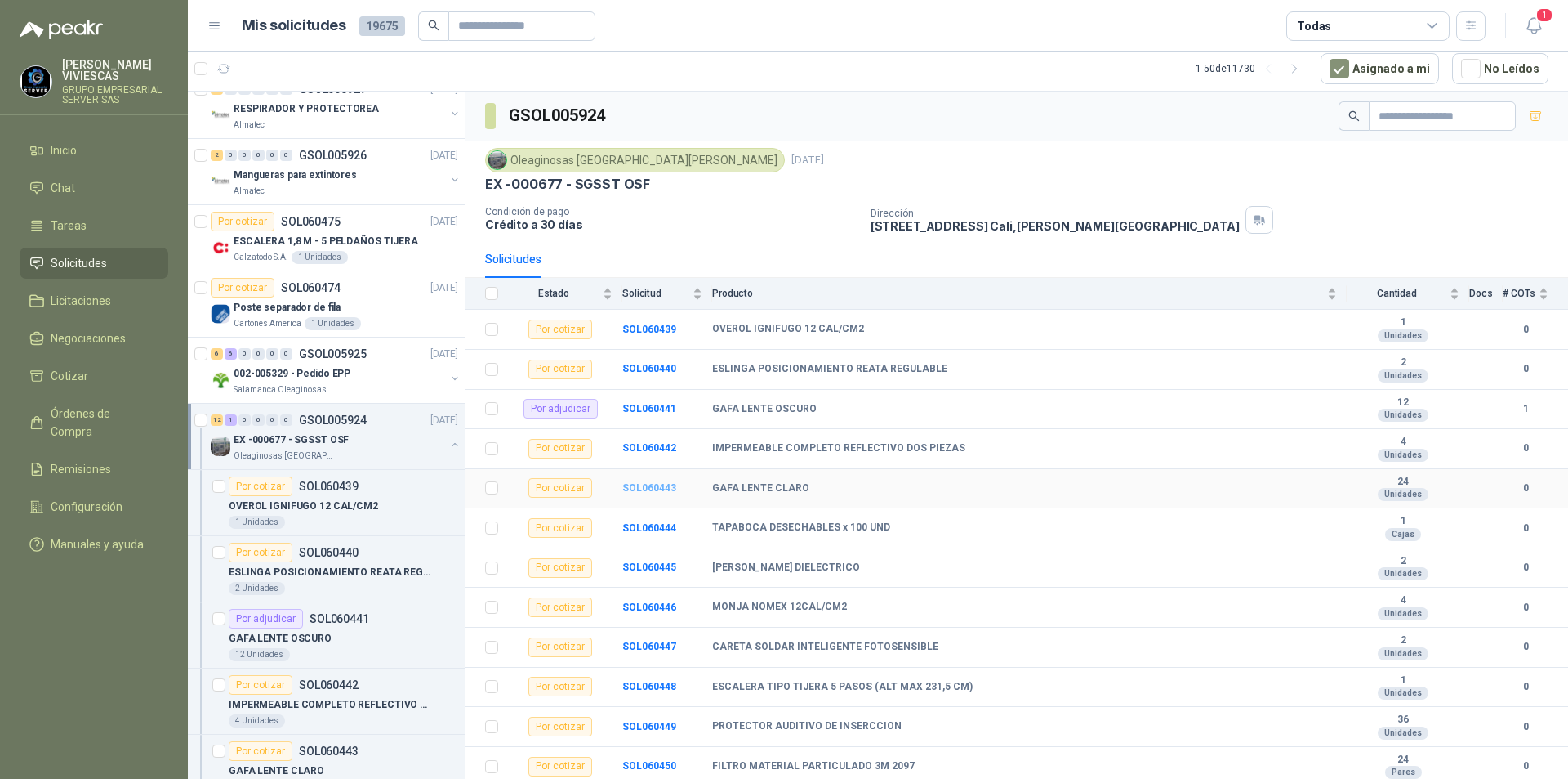
click at [662, 484] on b "SOL060443" at bounding box center [649, 488] width 54 height 12
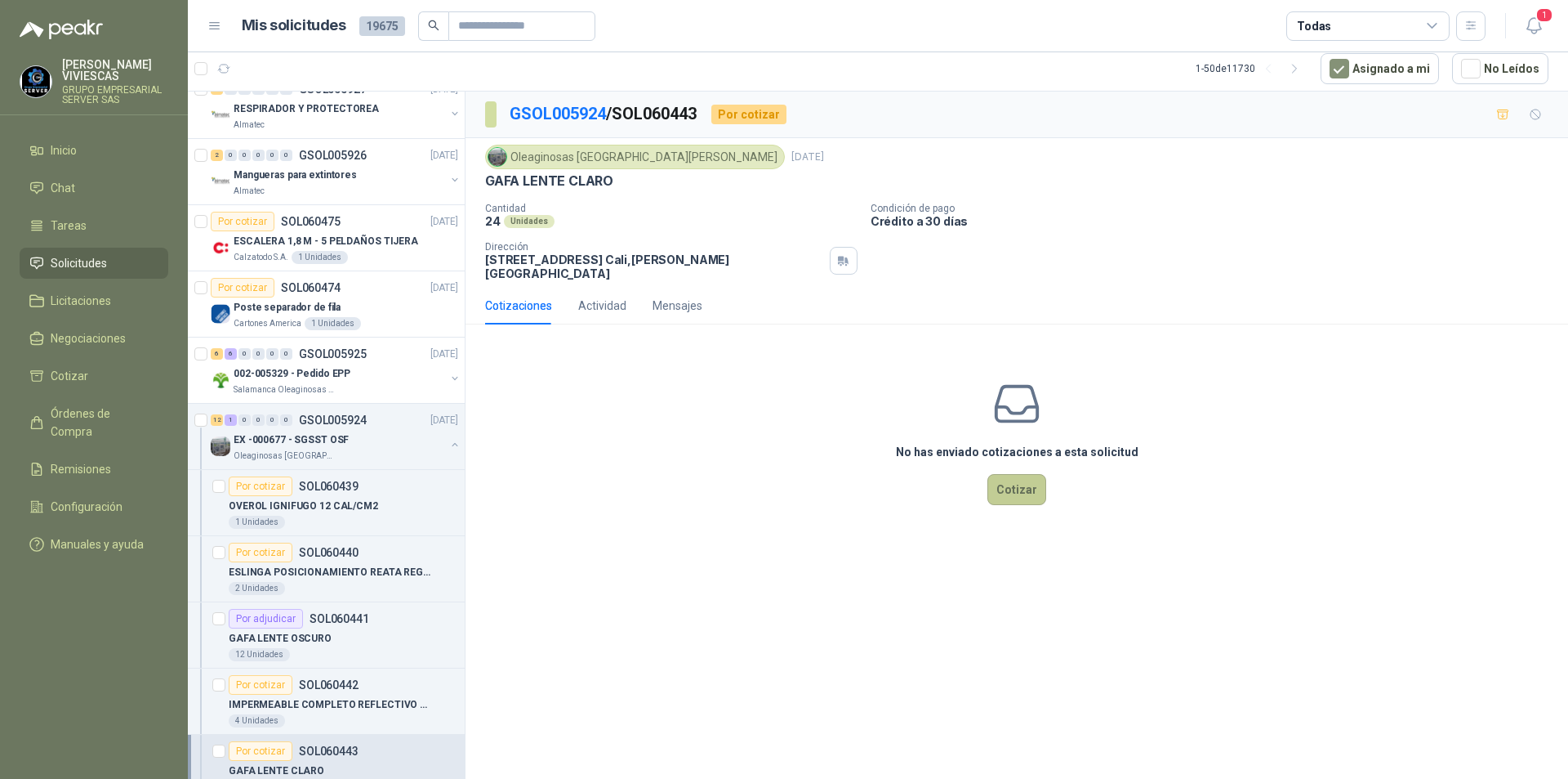
click at [1028, 486] on button "Cotizar" at bounding box center [1017, 489] width 59 height 31
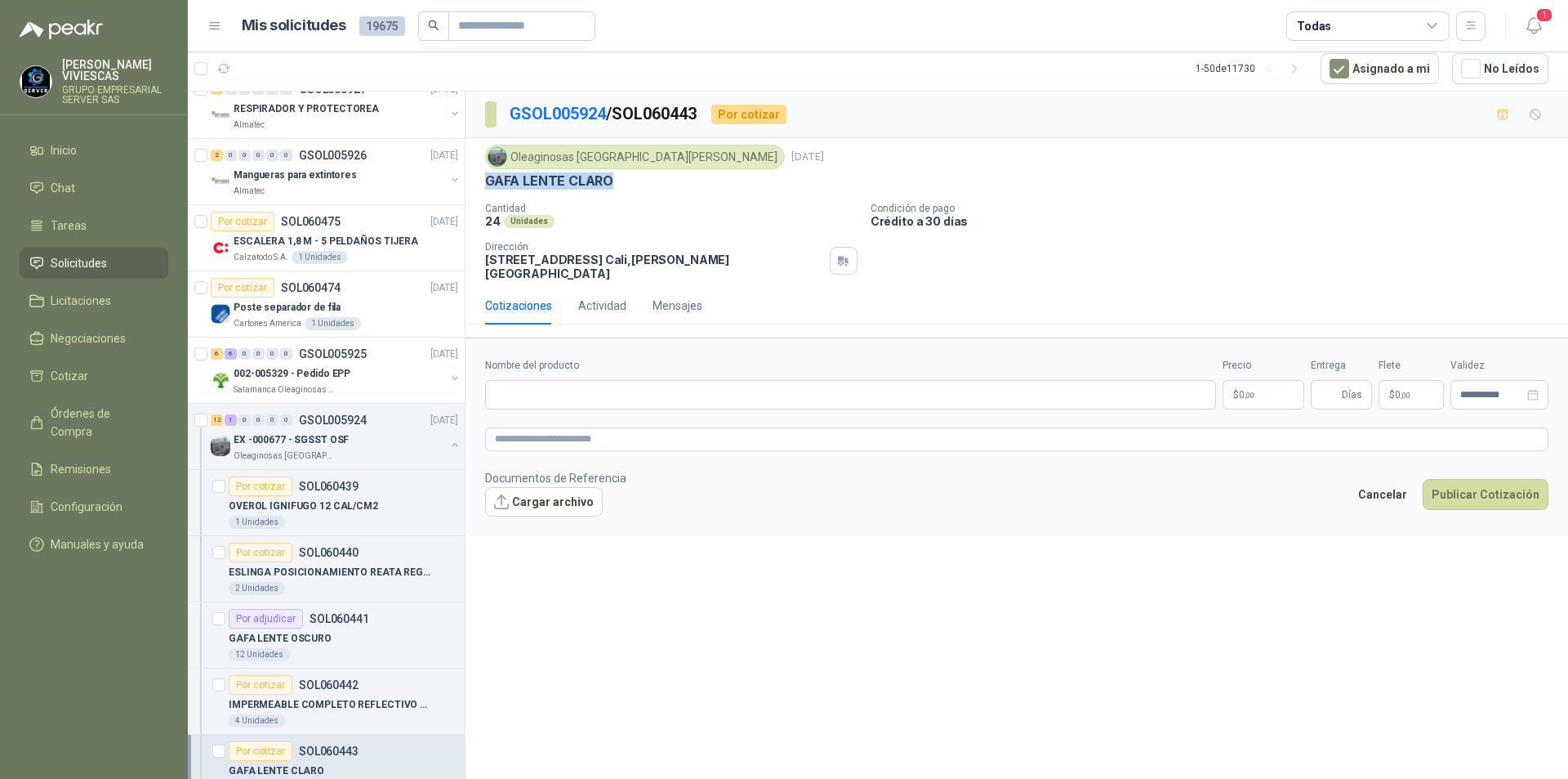
drag, startPoint x: 626, startPoint y: 179, endPoint x: 482, endPoint y: 182, distance: 144.0
click at [482, 182] on div "Oleaginosas San [PERSON_NAME] [DATE] GAFA LENTE CLARO Cantidad 24 Unidades Cond…" at bounding box center [1017, 212] width 1102 height 149
copy p "GAFA LENTE CLARO"
paste input "**********"
type input "**********"
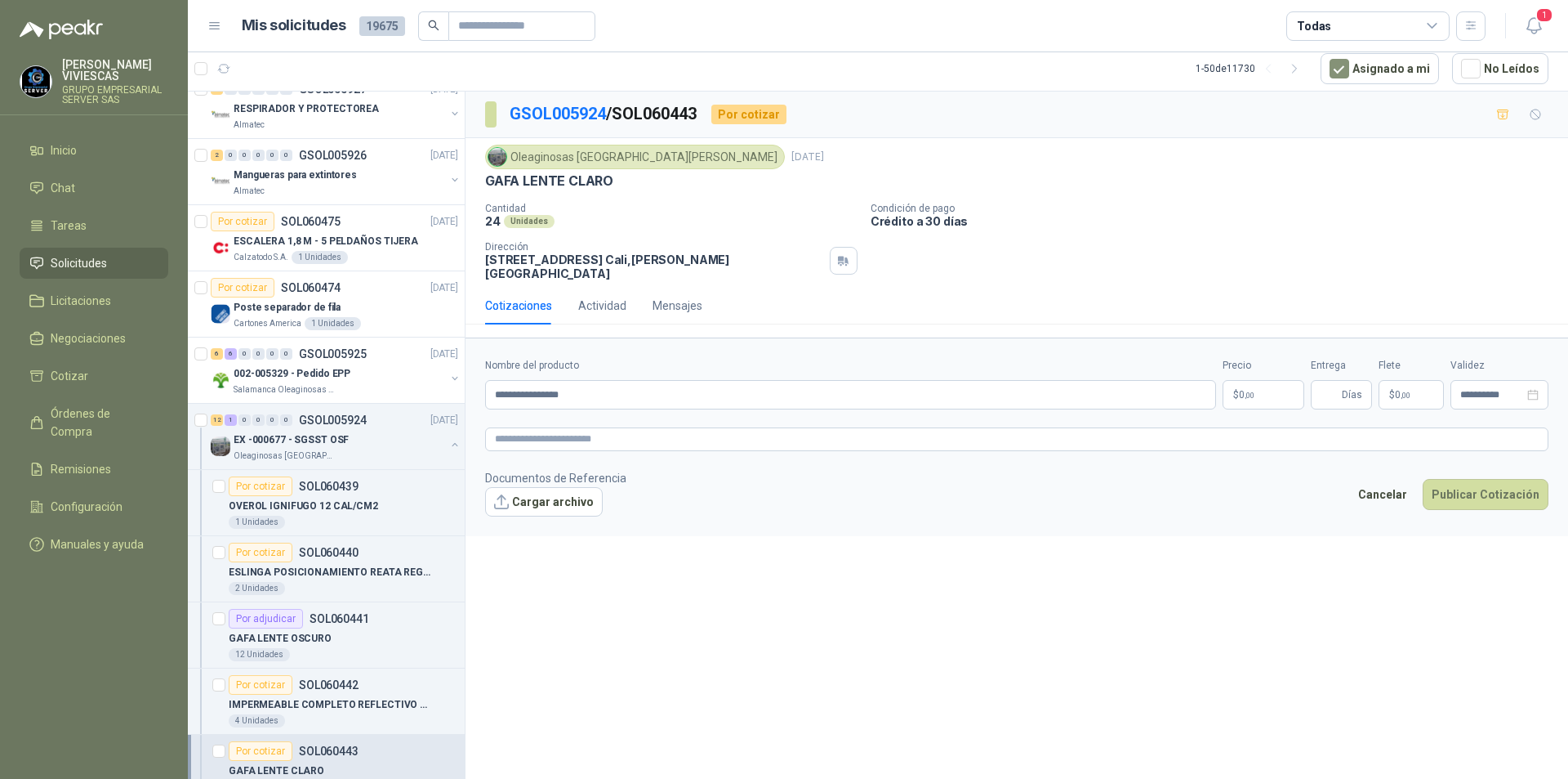
click at [1271, 379] on body "[PERSON_NAME] GRUPO EMPRESARIAL SERVER SAS Inicio Chat Tareas Solicitudes Licit…" at bounding box center [784, 390] width 1568 height 779
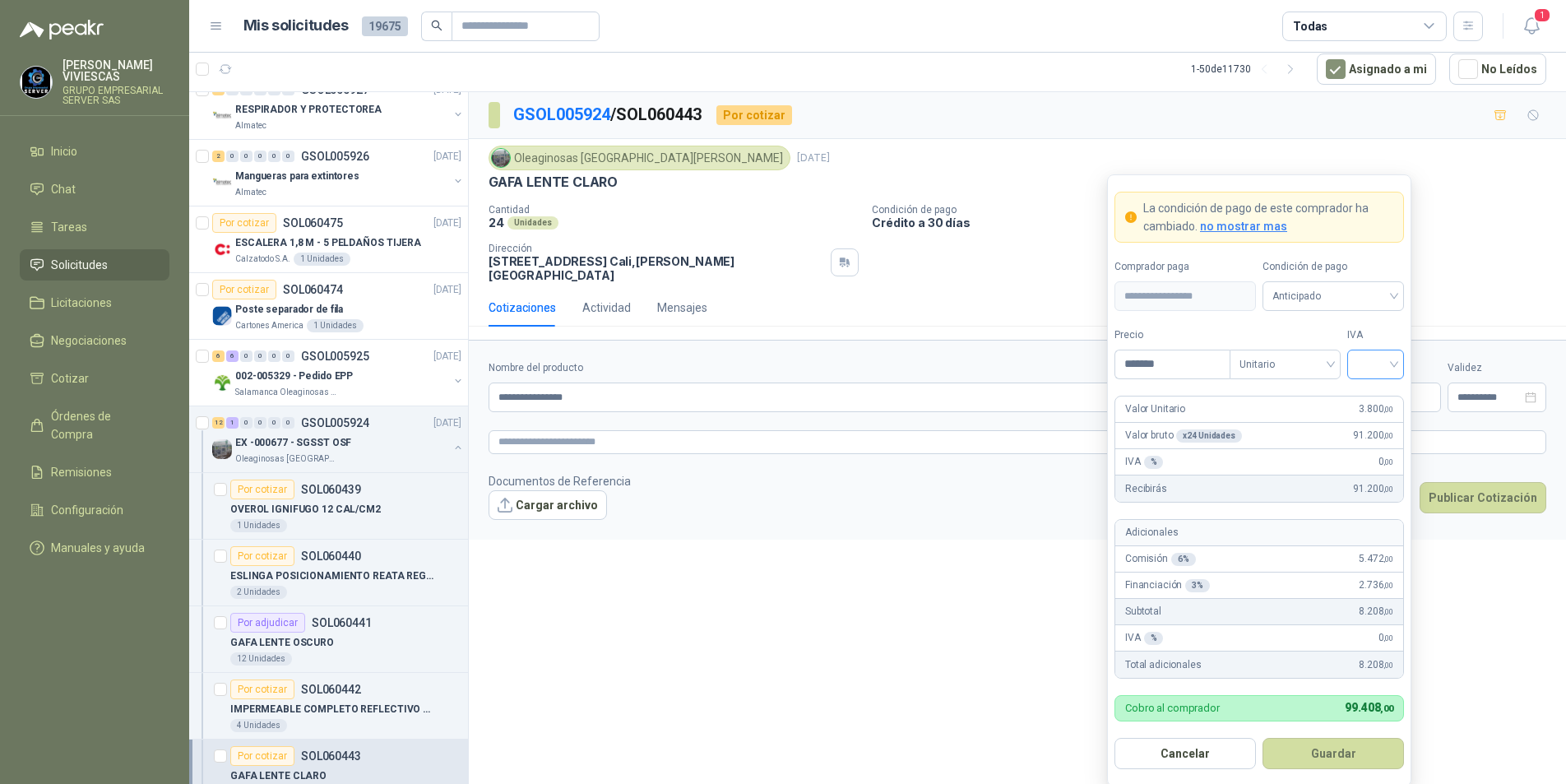
click at [1396, 366] on div at bounding box center [1376, 364] width 57 height 29
type input "*******"
drag, startPoint x: 1396, startPoint y: 400, endPoint x: 1391, endPoint y: 384, distance: 16.8
click at [1395, 400] on div "19%" at bounding box center [1376, 398] width 50 height 26
click at [1361, 289] on span "Anticipado" at bounding box center [1334, 296] width 122 height 25
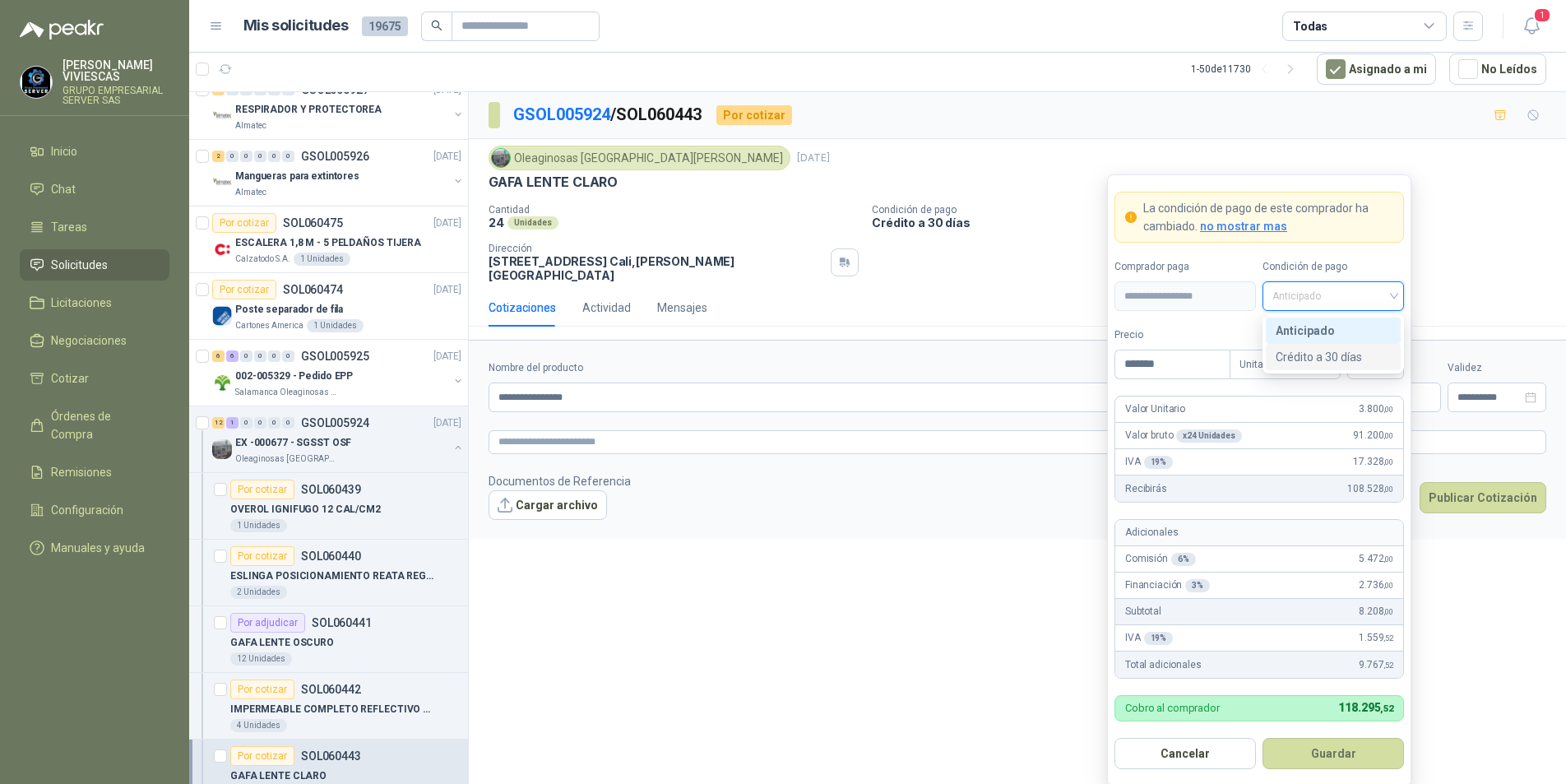
click at [1329, 352] on div "Crédito a 30 días" at bounding box center [1334, 357] width 115 height 18
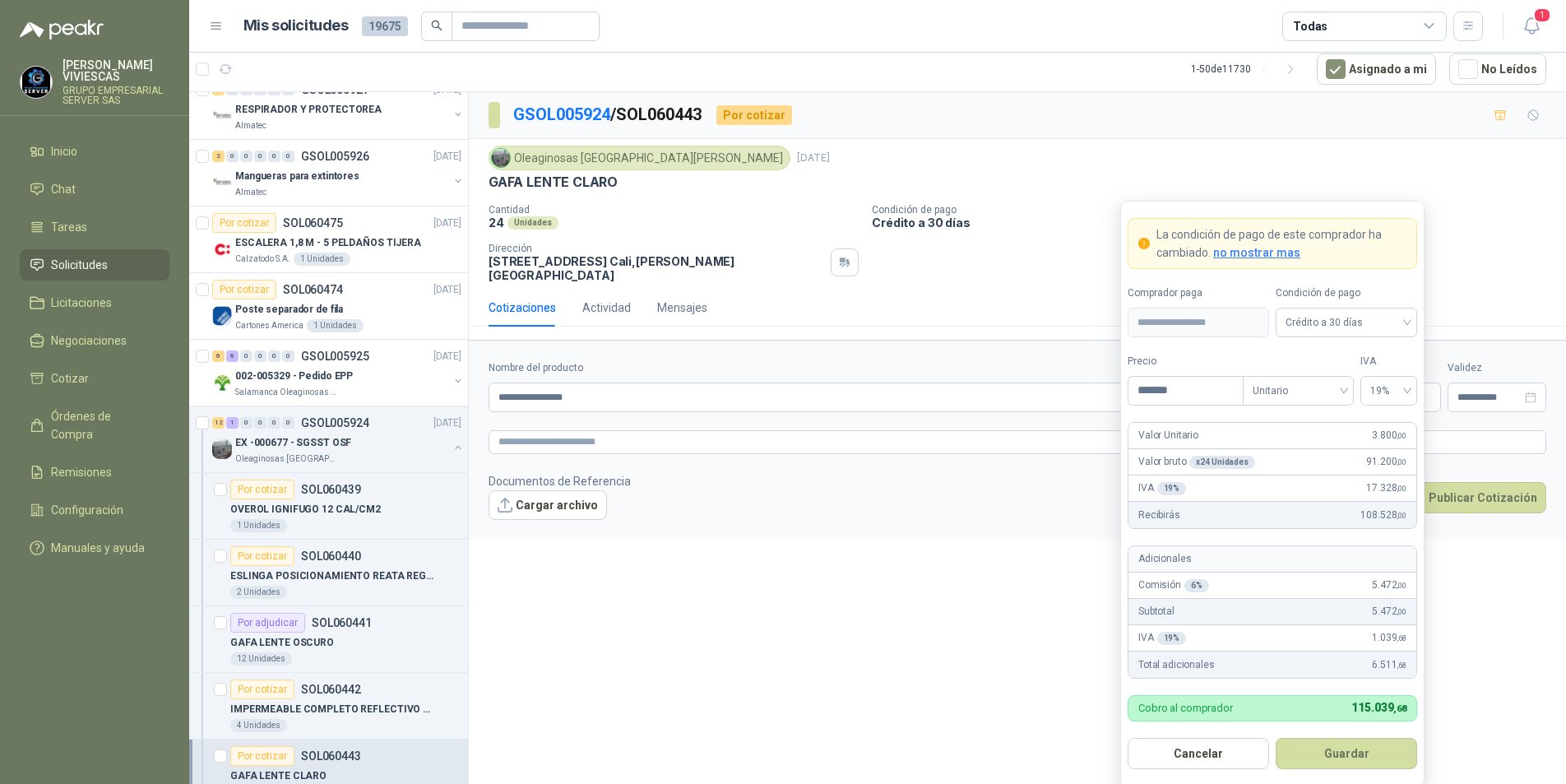
click at [1334, 756] on button "Guardar" at bounding box center [1346, 753] width 141 height 31
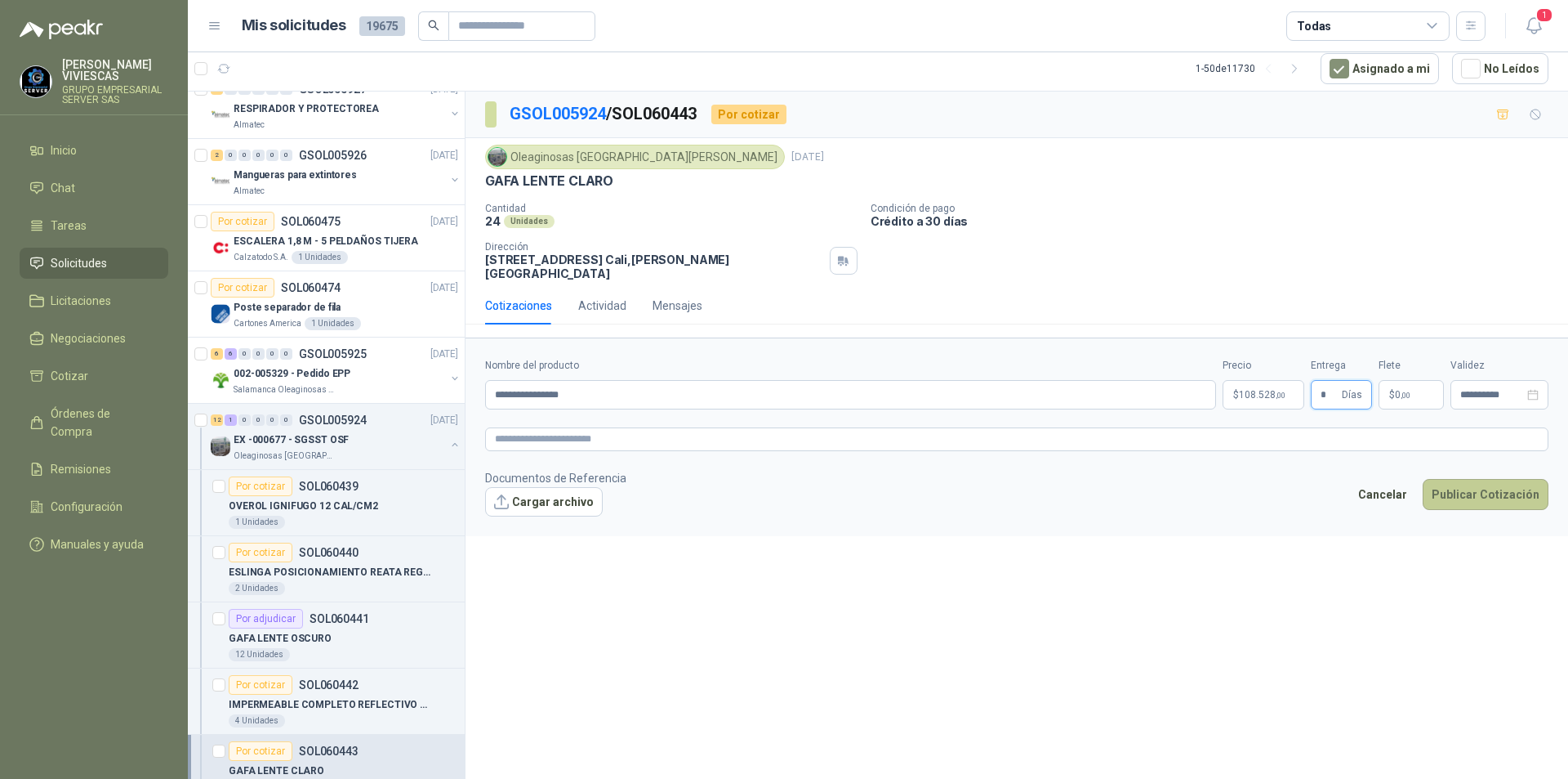
type input "*"
click at [1462, 488] on button "Publicar Cotización" at bounding box center [1486, 494] width 126 height 31
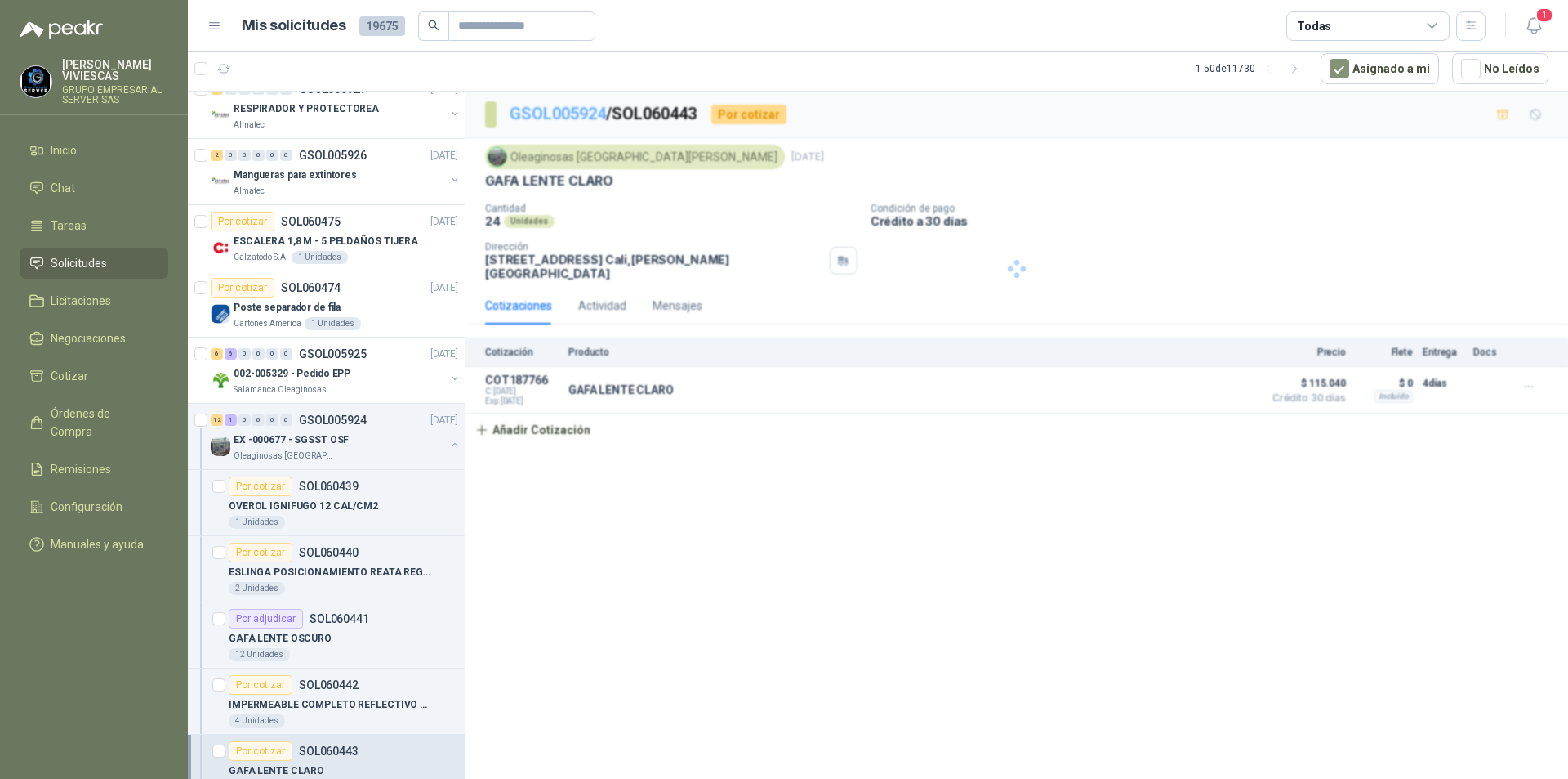
click at [558, 110] on link "GSOL005924" at bounding box center [558, 114] width 96 height 20
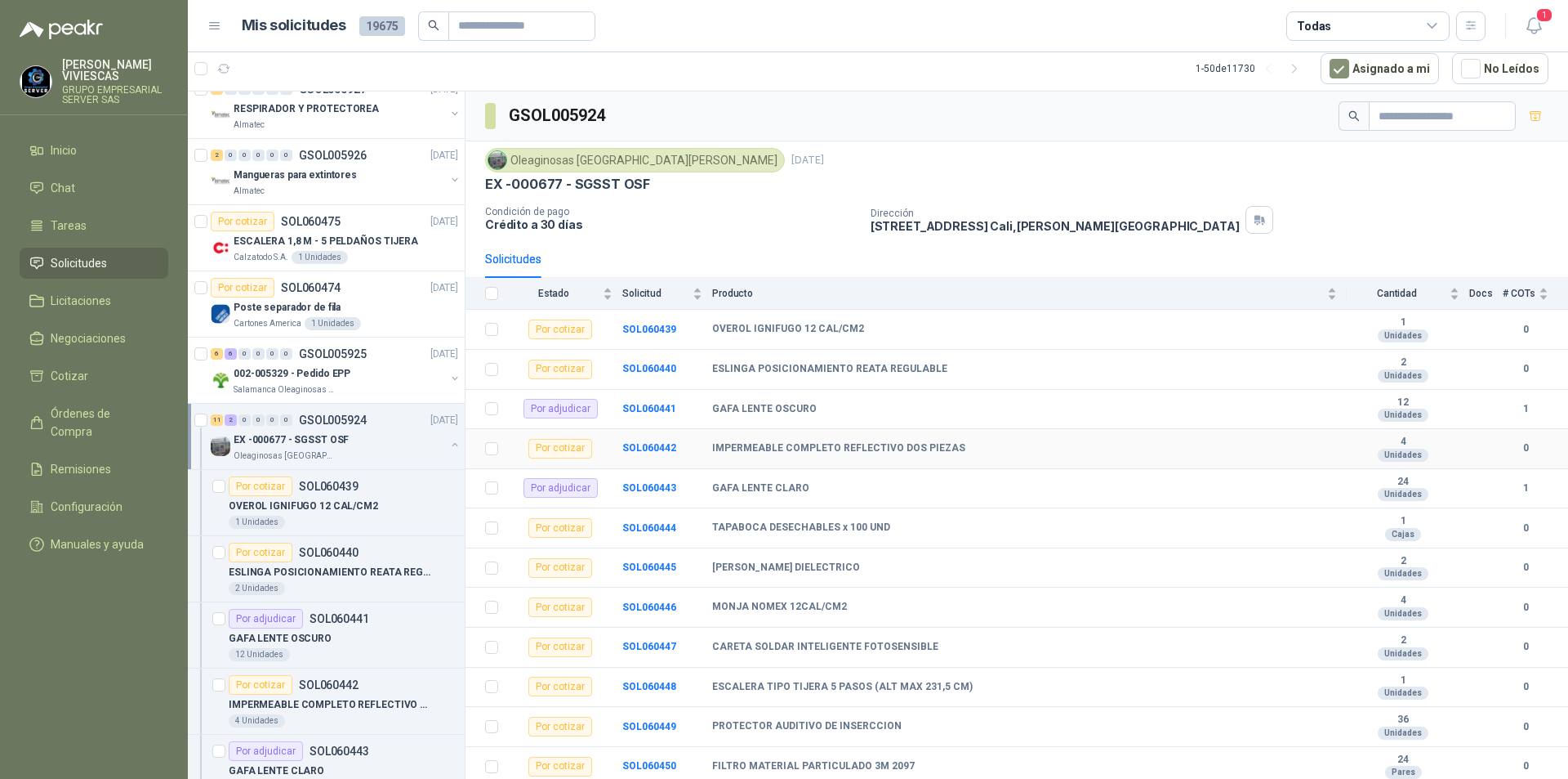
scroll to position [47, 0]
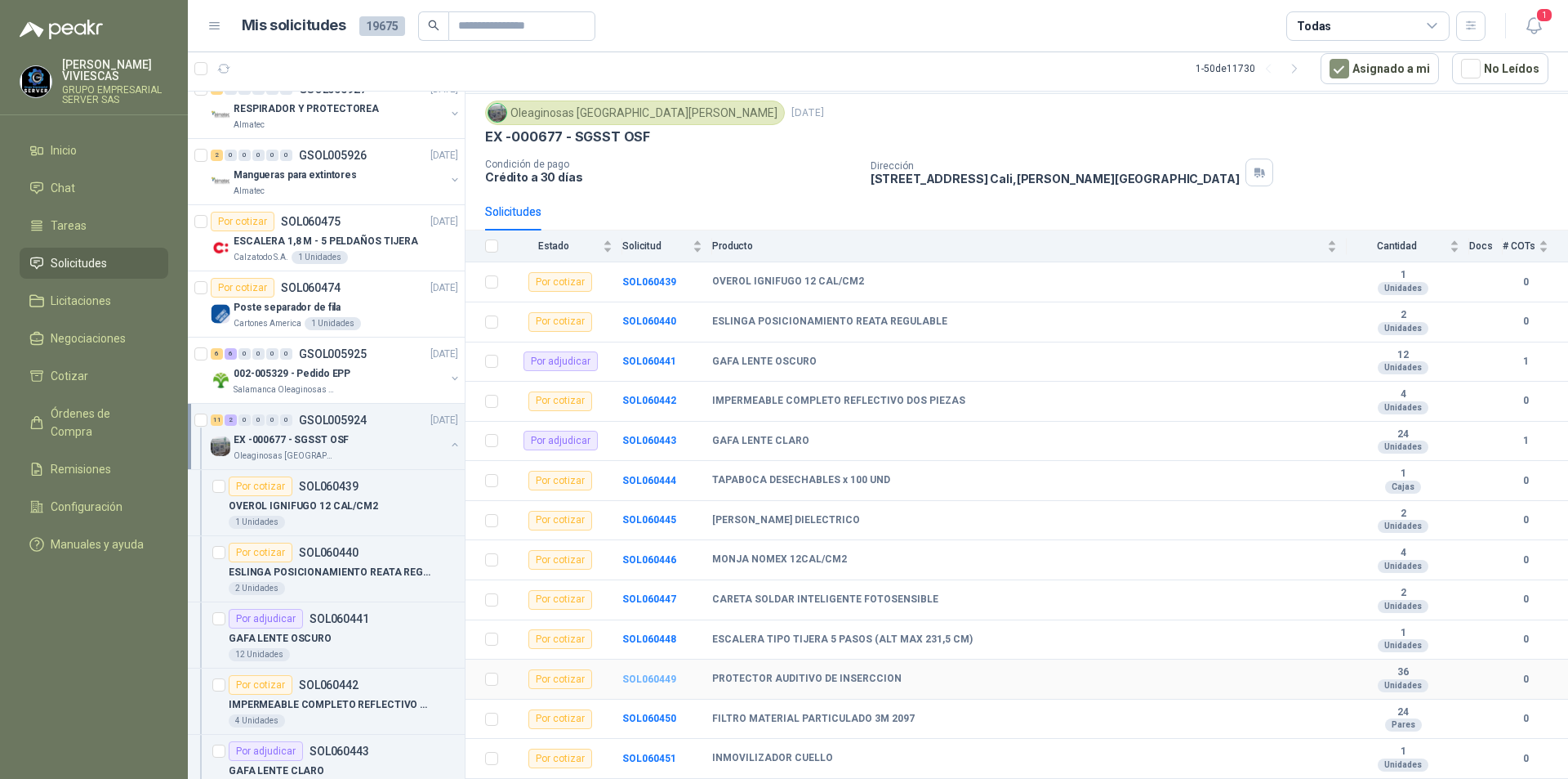
click at [660, 679] on b "SOL060449" at bounding box center [649, 679] width 54 height 12
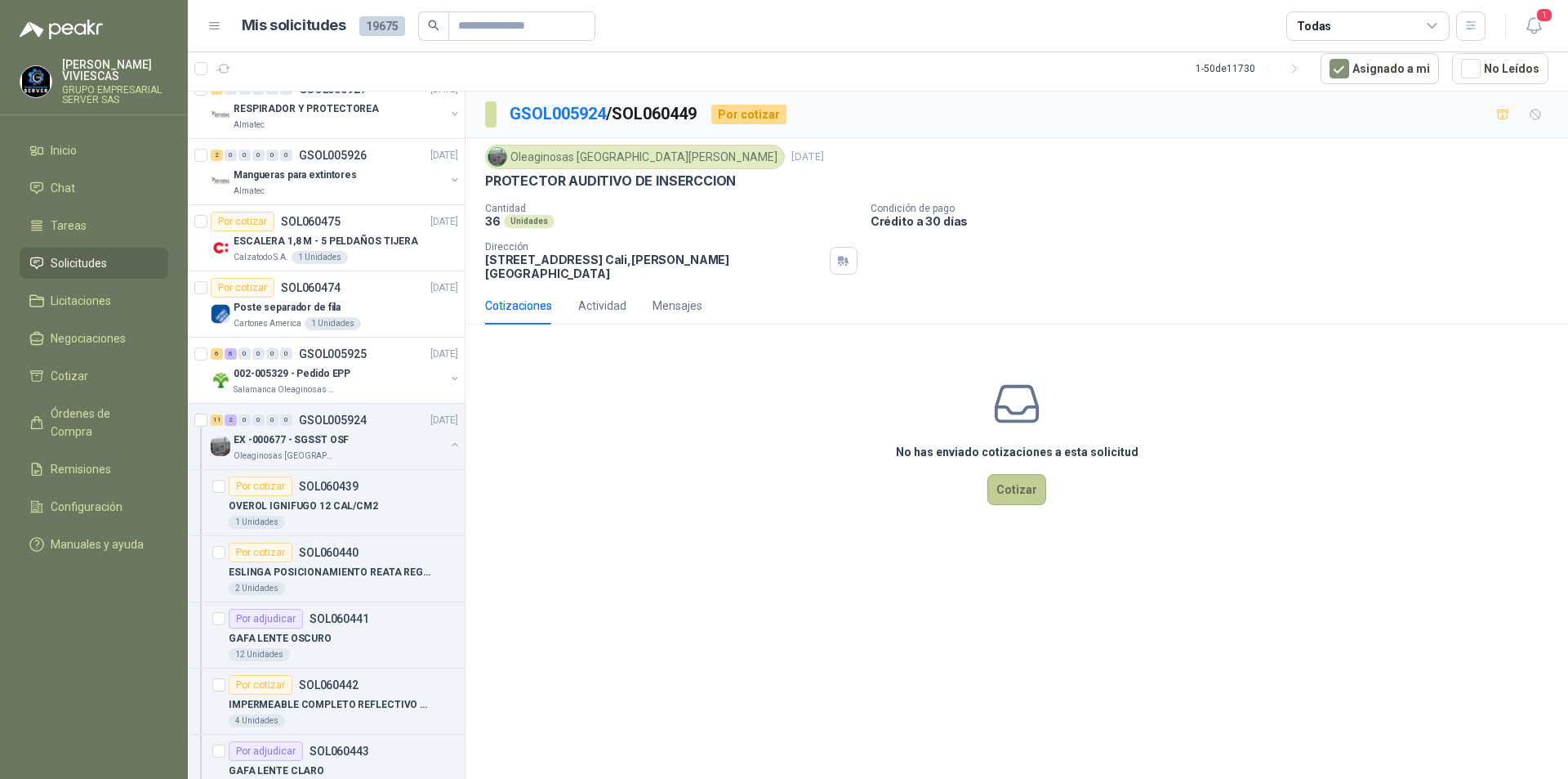
click at [1033, 476] on button "Cotizar" at bounding box center [1017, 489] width 59 height 31
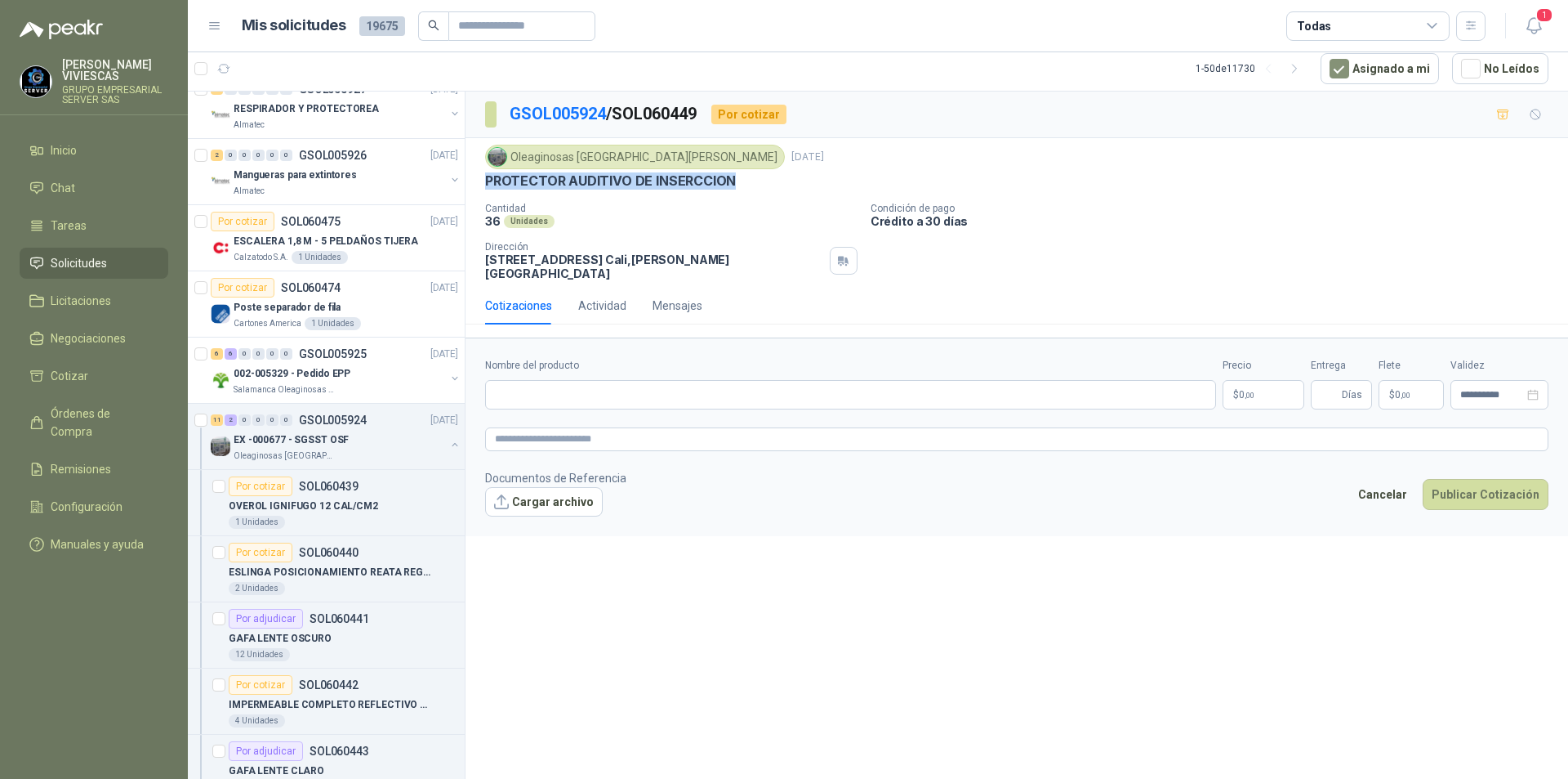
drag, startPoint x: 738, startPoint y: 184, endPoint x: 484, endPoint y: 180, distance: 254.0
click at [484, 180] on div "Oleaginosas [GEOGRAPHIC_DATA][PERSON_NAME] [DATE] PROTECTOR AUDITIVO DE INSERCC…" at bounding box center [1017, 212] width 1102 height 149
copy p "PROTECTOR AUDITIVO DE INSERCCION"
paste input "**********"
type input "**********"
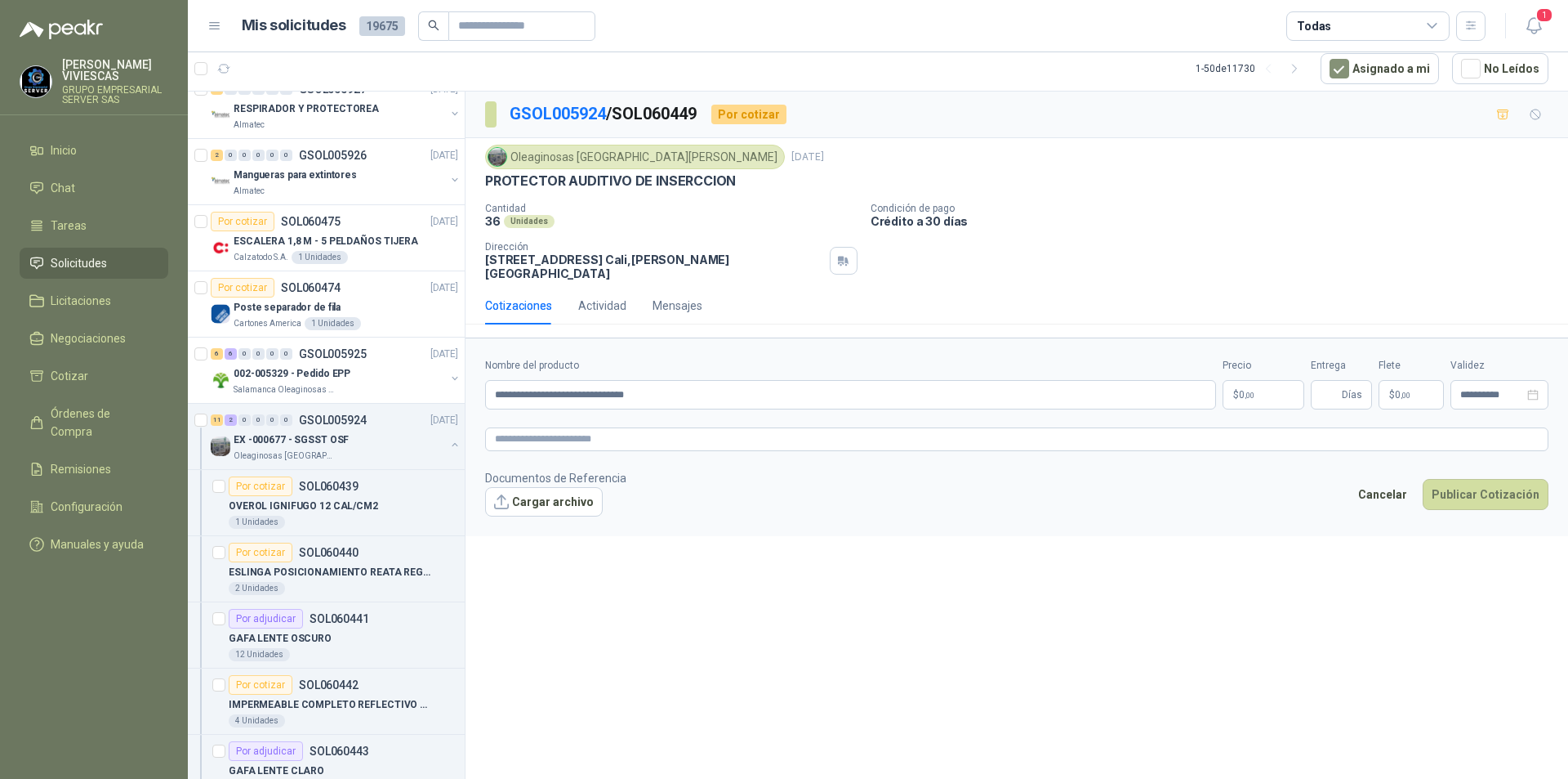
click at [1291, 379] on body "[PERSON_NAME] GRUPO EMPRESARIAL SERVER SAS Inicio Chat Tareas Solicitudes Licit…" at bounding box center [784, 390] width 1568 height 779
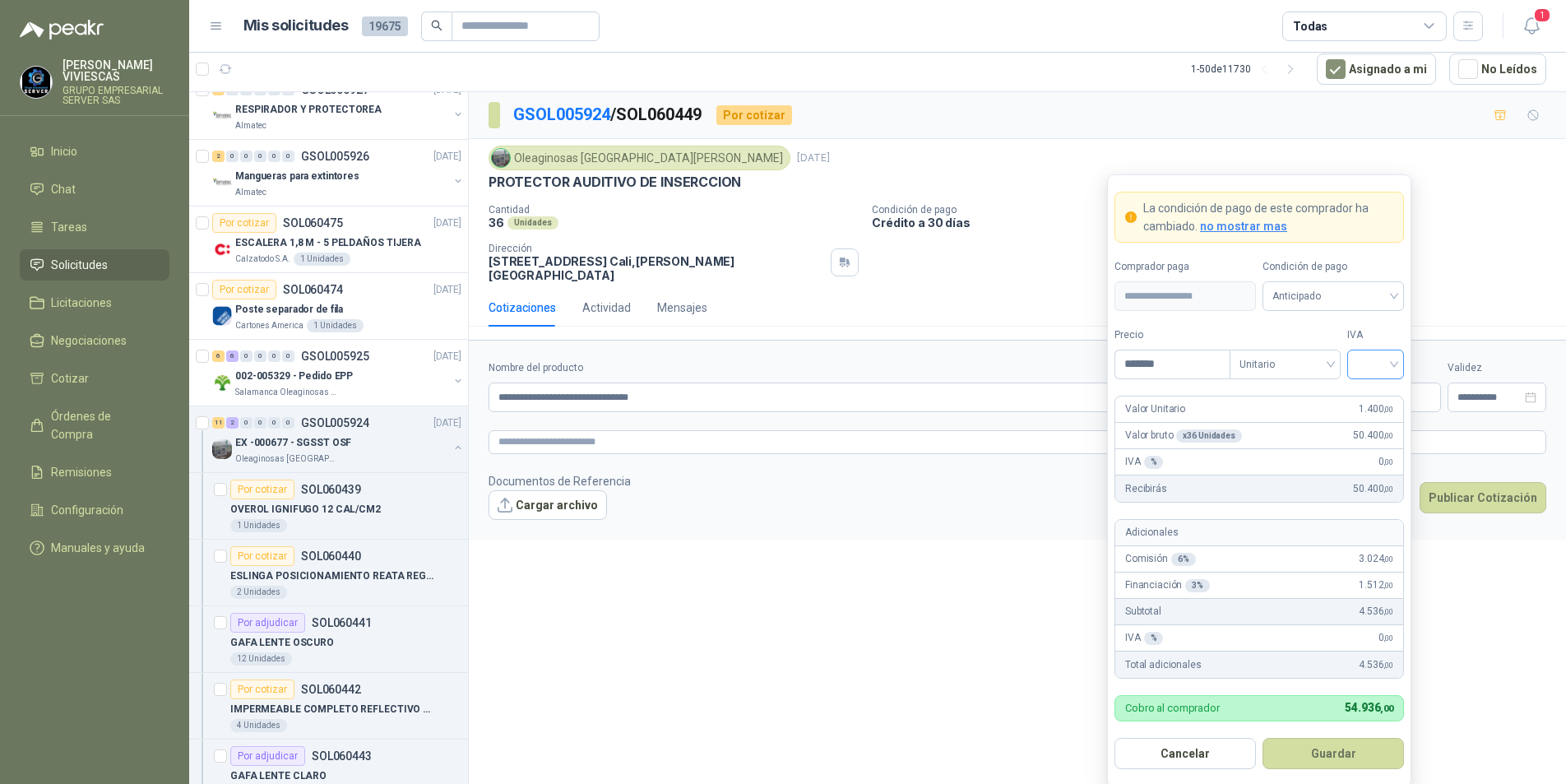
type input "*******"
click at [1389, 364] on input "search" at bounding box center [1376, 363] width 37 height 25
click at [1380, 392] on div "19%" at bounding box center [1375, 399] width 30 height 18
click at [1353, 297] on span "Anticipado" at bounding box center [1334, 296] width 122 height 25
click at [1334, 355] on div "Crédito a 30 días" at bounding box center [1334, 357] width 115 height 18
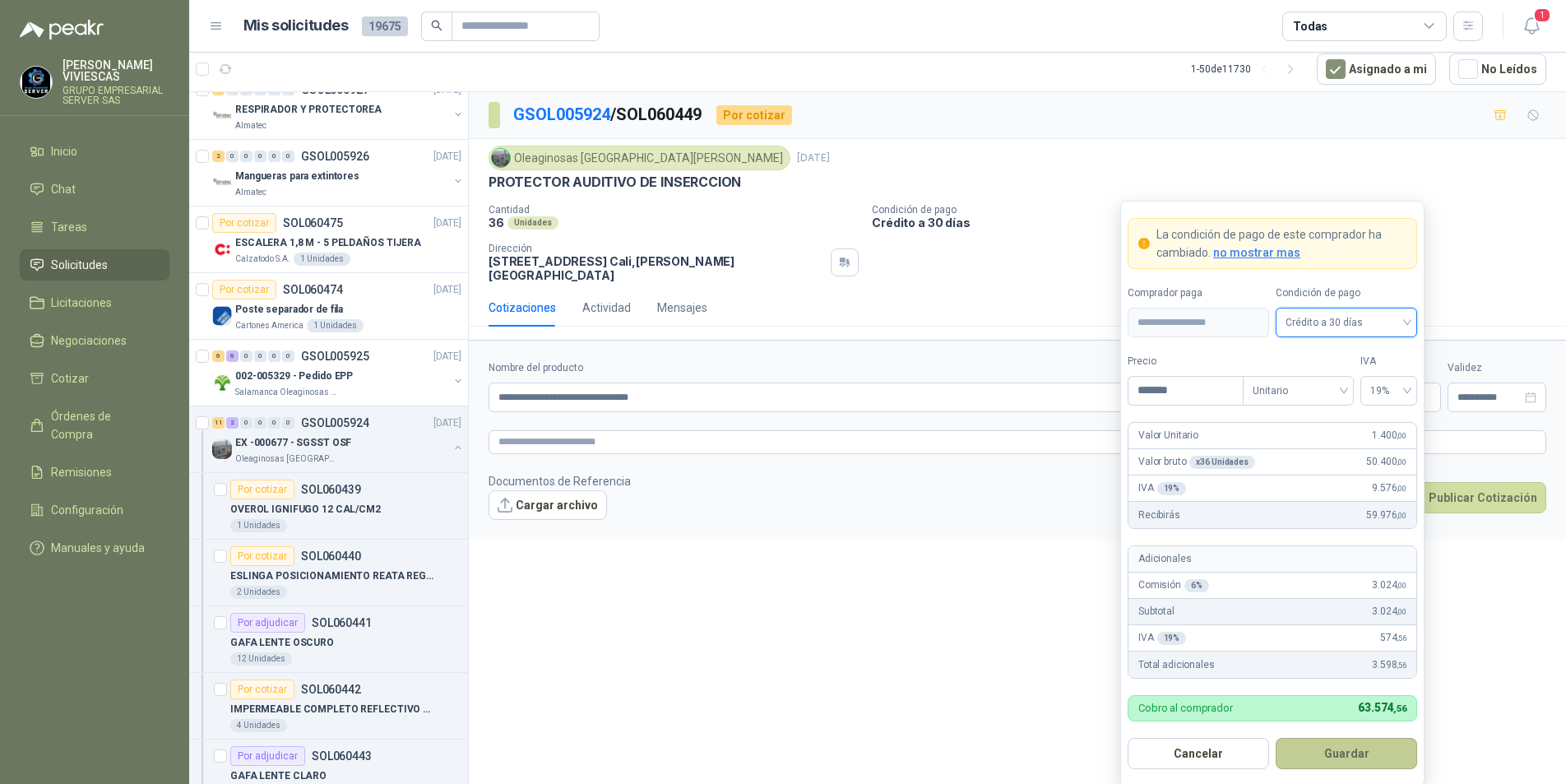
click at [1298, 752] on button "Guardar" at bounding box center [1346, 753] width 141 height 31
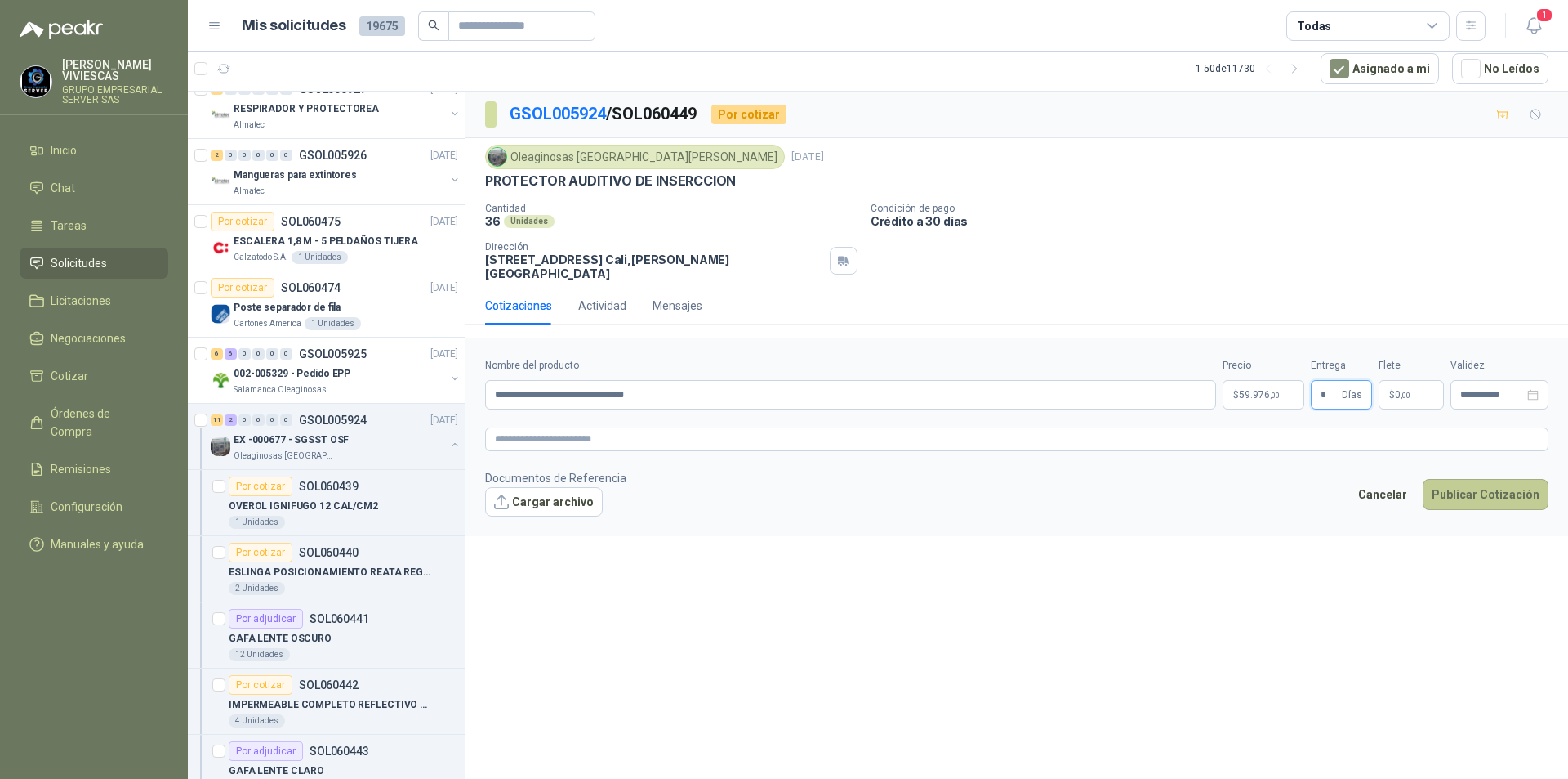
type input "*"
click at [1484, 488] on button "Publicar Cotización" at bounding box center [1486, 494] width 126 height 31
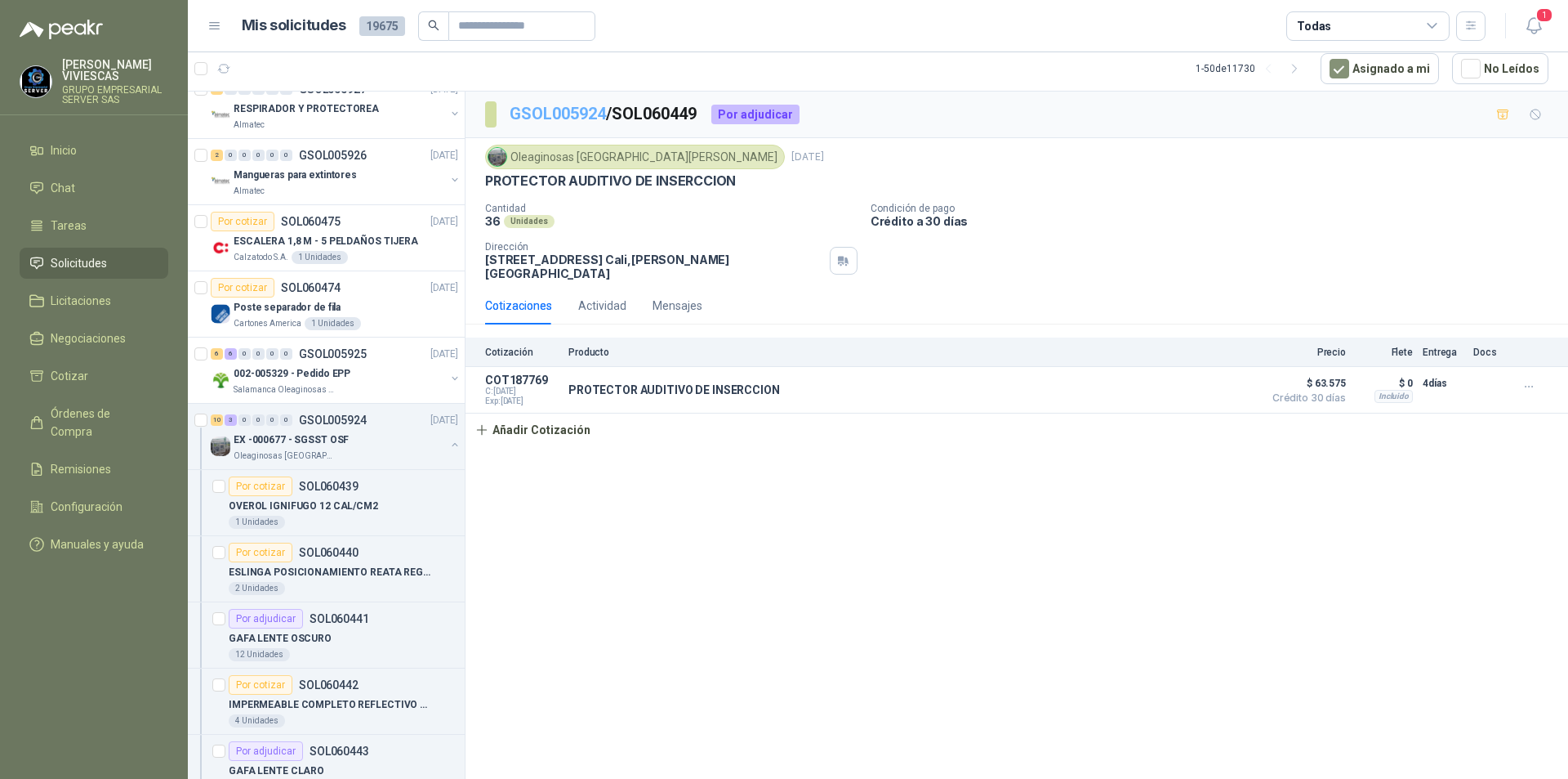
click at [559, 120] on link "GSOL005924" at bounding box center [558, 114] width 96 height 20
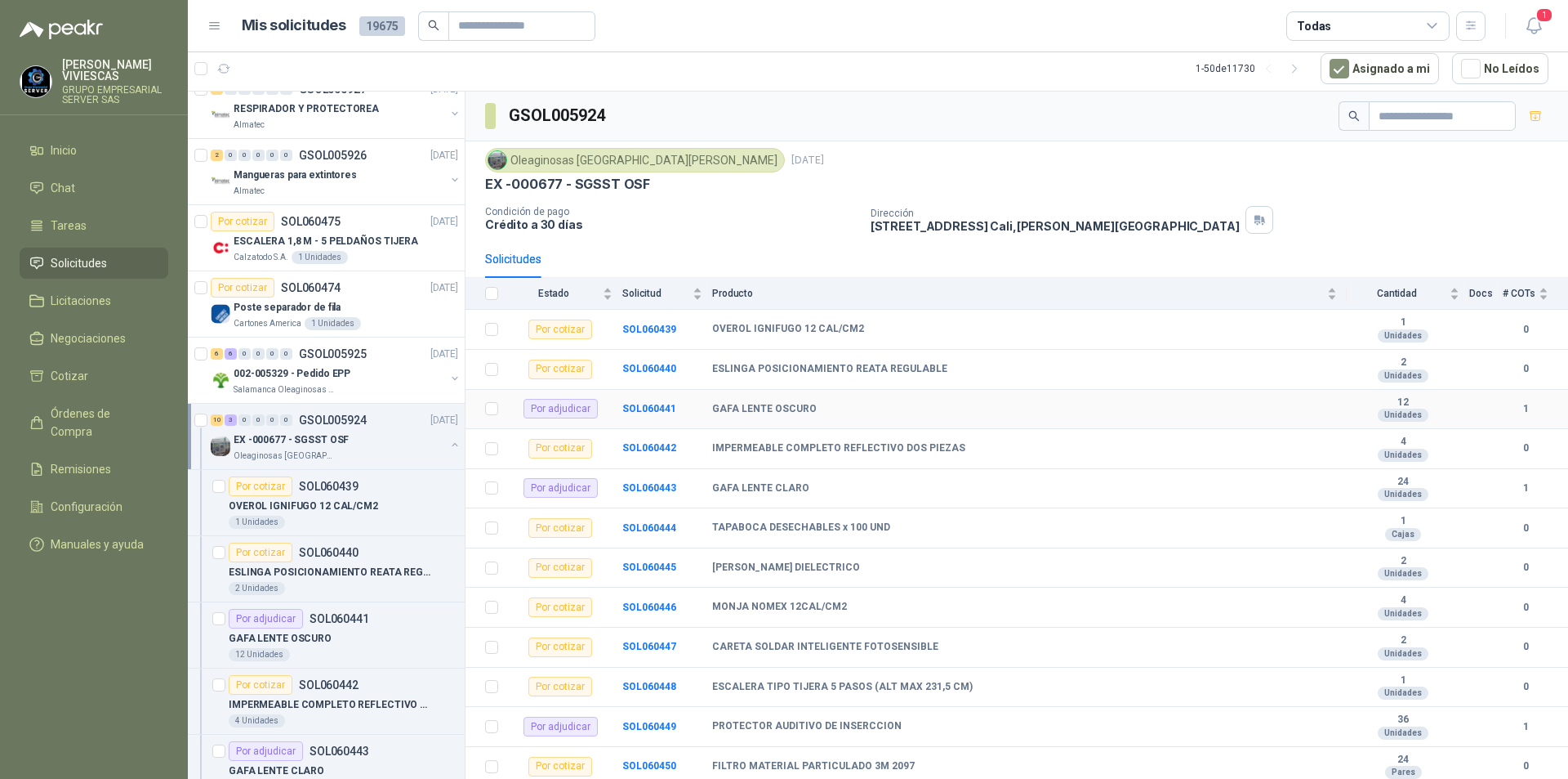
scroll to position [47, 0]
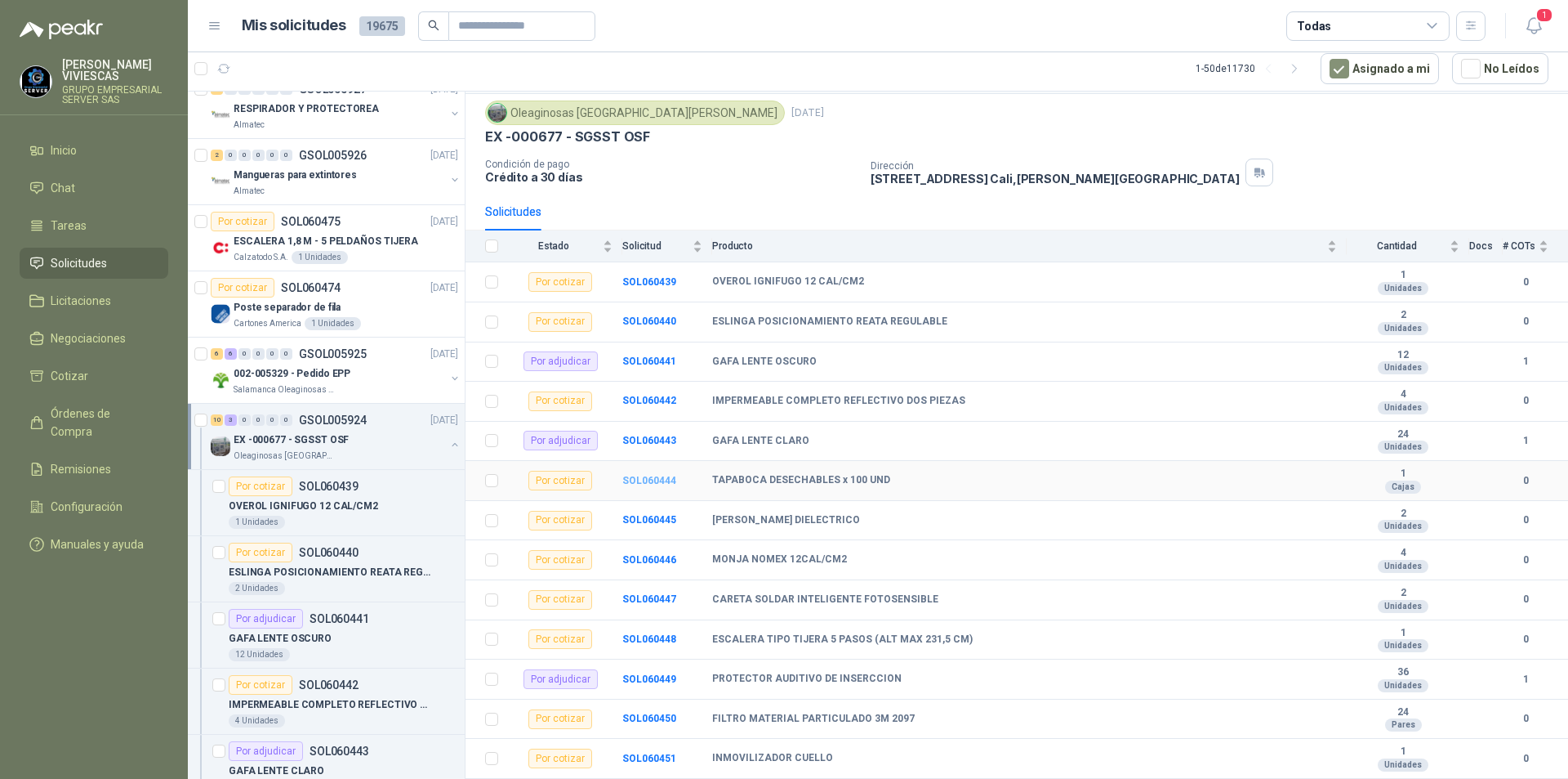
click at [669, 480] on b "SOL060444" at bounding box center [649, 481] width 54 height 12
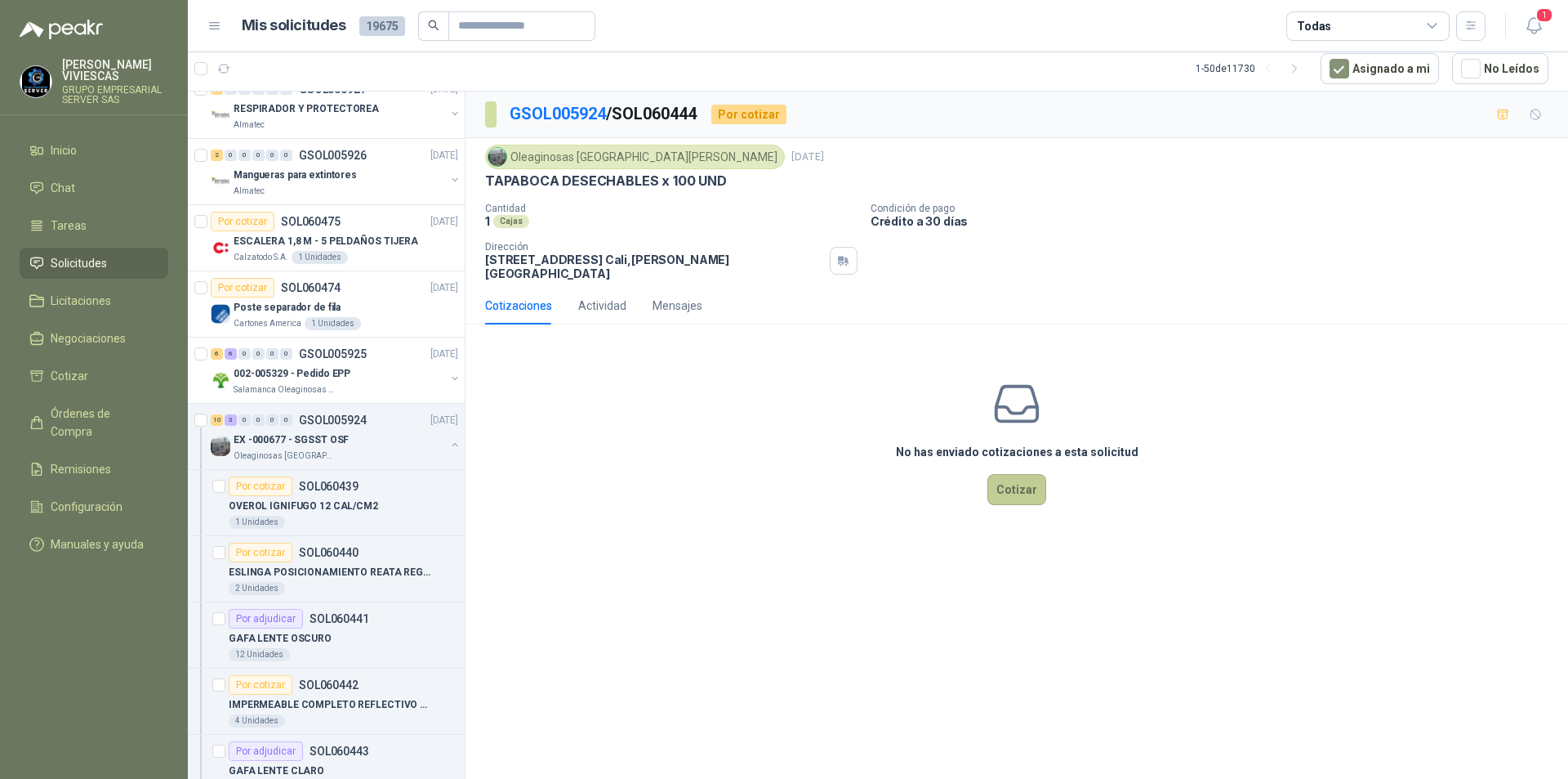
click at [1028, 481] on button "Cotizar" at bounding box center [1017, 489] width 59 height 31
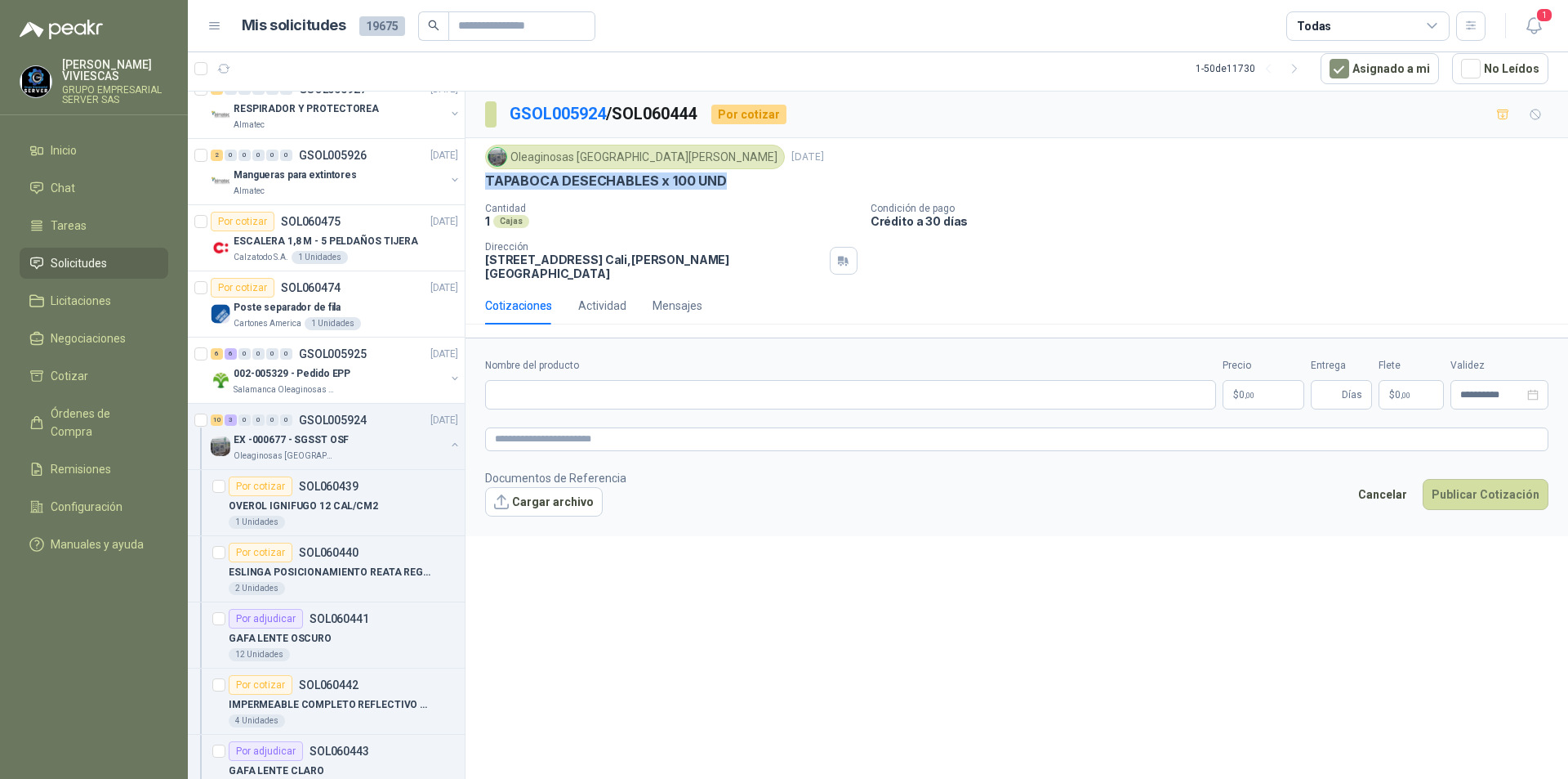
drag, startPoint x: 725, startPoint y: 179, endPoint x: 485, endPoint y: 179, distance: 240.0
click at [485, 179] on div "TAPABOCA DESECHABLES x 100 UND" at bounding box center [1016, 181] width 1063 height 17
copy p "TAPABOCA DESECHABLES x 100 UND"
paste input "**********"
type input "**********"
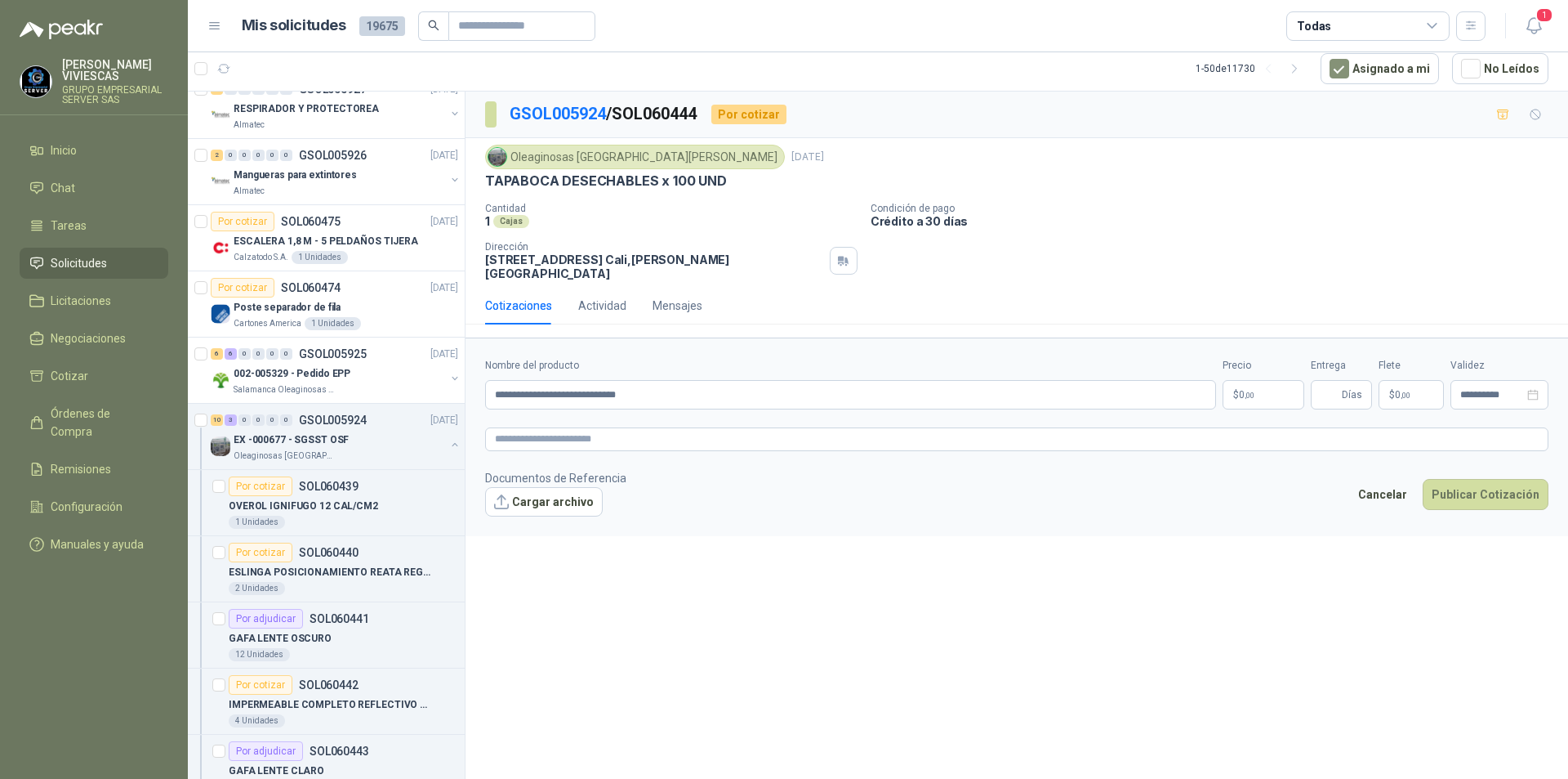
click at [1269, 382] on p "$ 0 ,00" at bounding box center [1263, 394] width 81 height 29
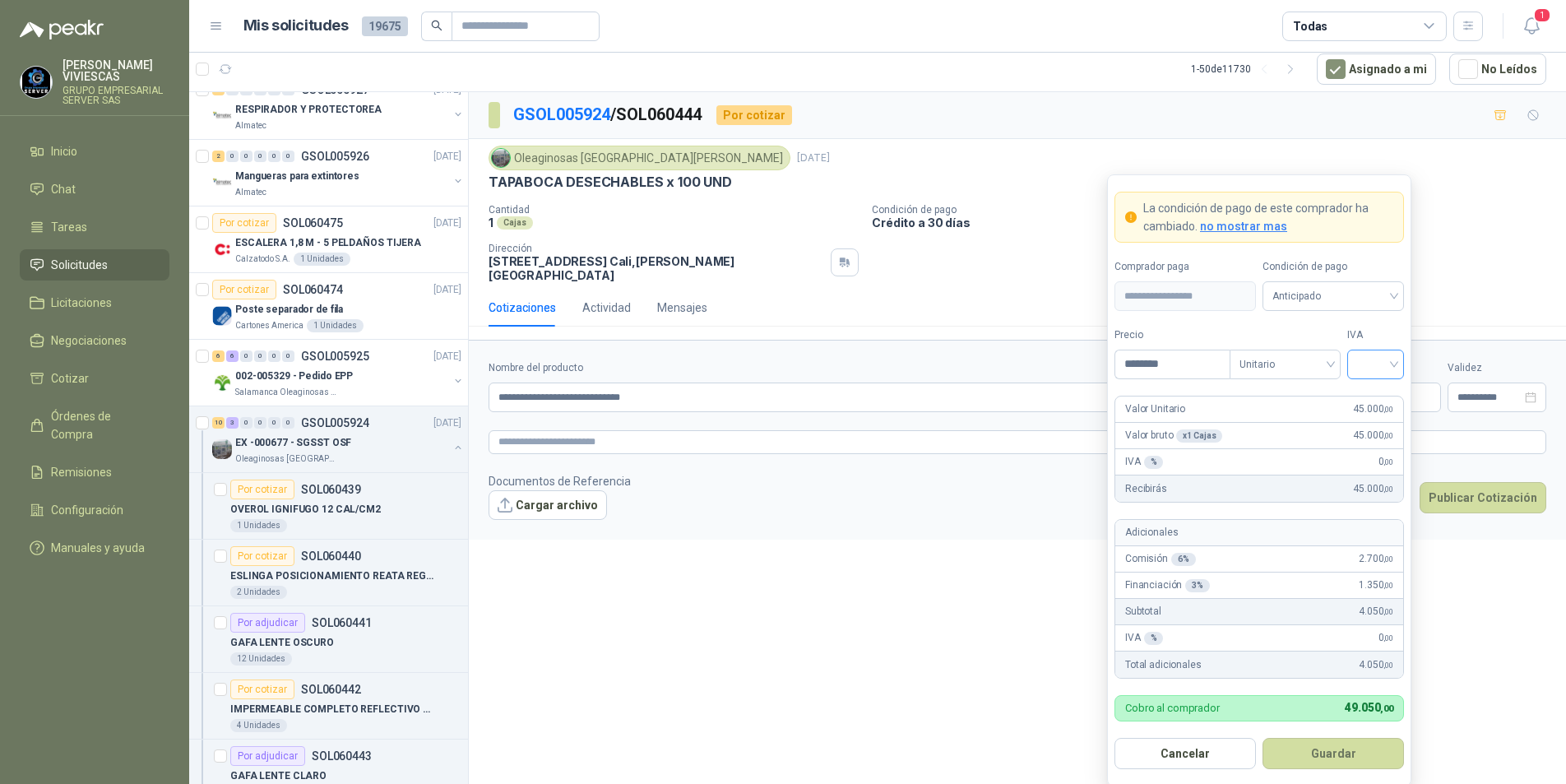
type input "********"
click at [1390, 365] on input "search" at bounding box center [1376, 363] width 37 height 25
click at [1386, 402] on div "19%" at bounding box center [1375, 399] width 30 height 18
click at [1375, 293] on span "Anticipado" at bounding box center [1334, 296] width 122 height 25
click at [1345, 354] on div "Crédito a 30 días" at bounding box center [1334, 357] width 115 height 18
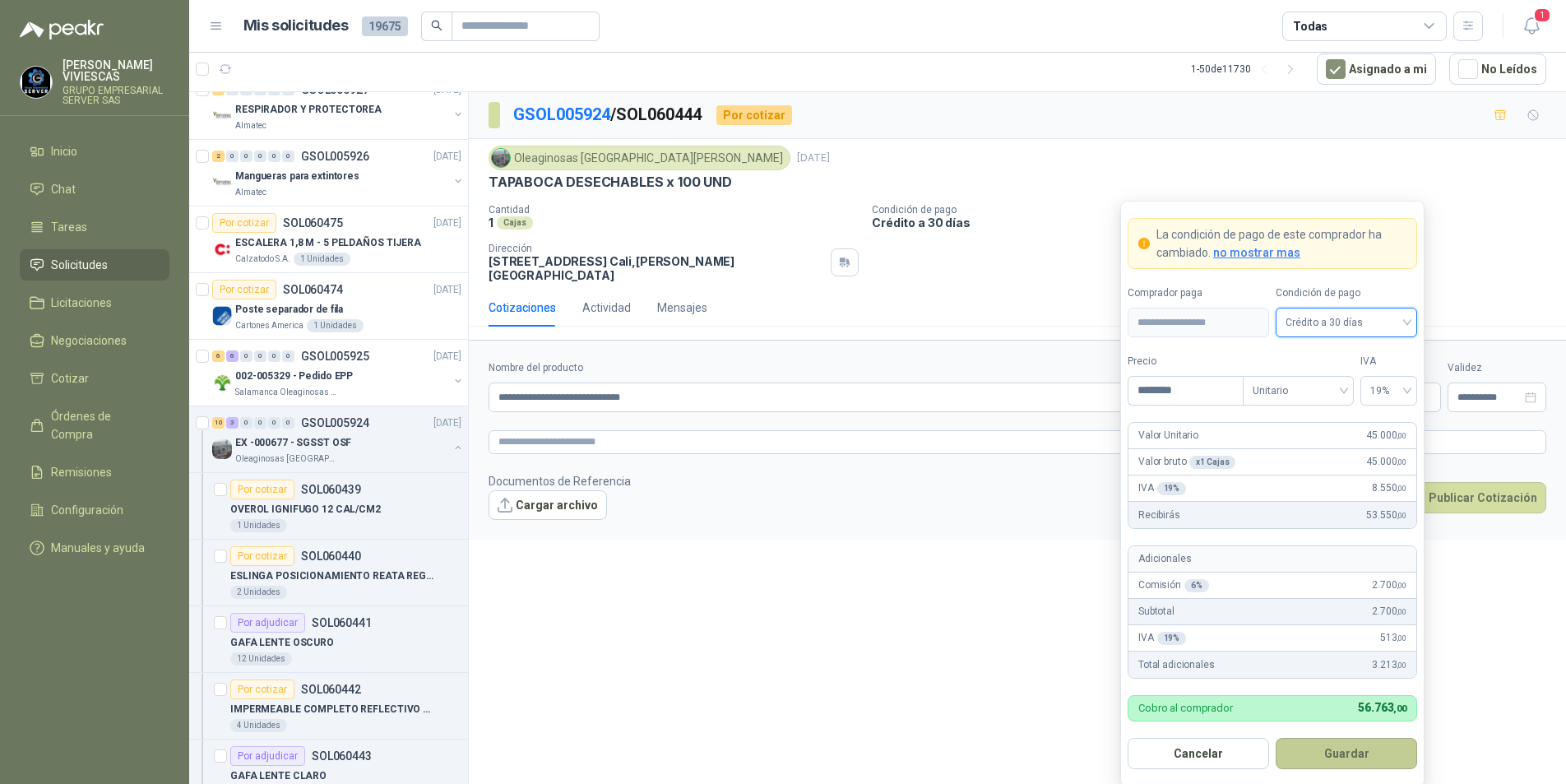
click at [1332, 751] on button "Guardar" at bounding box center [1346, 753] width 141 height 31
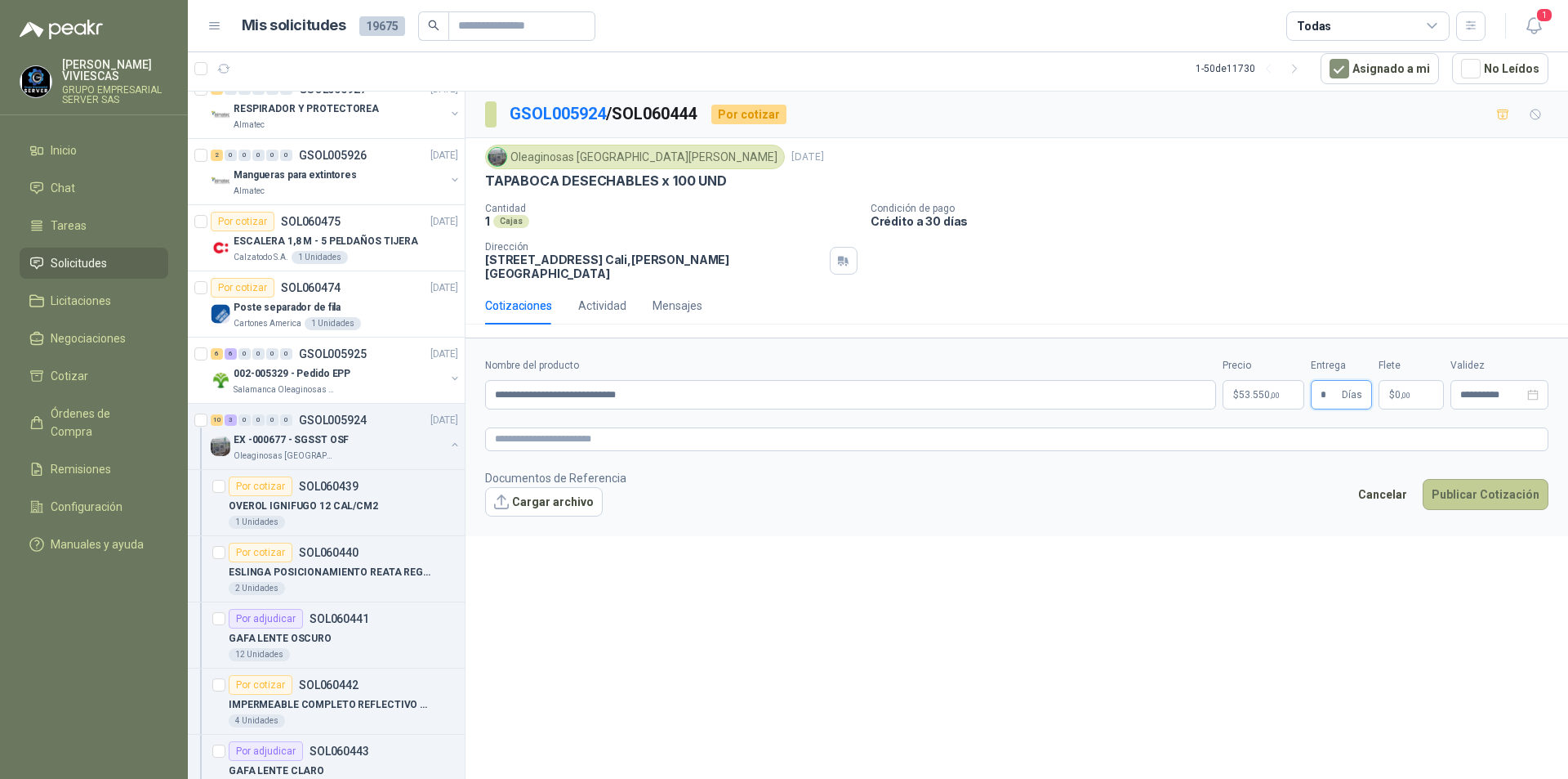
type input "*"
click at [1501, 487] on button "Publicar Cotización" at bounding box center [1486, 494] width 126 height 31
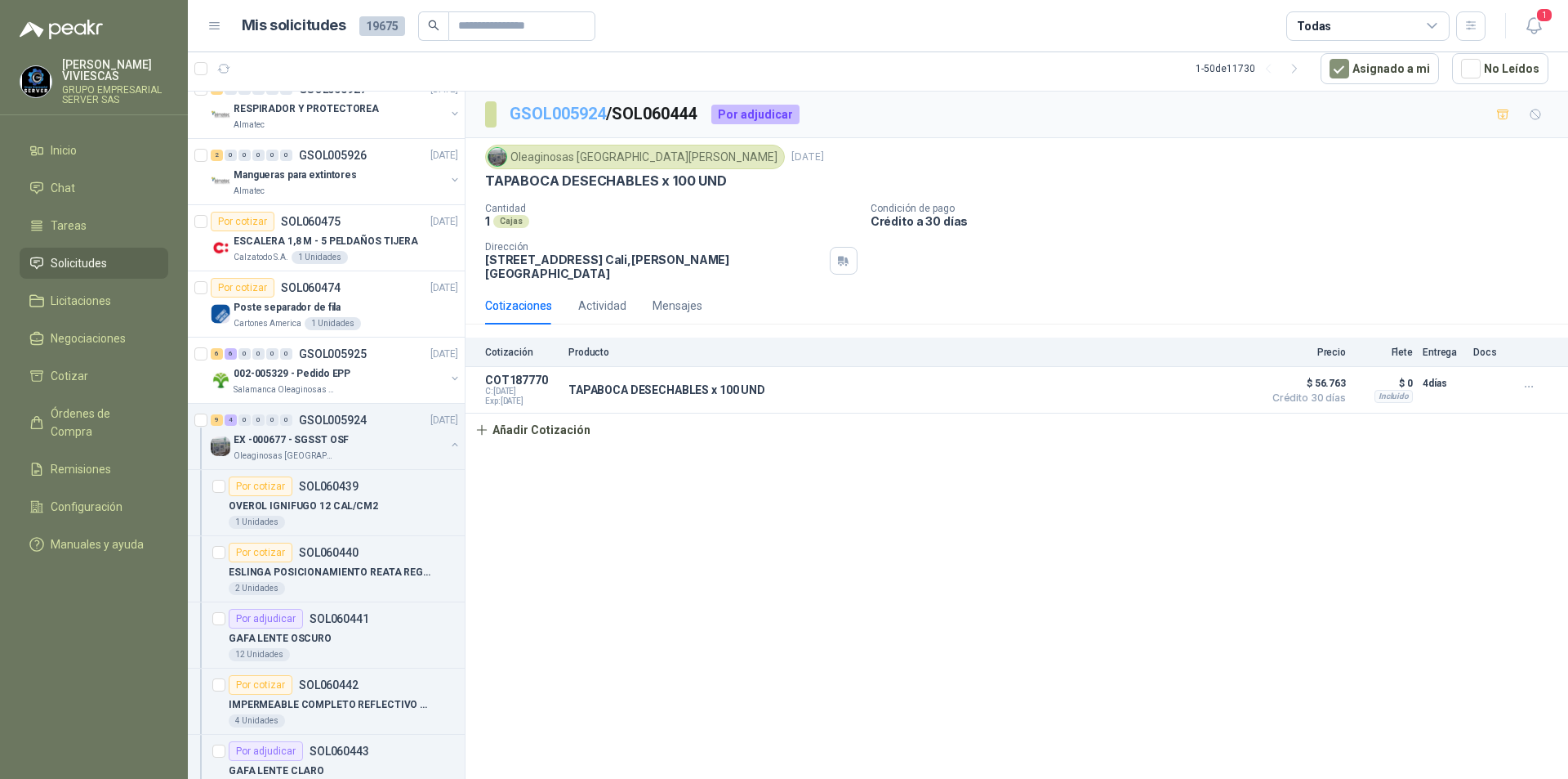
click at [587, 110] on link "GSOL005924" at bounding box center [558, 114] width 96 height 20
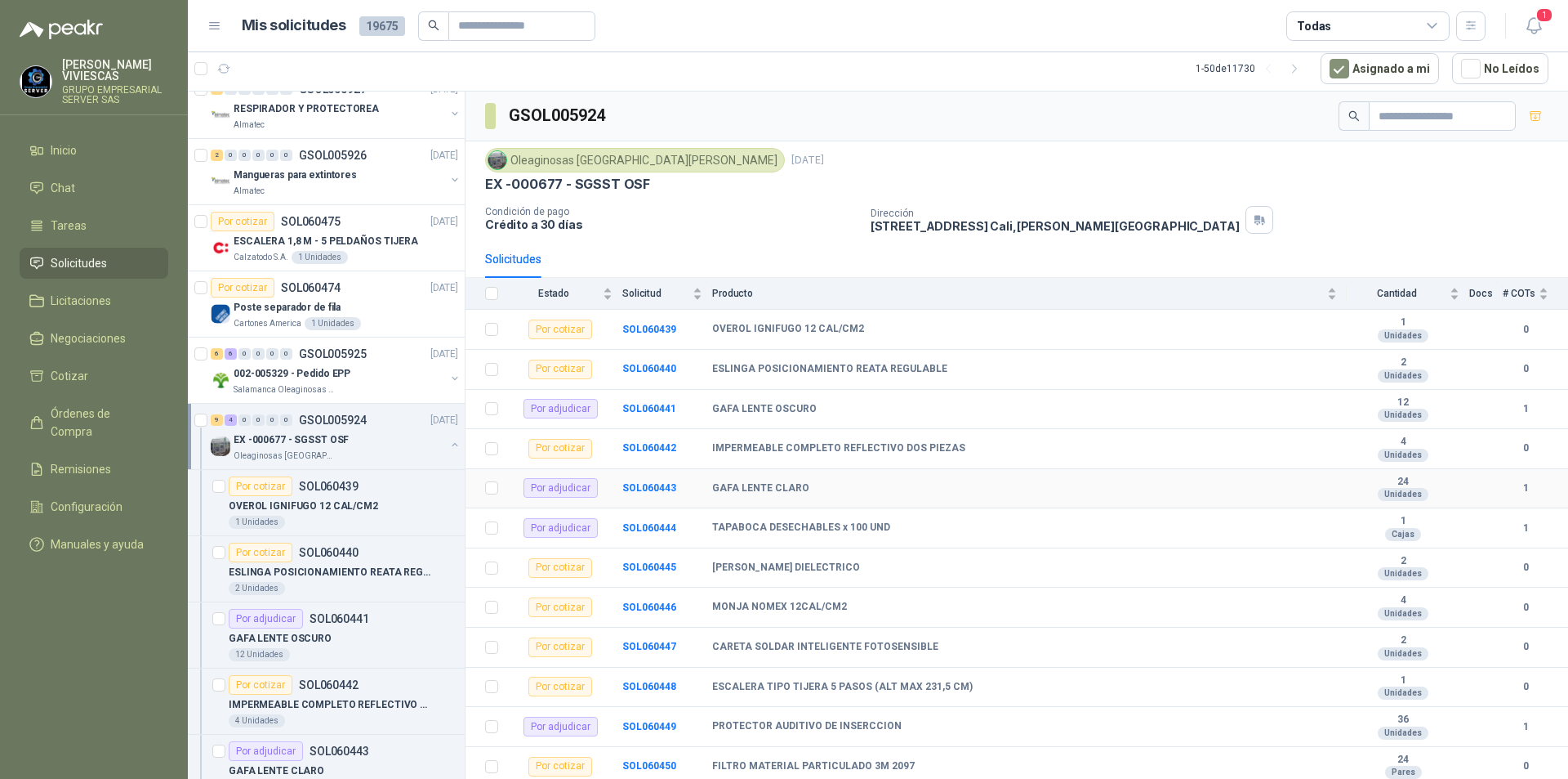
scroll to position [47, 0]
